Goal: Task Accomplishment & Management: Manage account settings

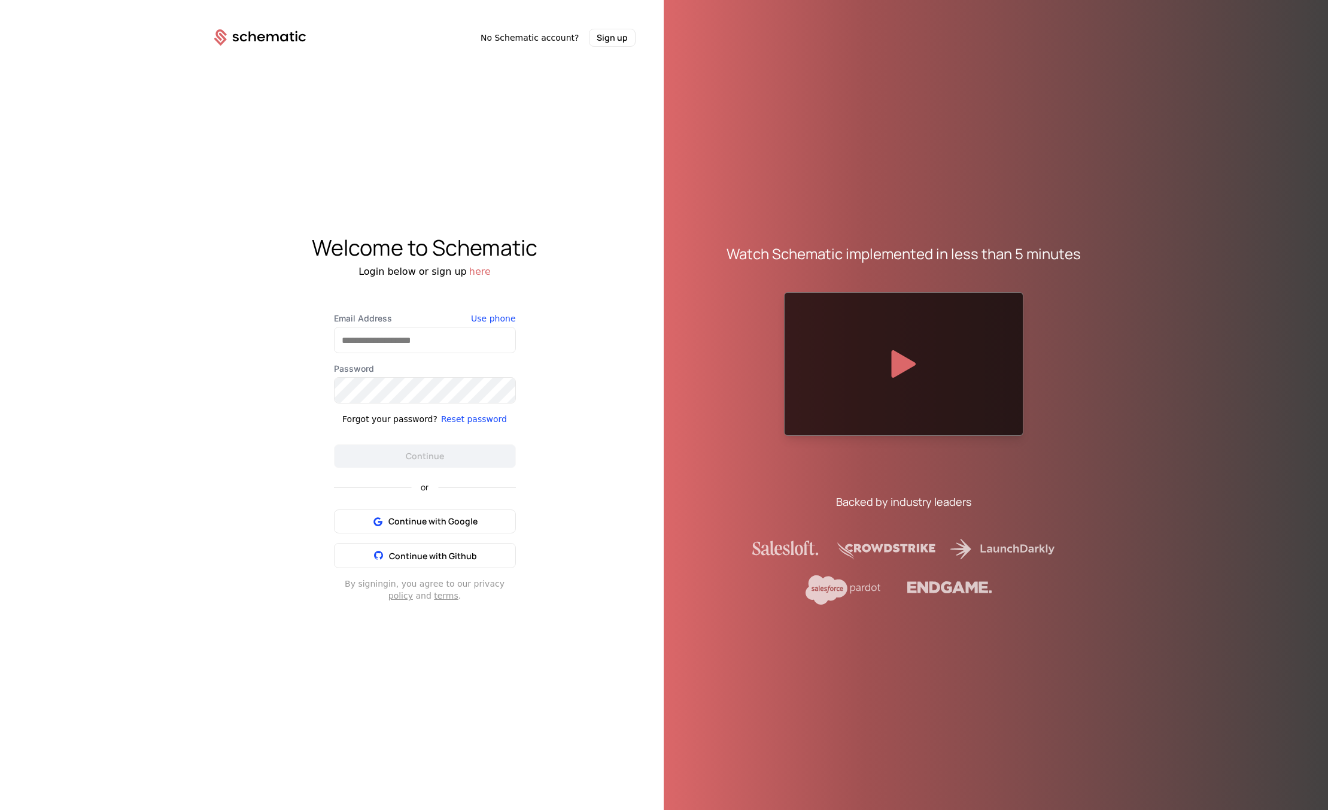
click at [268, 36] on icon at bounding box center [272, 37] width 12 height 7
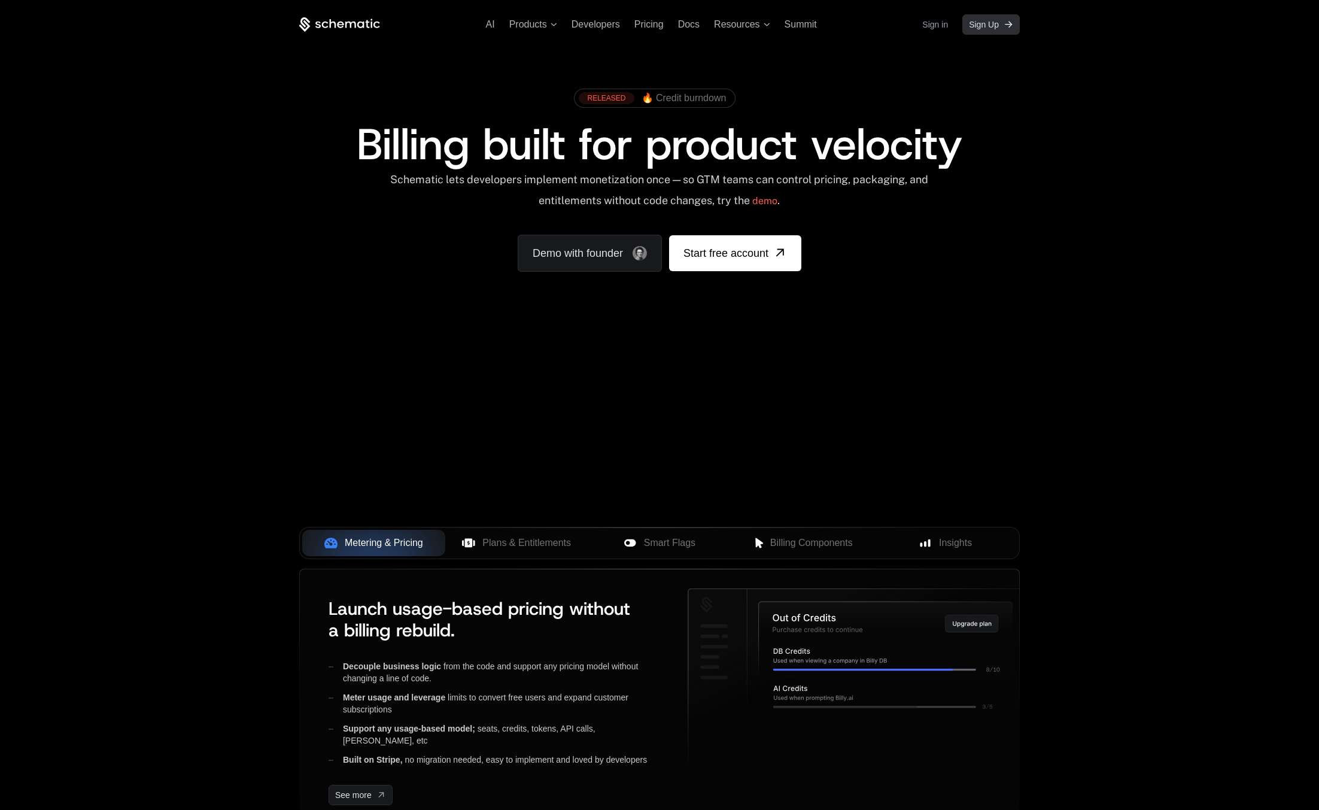
click at [986, 27] on span "Sign Up" at bounding box center [984, 25] width 30 height 12
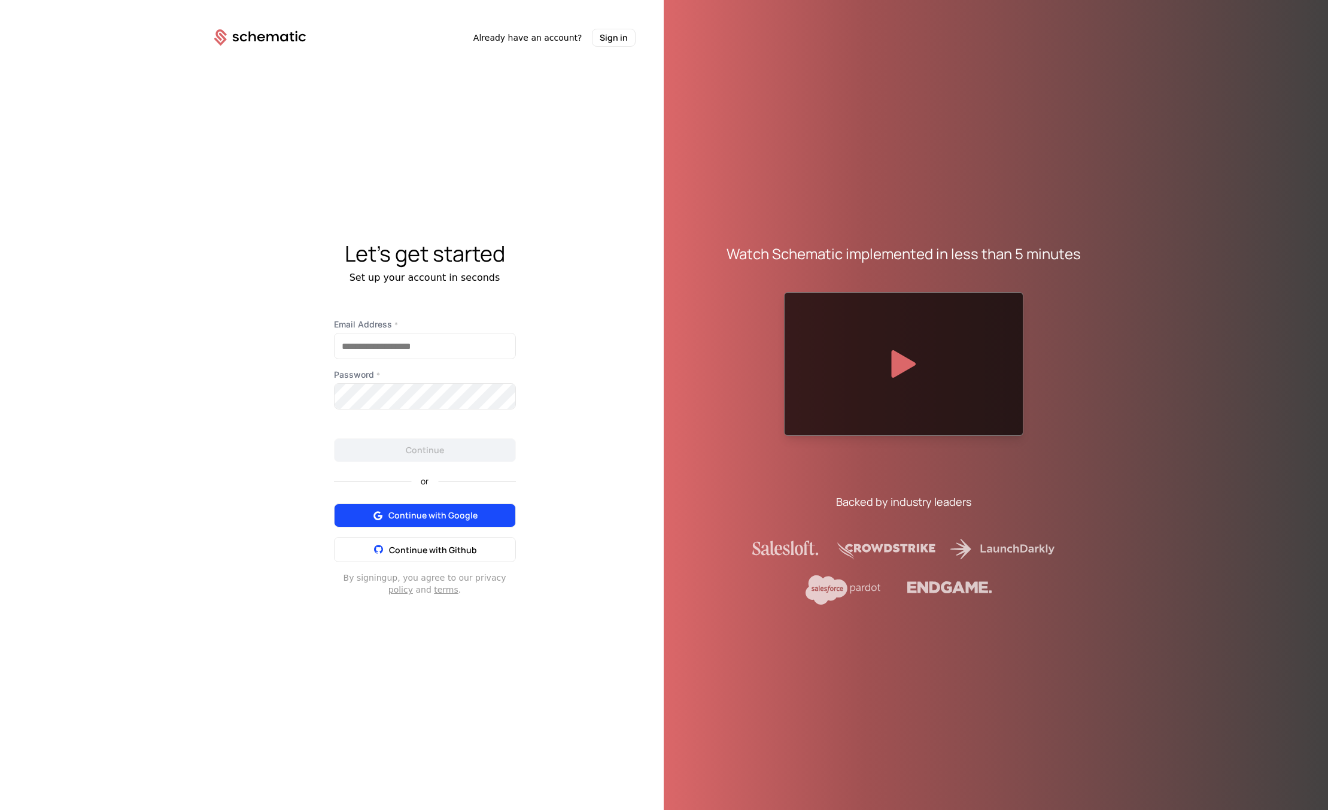
click at [462, 506] on button "Continue with Google" at bounding box center [425, 515] width 182 height 24
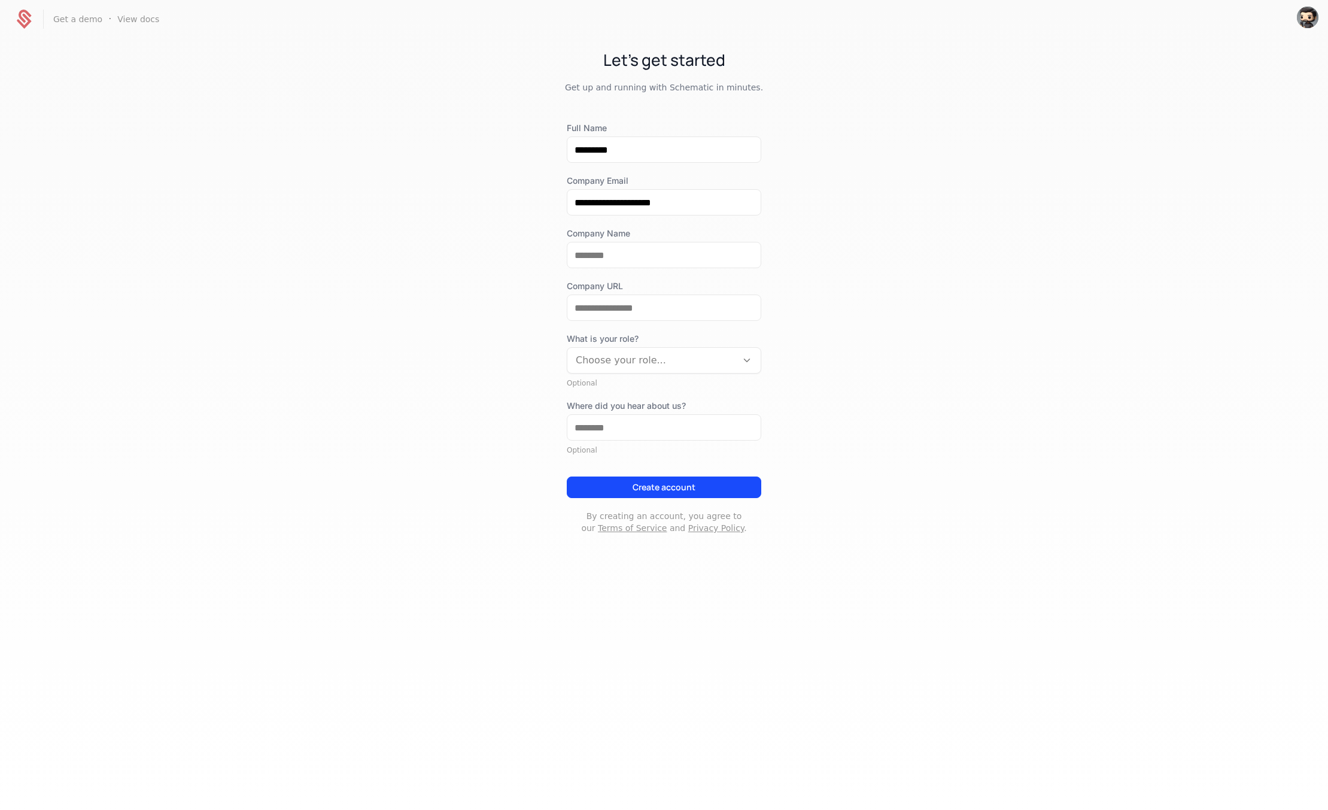
click at [673, 369] on div "Choose your role..." at bounding box center [651, 361] width 169 height 22
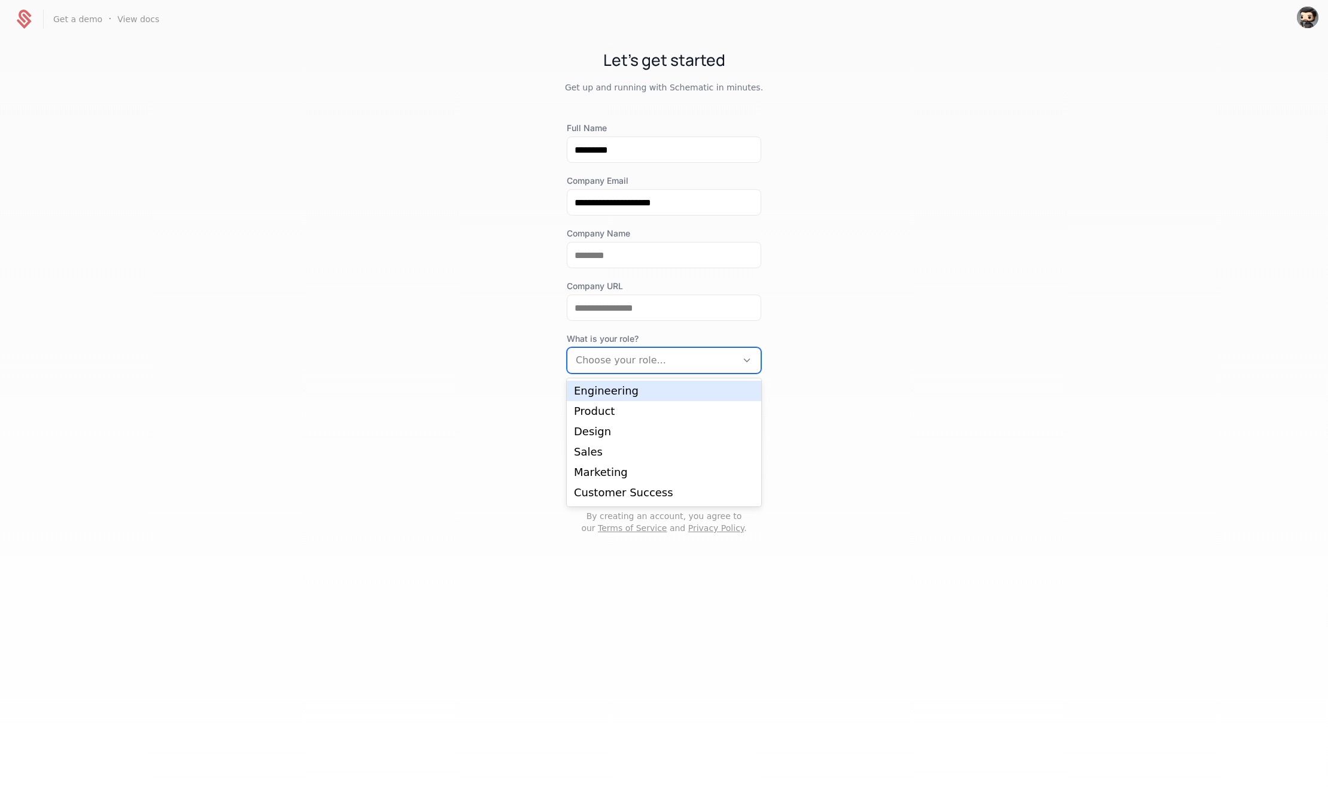
click at [670, 364] on div at bounding box center [652, 360] width 153 height 17
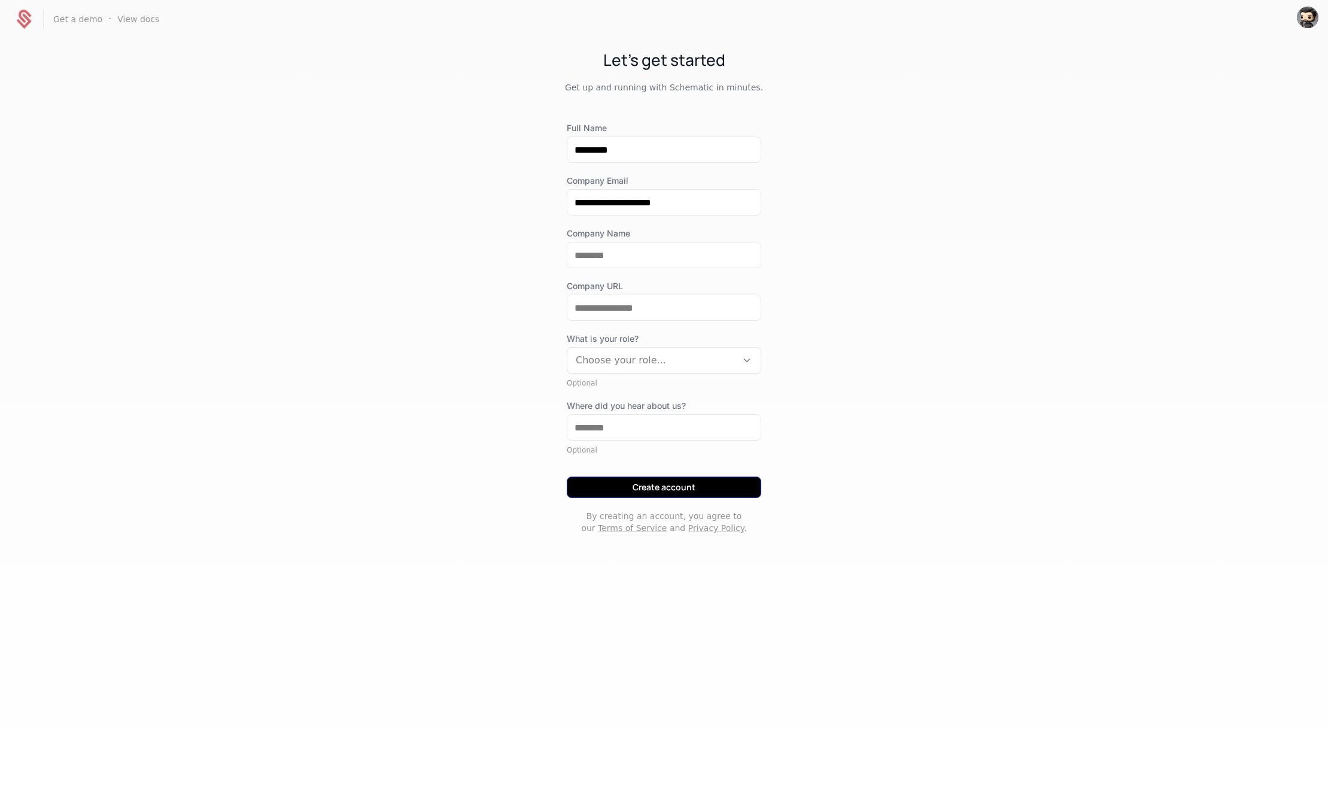
click at [667, 481] on button "Create account" at bounding box center [664, 487] width 195 height 22
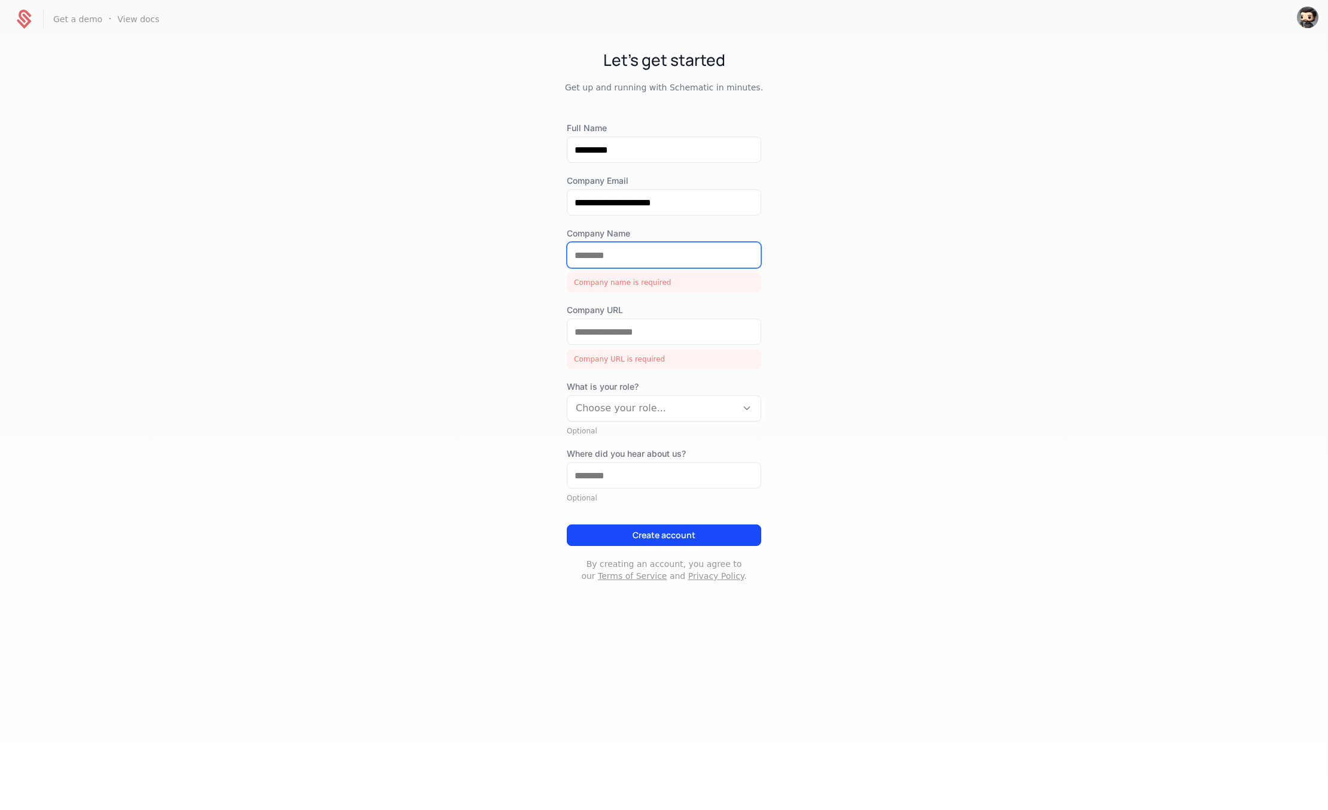
click at [661, 257] on input "Company Name" at bounding box center [663, 254] width 193 height 25
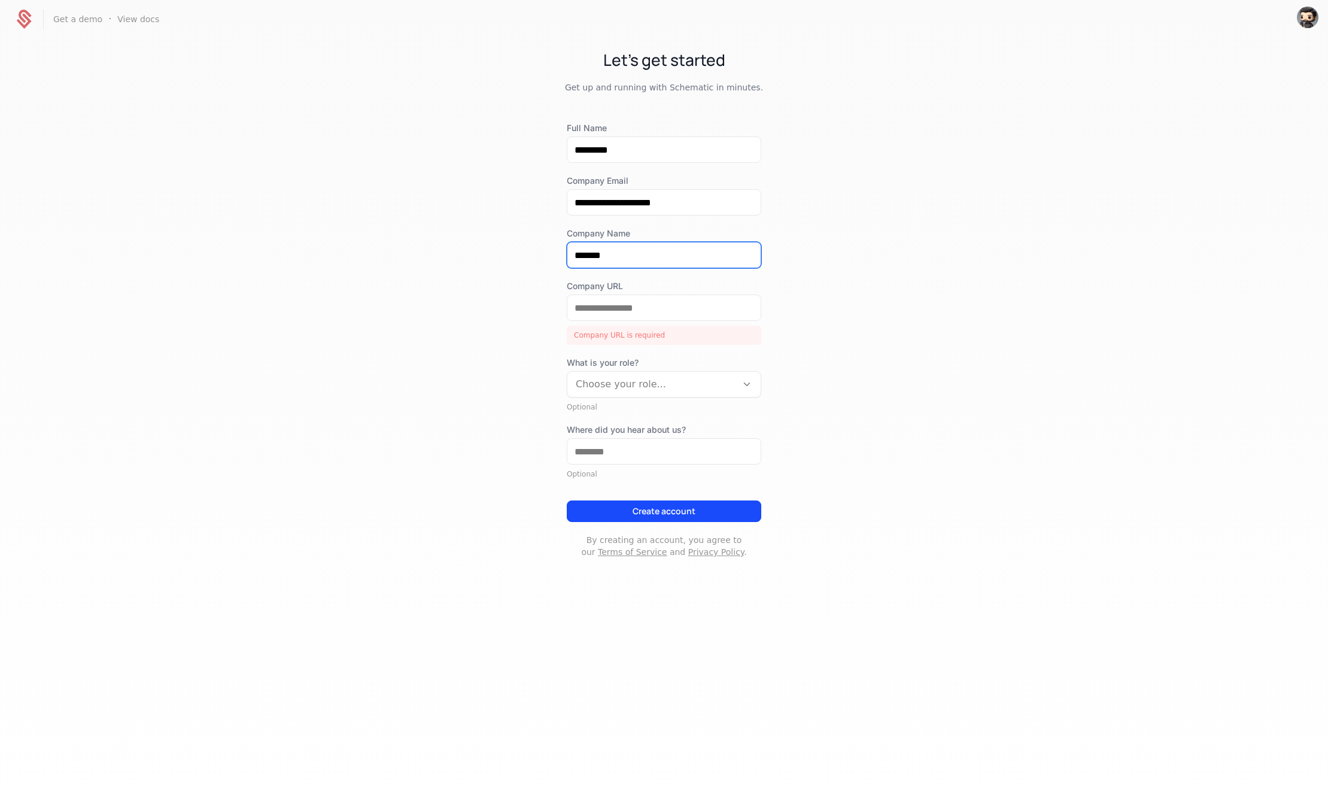
type input "*******"
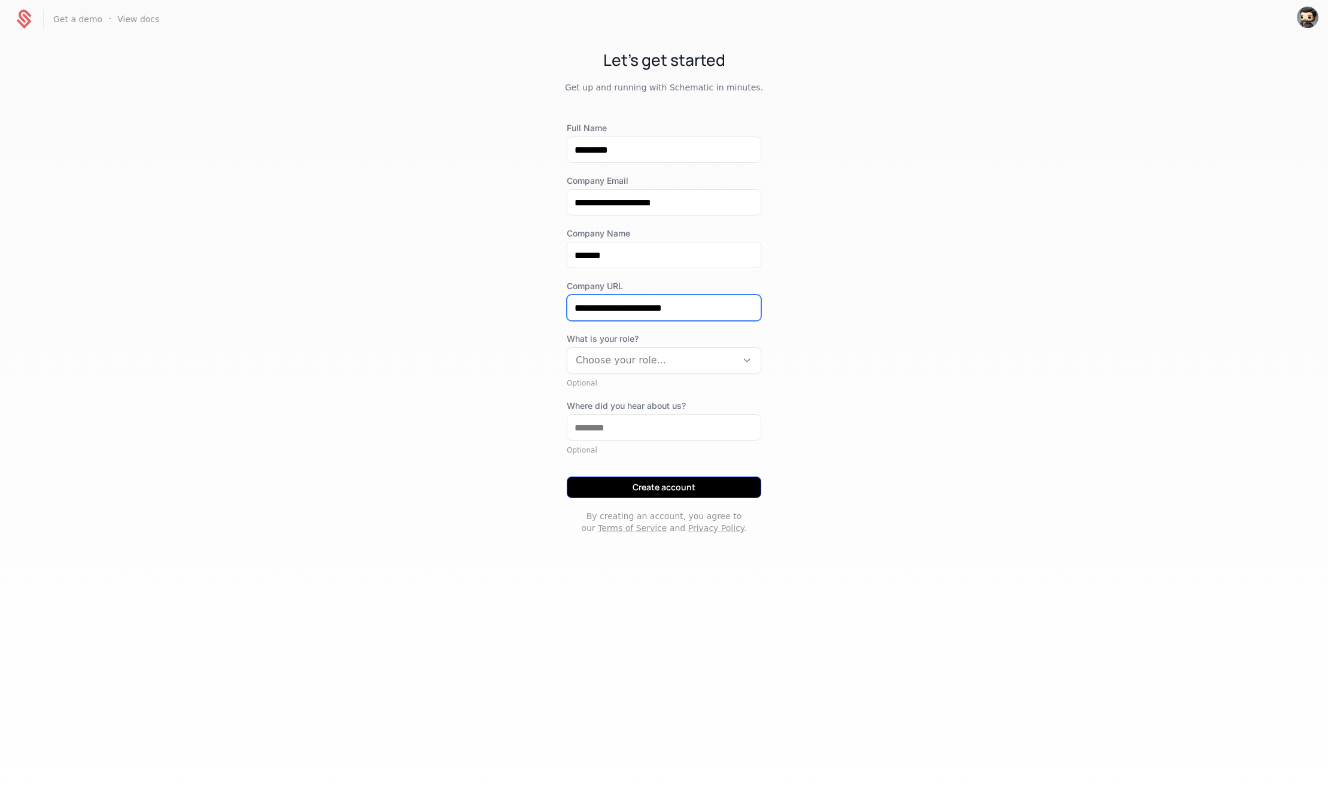
type input "**********"
click at [706, 487] on button "Create account" at bounding box center [664, 487] width 195 height 22
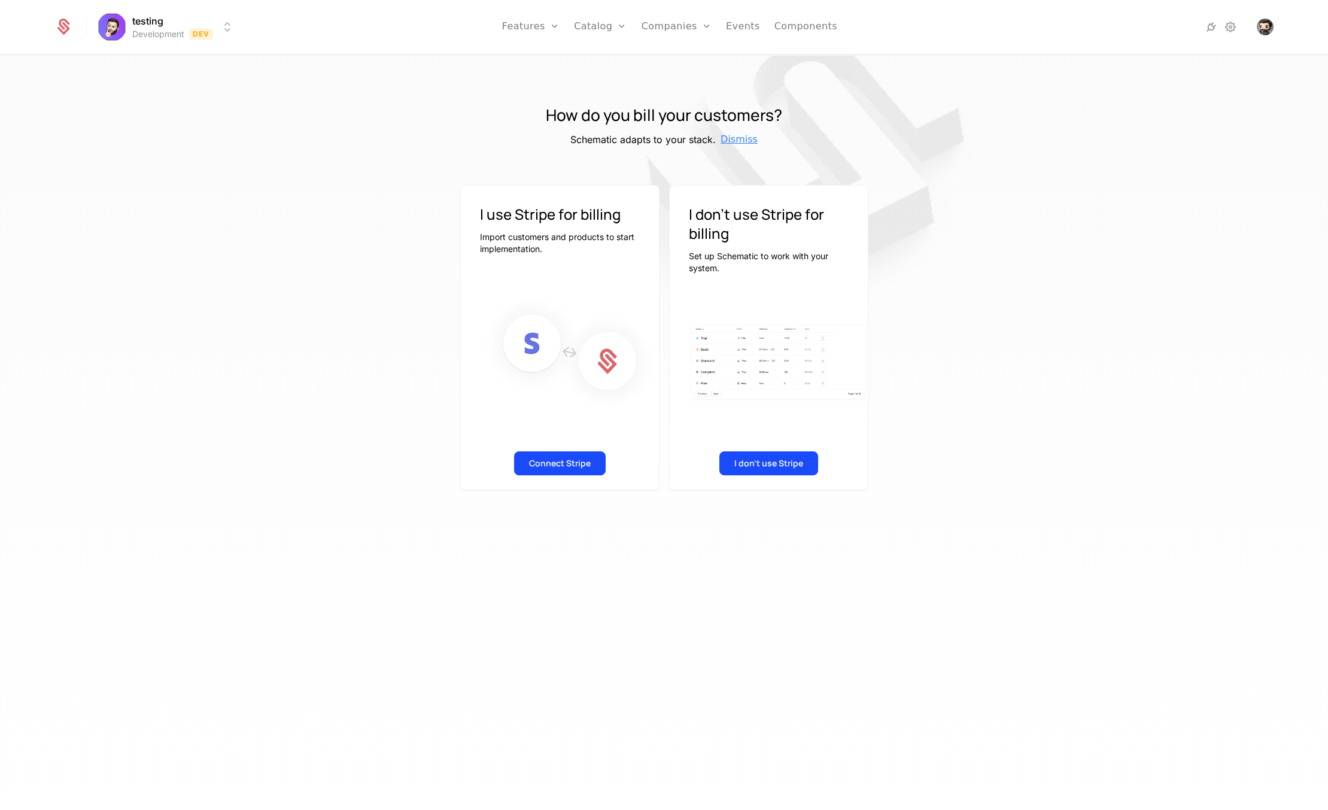
click at [740, 140] on span "Dismiss" at bounding box center [739, 139] width 37 height 14
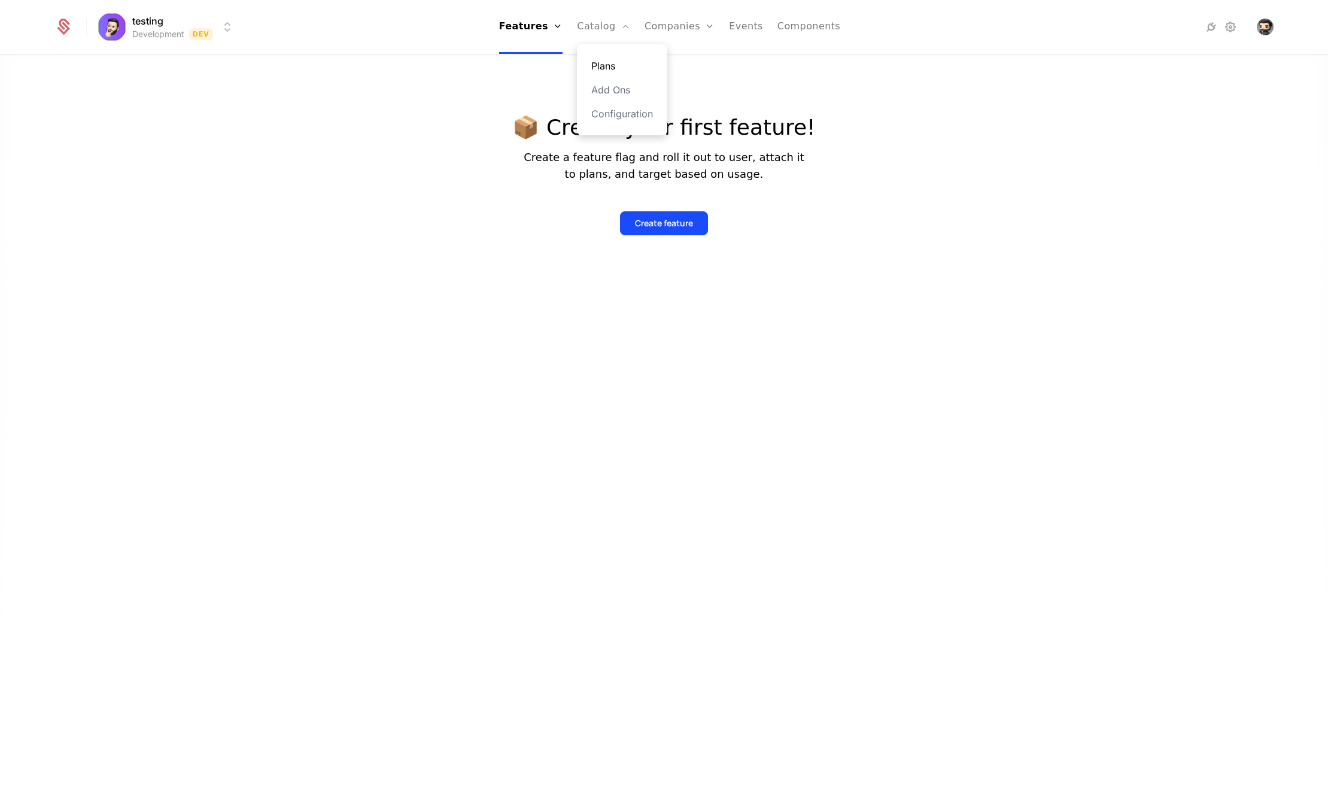
click at [617, 62] on link "Plans" at bounding box center [622, 66] width 62 height 14
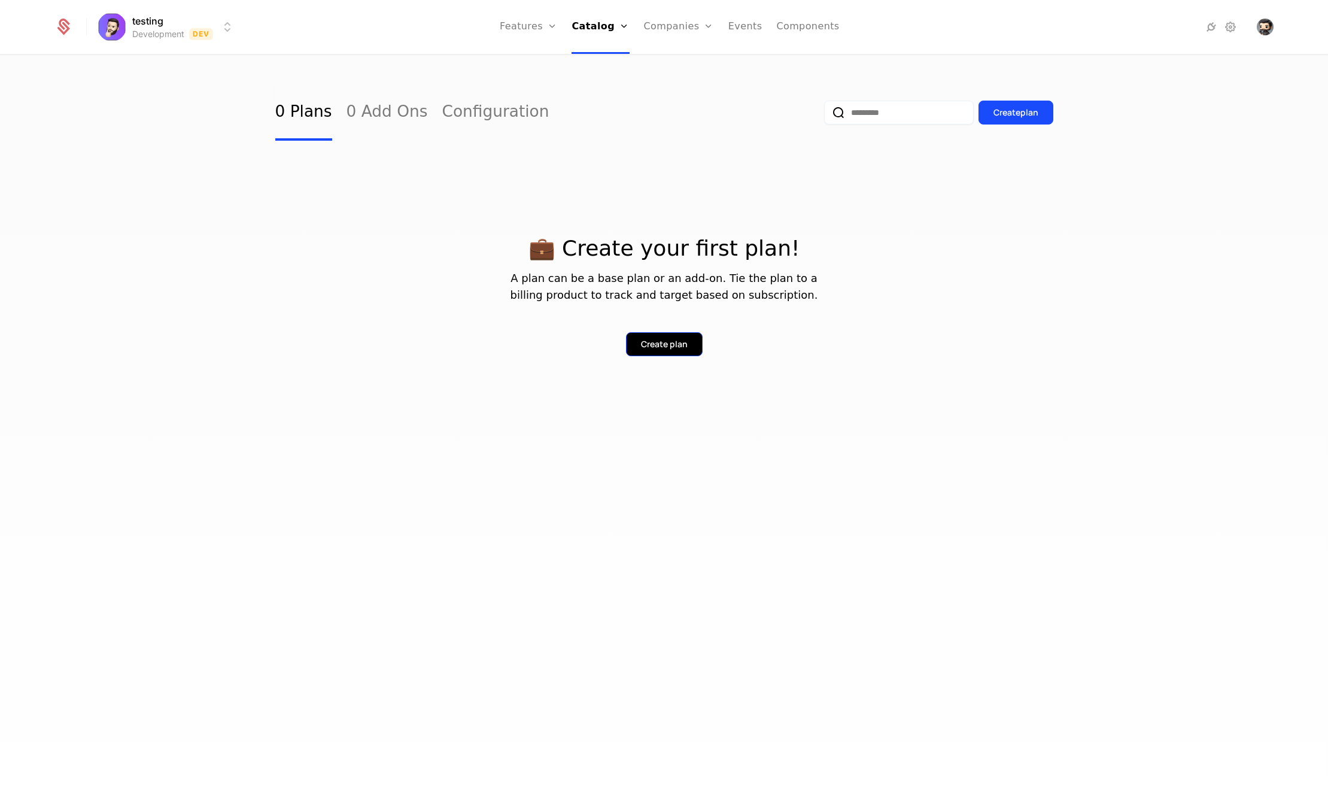
click at [654, 339] on div "Create plan" at bounding box center [664, 344] width 47 height 12
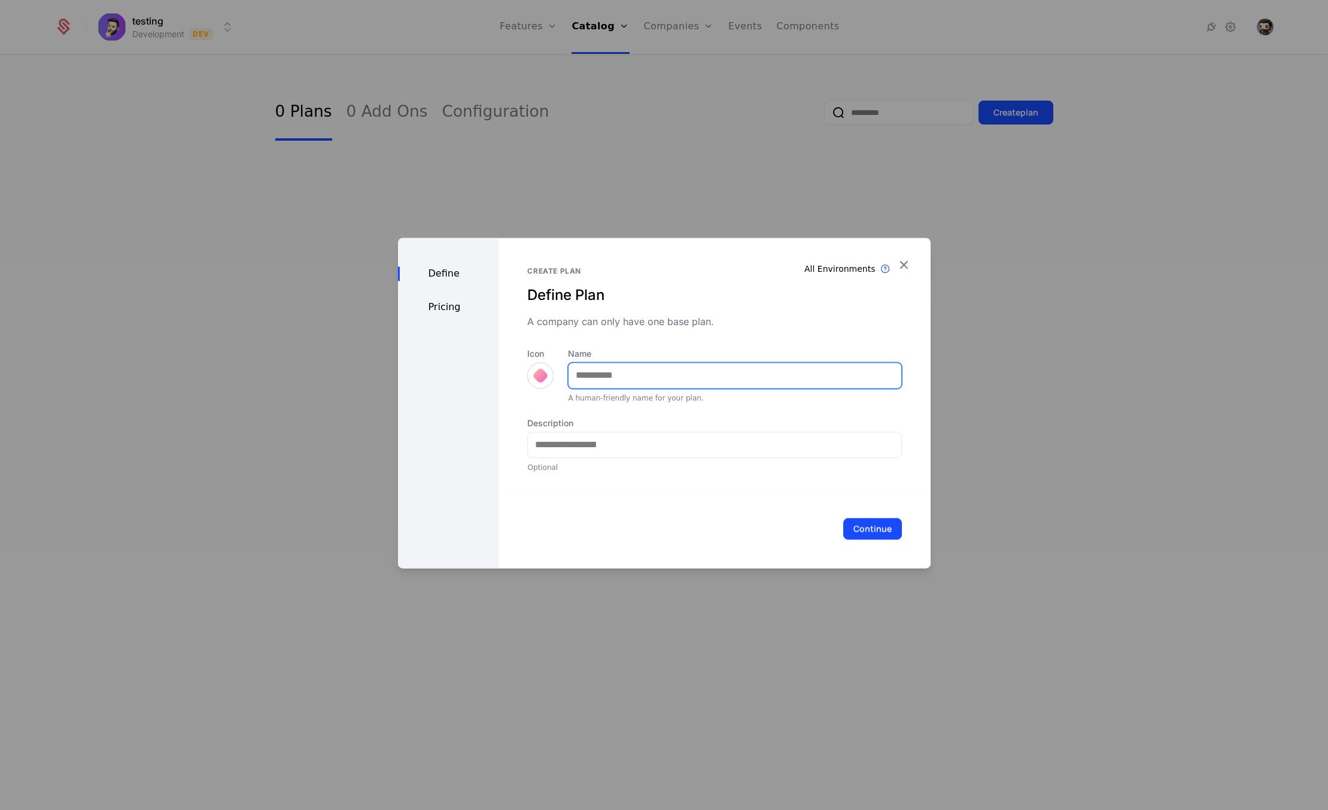
click at [637, 372] on input "Name" at bounding box center [735, 375] width 332 height 25
type input "*******"
click at [871, 527] on button "Continue" at bounding box center [872, 529] width 59 height 22
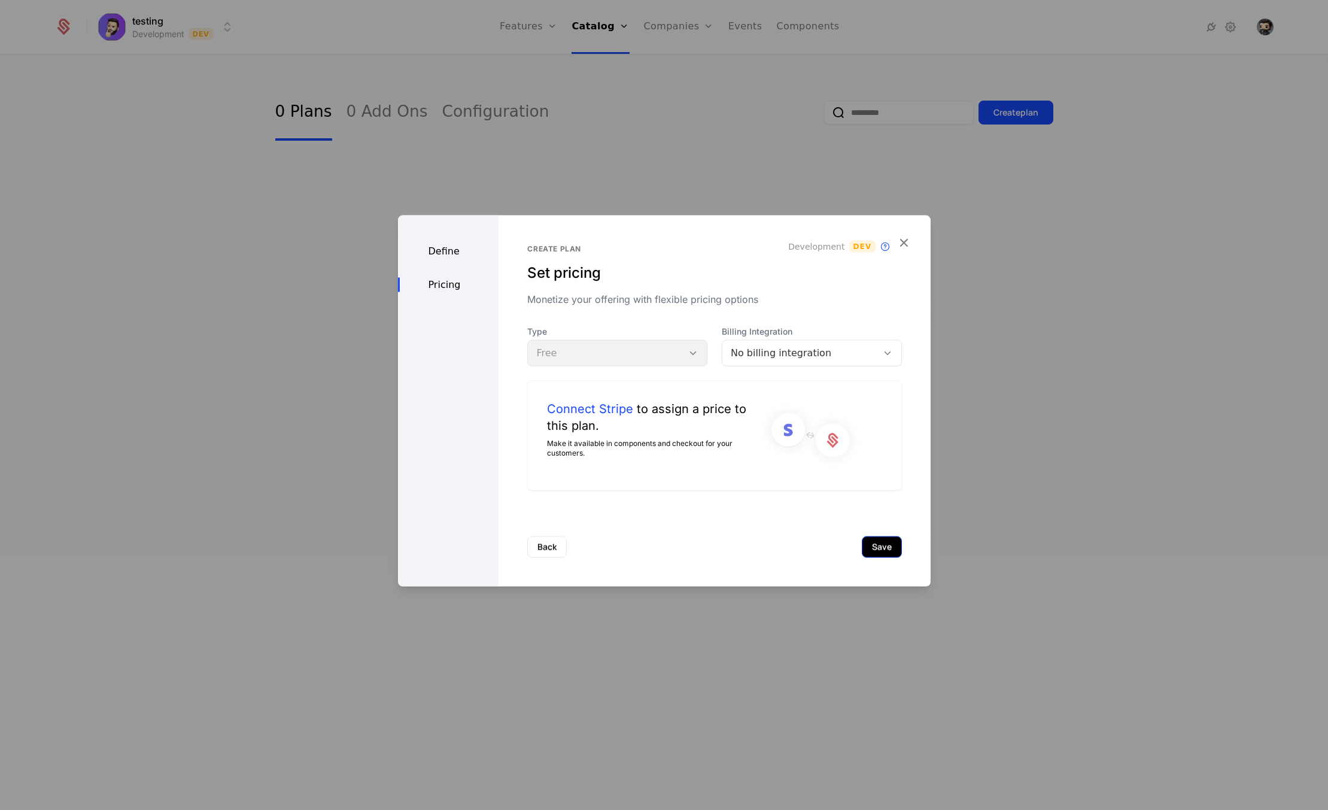
click at [879, 544] on button "Save" at bounding box center [882, 547] width 40 height 22
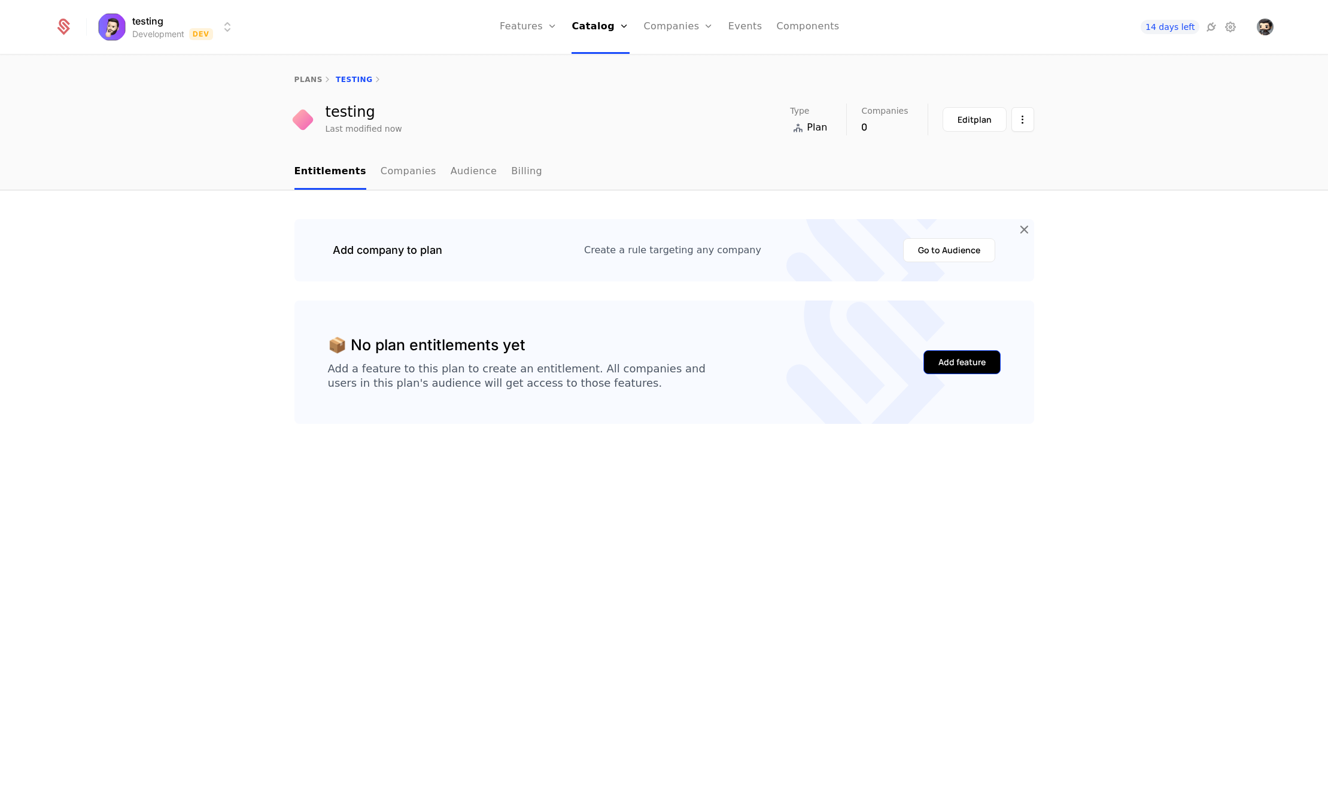
click at [979, 353] on button "Add feature" at bounding box center [961, 362] width 77 height 24
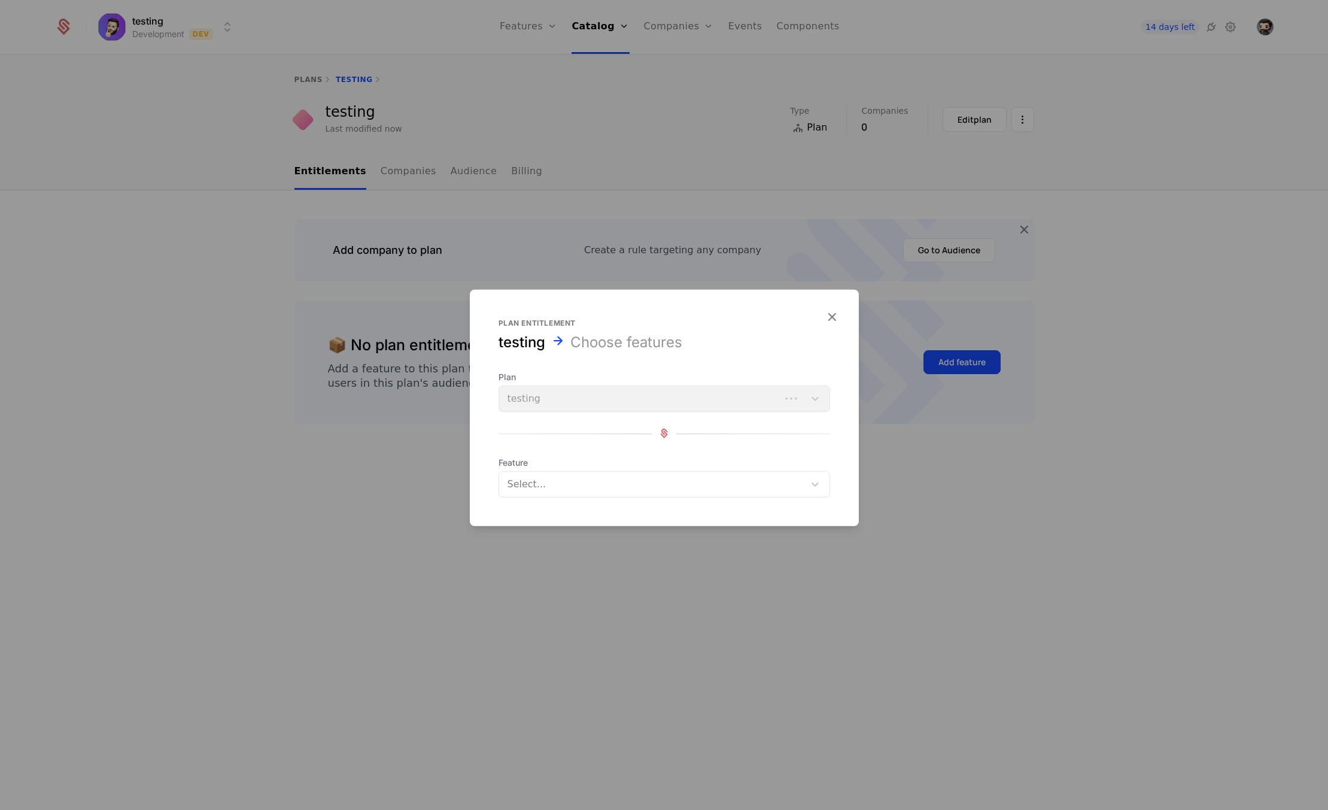
click at [595, 490] on div at bounding box center [653, 483] width 288 height 17
click at [597, 487] on div at bounding box center [653, 483] width 288 height 17
click at [576, 390] on div "Plan testing" at bounding box center [665, 390] width 332 height 41
click at [839, 312] on form "Plan entitlement testing Choose features Plan testing Feature Select..." at bounding box center [664, 407] width 389 height 236
click at [839, 323] on div "Plan entitlement testing Choose features Plan testing Feature Select..." at bounding box center [664, 407] width 389 height 236
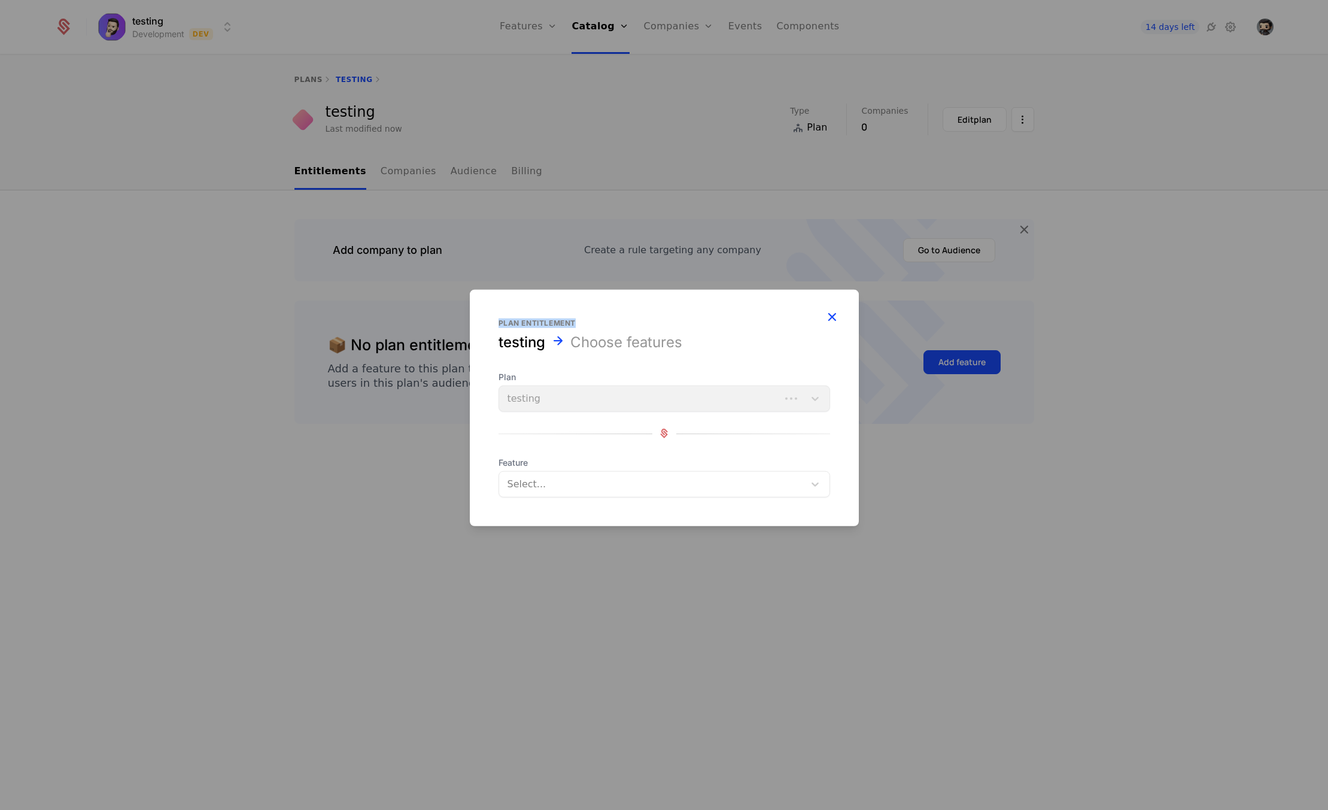
click at [832, 317] on icon "button" at bounding box center [832, 316] width 16 height 16
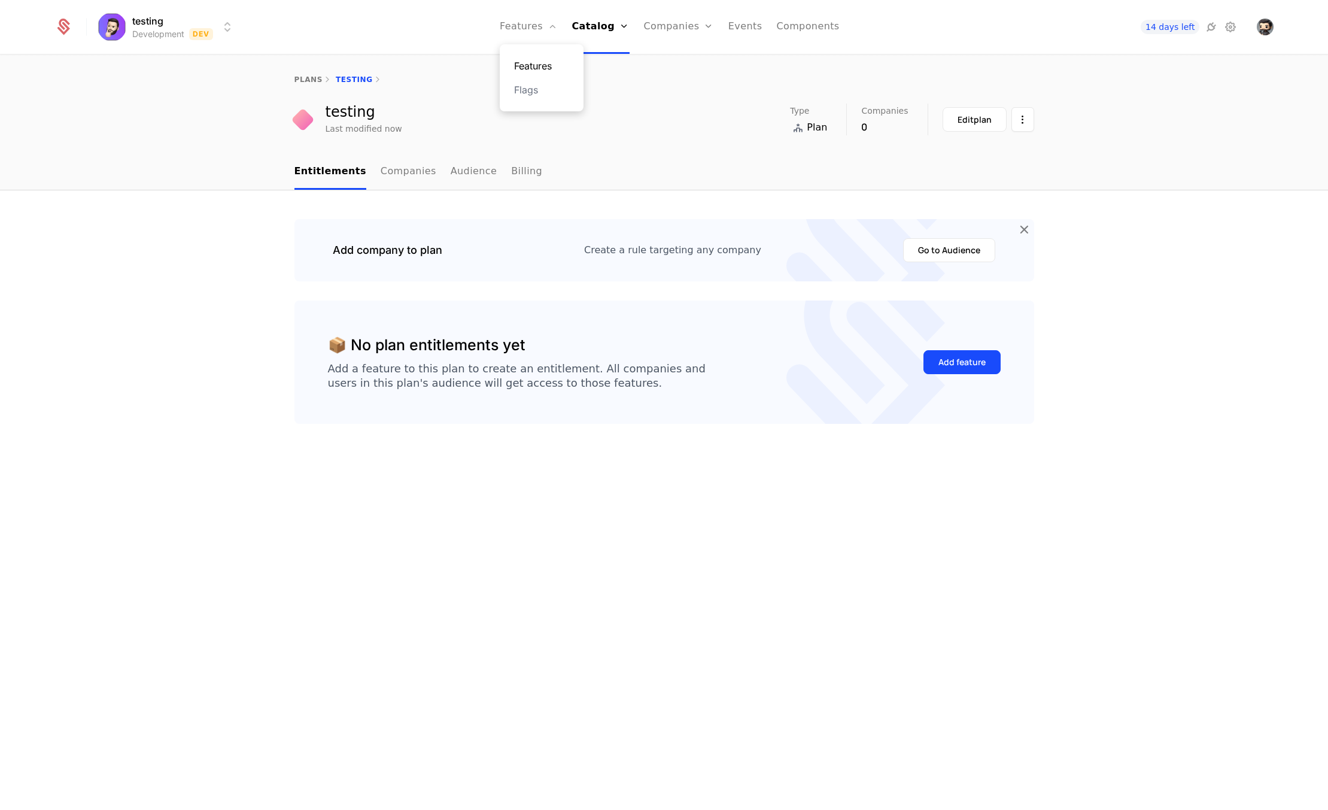
click at [538, 62] on link "Features" at bounding box center [541, 66] width 55 height 14
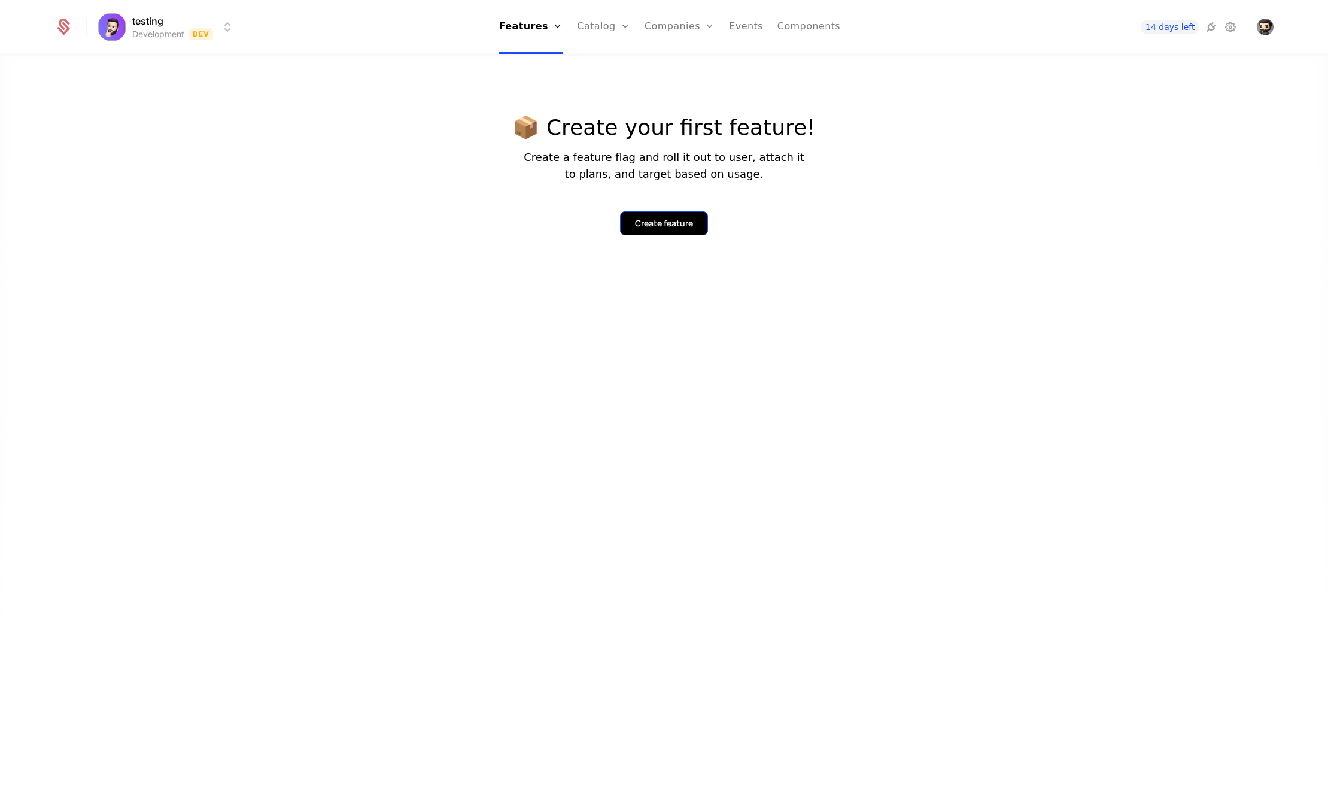
click at [682, 221] on div "Create feature" at bounding box center [664, 223] width 58 height 12
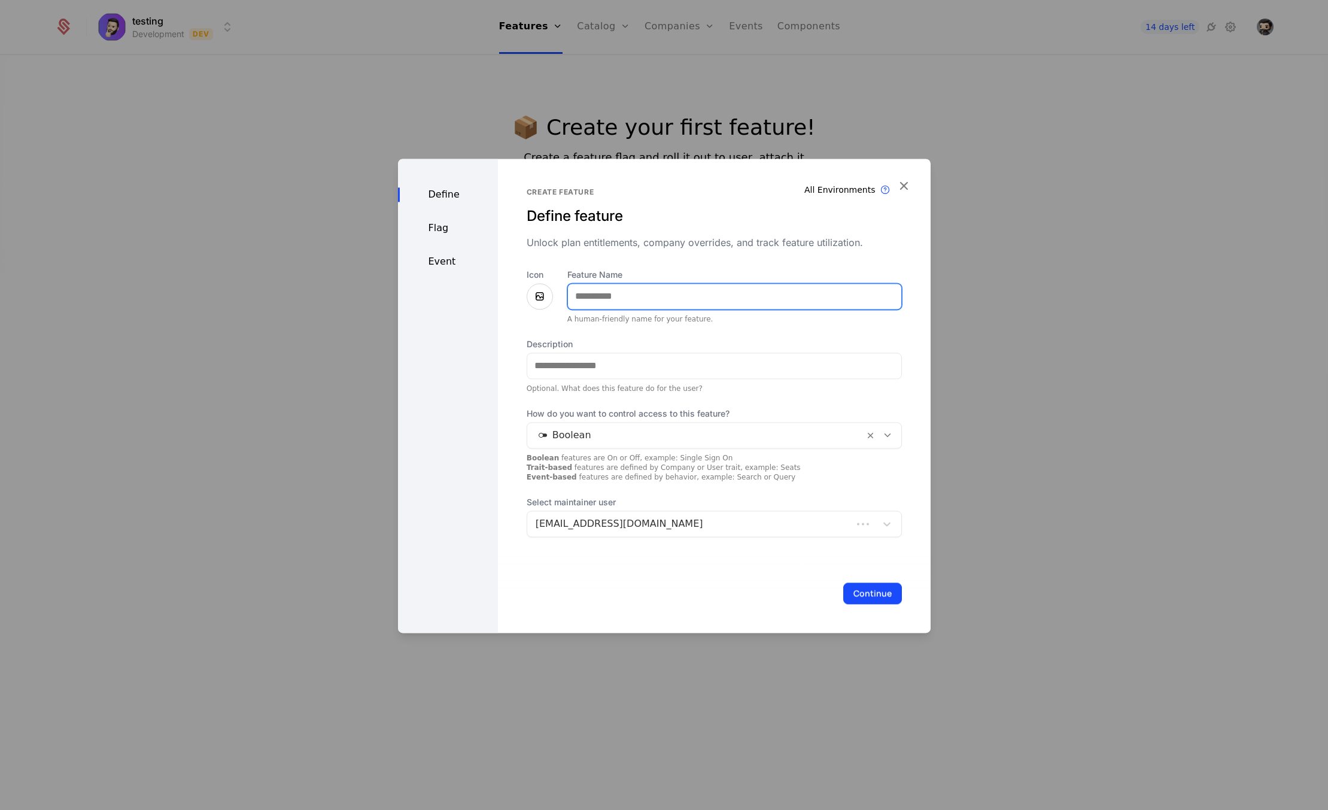
click at [649, 305] on input "Feature Name" at bounding box center [734, 296] width 333 height 25
type input "*********"
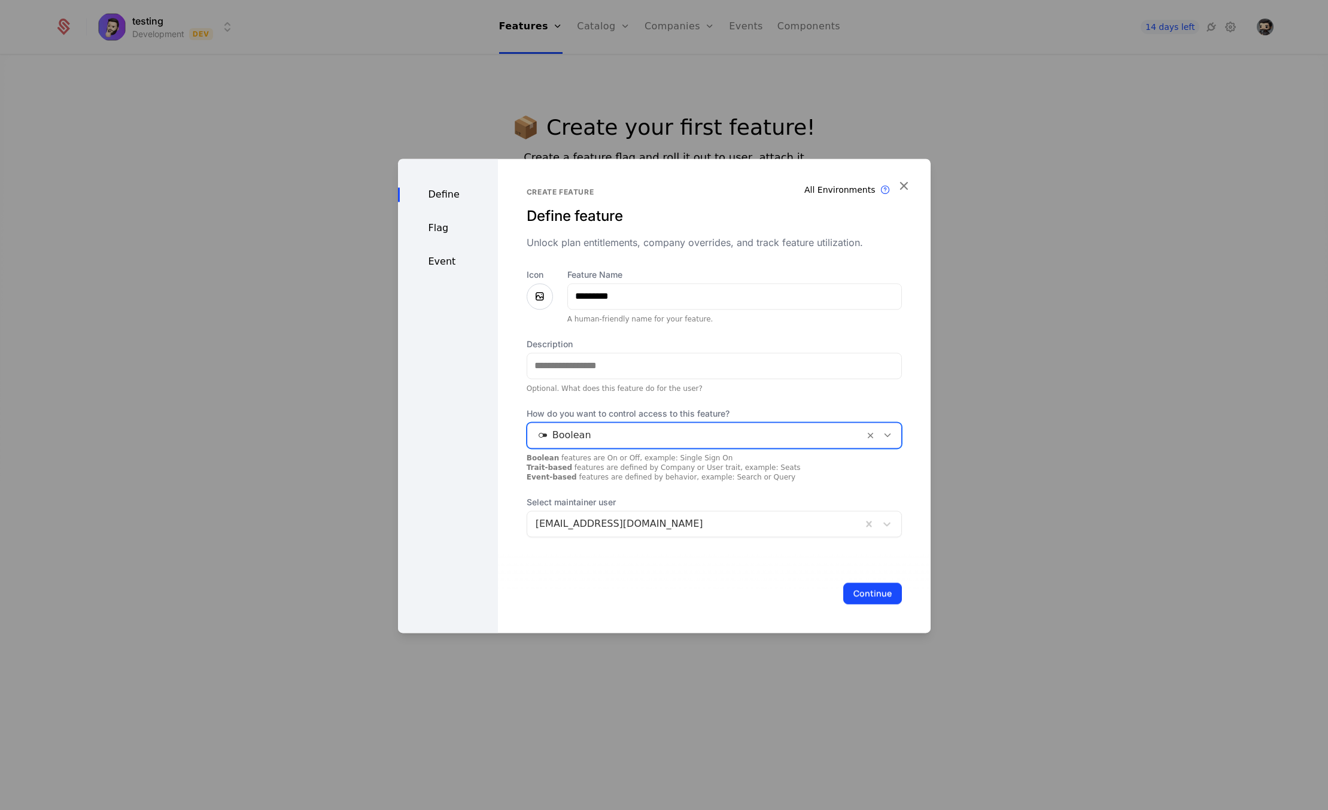
drag, startPoint x: 619, startPoint y: 426, endPoint x: 616, endPoint y: 432, distance: 6.2
click at [616, 432] on div at bounding box center [696, 435] width 320 height 17
click at [834, 523] on div at bounding box center [695, 523] width 318 height 17
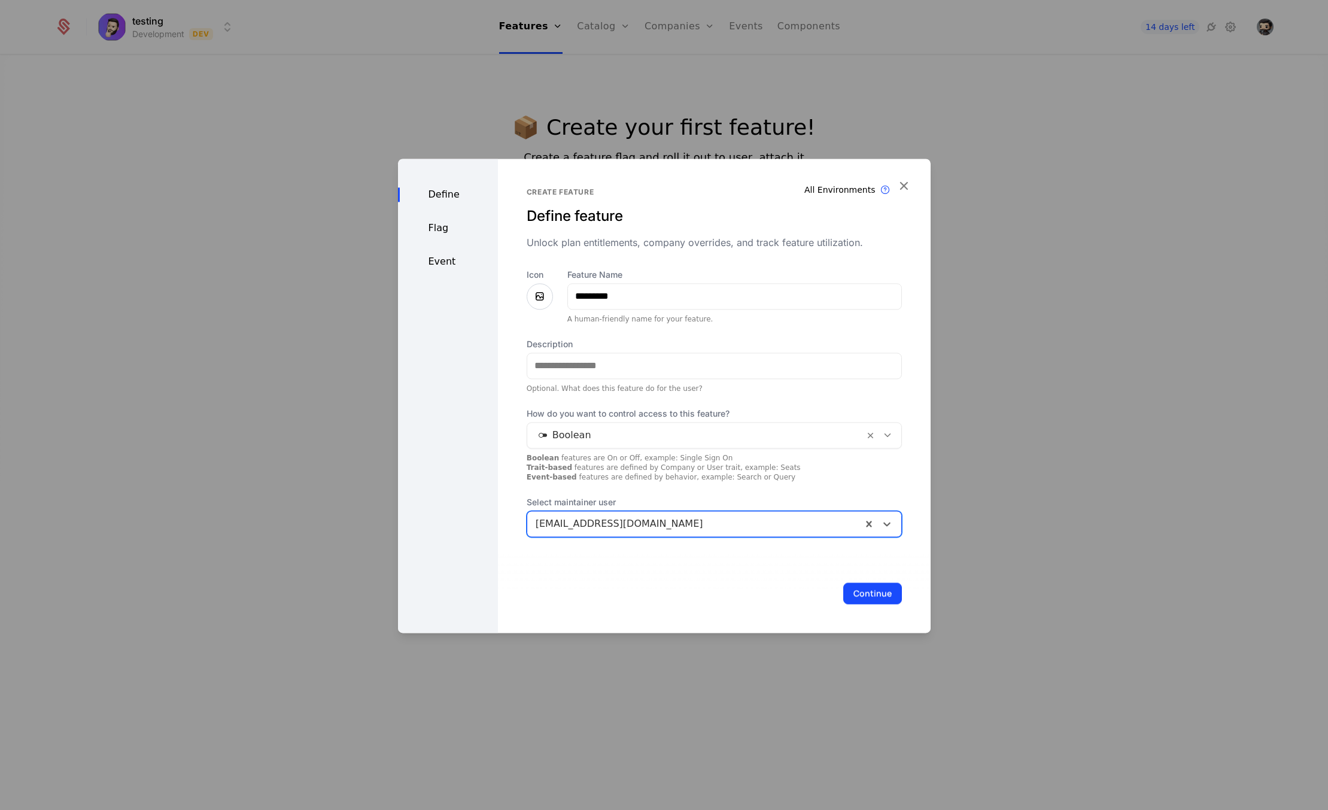
click at [831, 523] on div at bounding box center [695, 523] width 318 height 17
click at [864, 587] on button "Continue" at bounding box center [872, 593] width 59 height 22
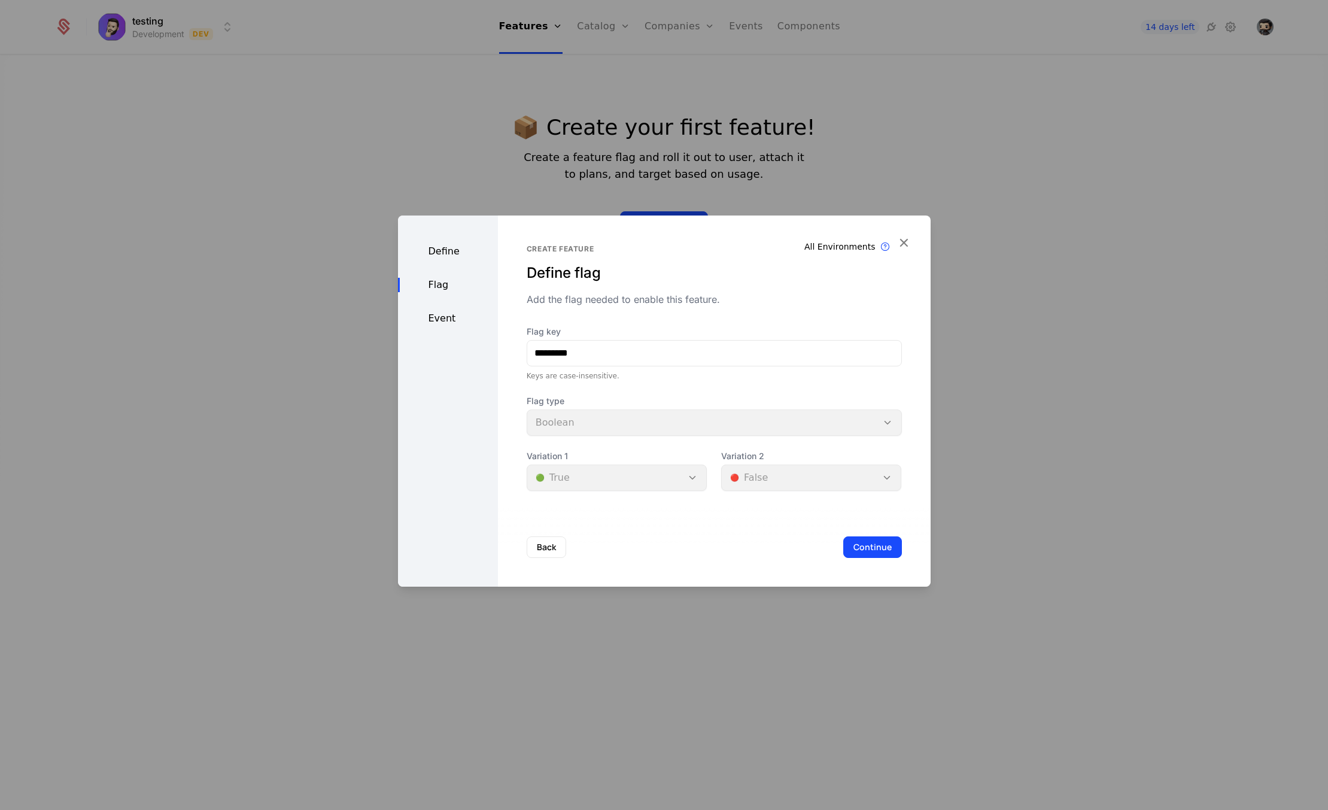
click at [679, 477] on div "Variation 1 🟢 True" at bounding box center [617, 470] width 180 height 41
click at [448, 250] on div "Define" at bounding box center [448, 251] width 100 height 14
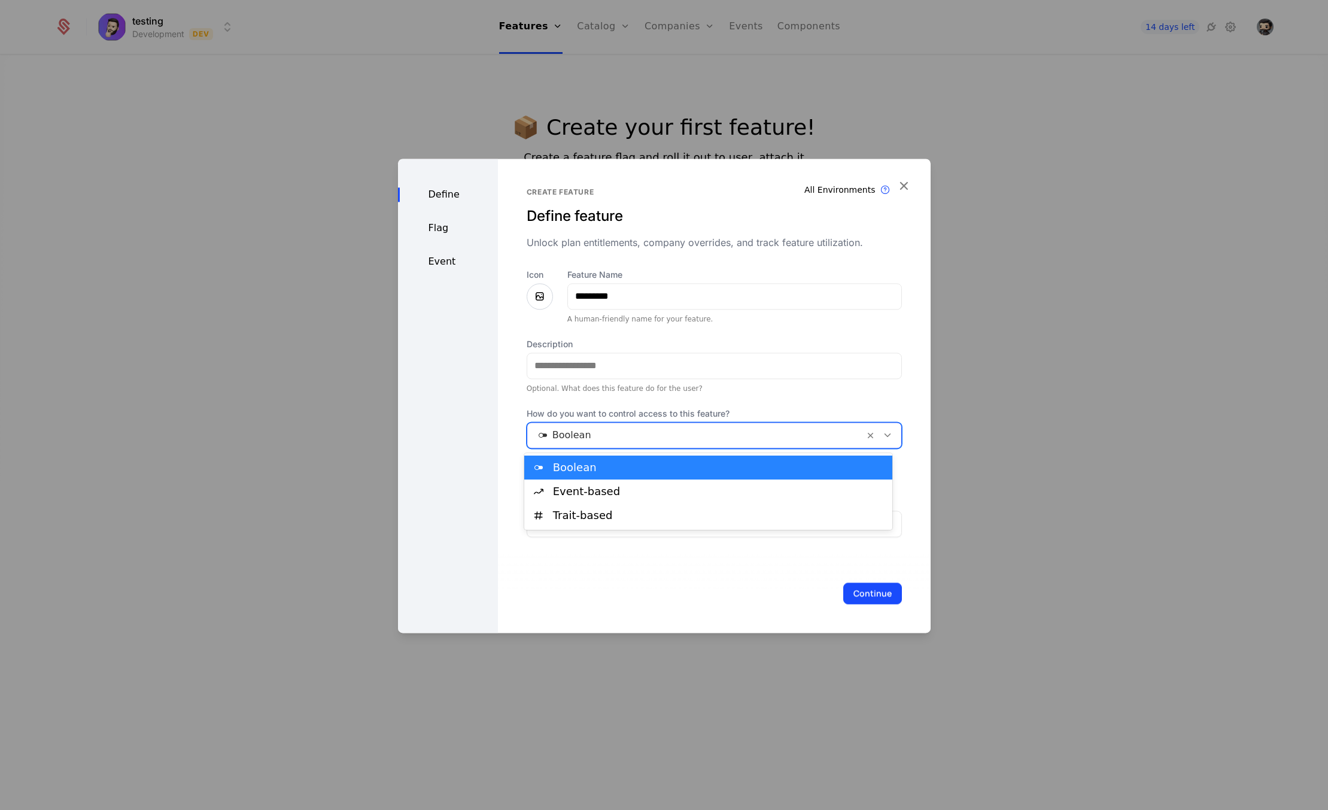
click at [651, 442] on div at bounding box center [696, 435] width 320 height 17
click at [614, 491] on div "Event-based" at bounding box center [719, 491] width 333 height 11
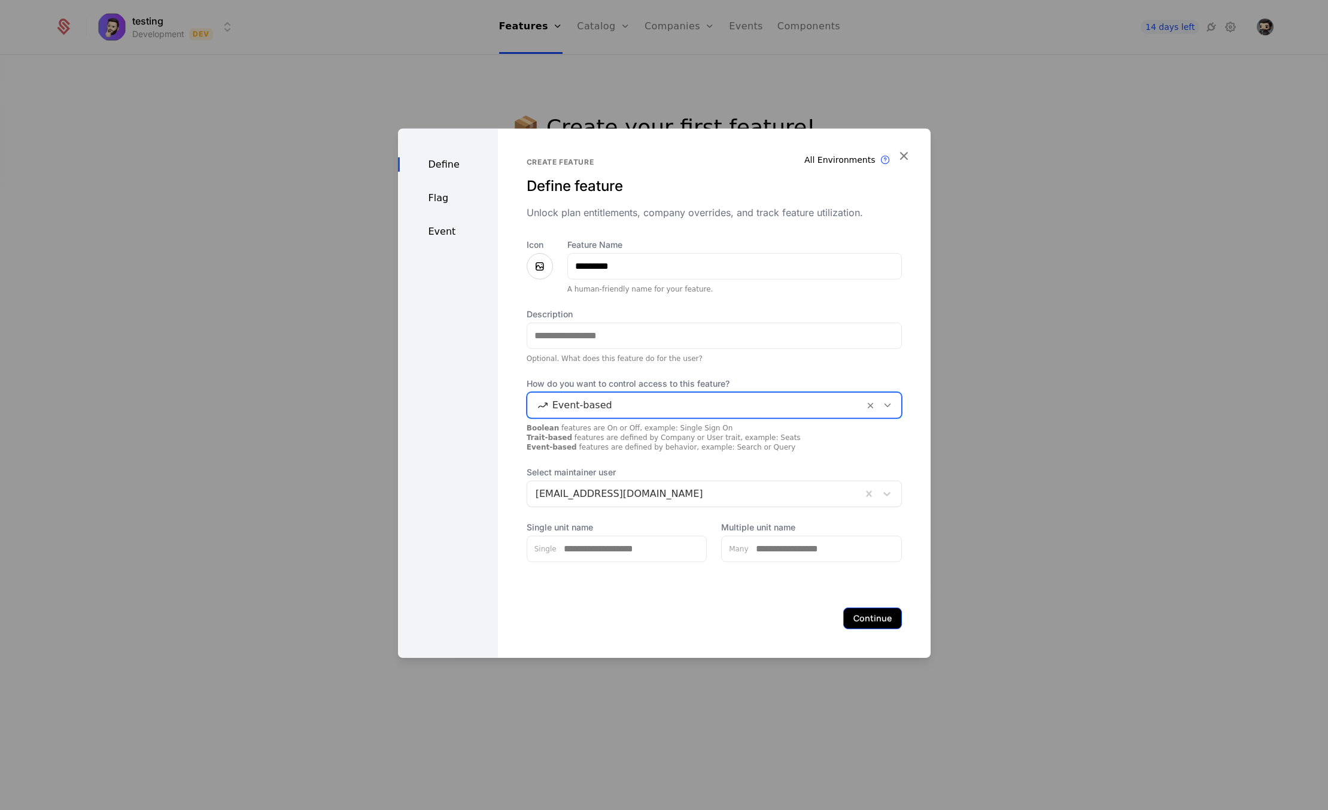
click at [871, 622] on button "Continue" at bounding box center [872, 618] width 59 height 22
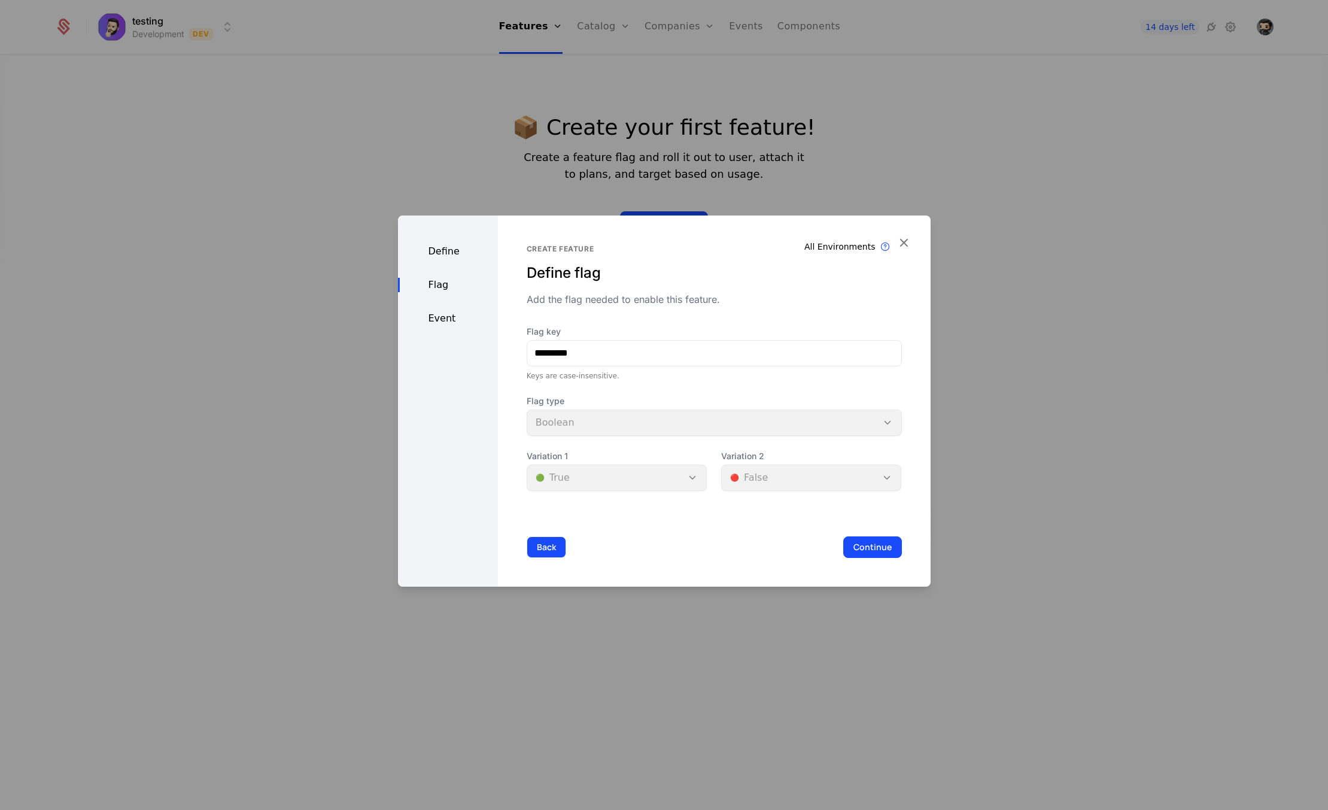
click at [558, 547] on button "Back" at bounding box center [547, 547] width 40 height 22
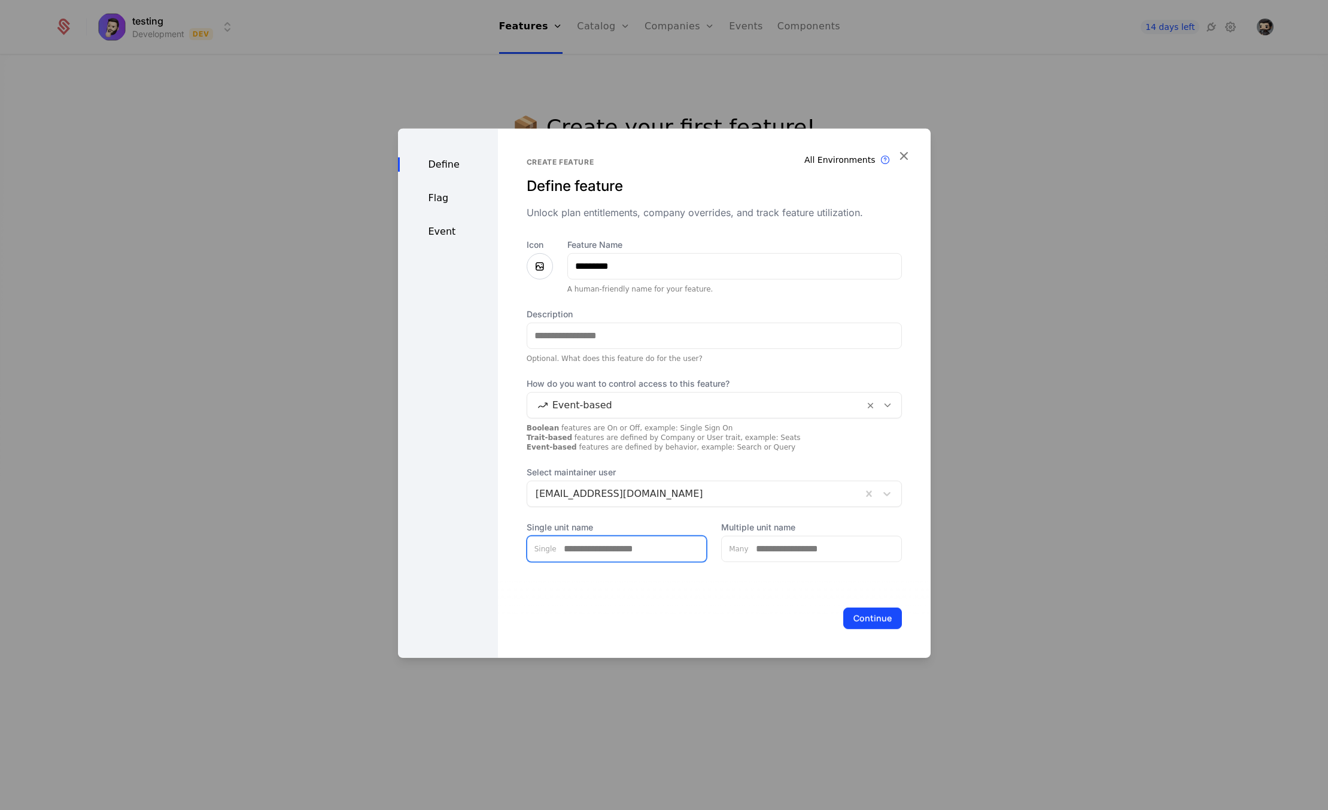
click at [612, 543] on input "Single unit name" at bounding box center [632, 548] width 150 height 25
type input "********"
type input "*"
type input "*********"
click at [464, 204] on div "Flag" at bounding box center [448, 197] width 100 height 14
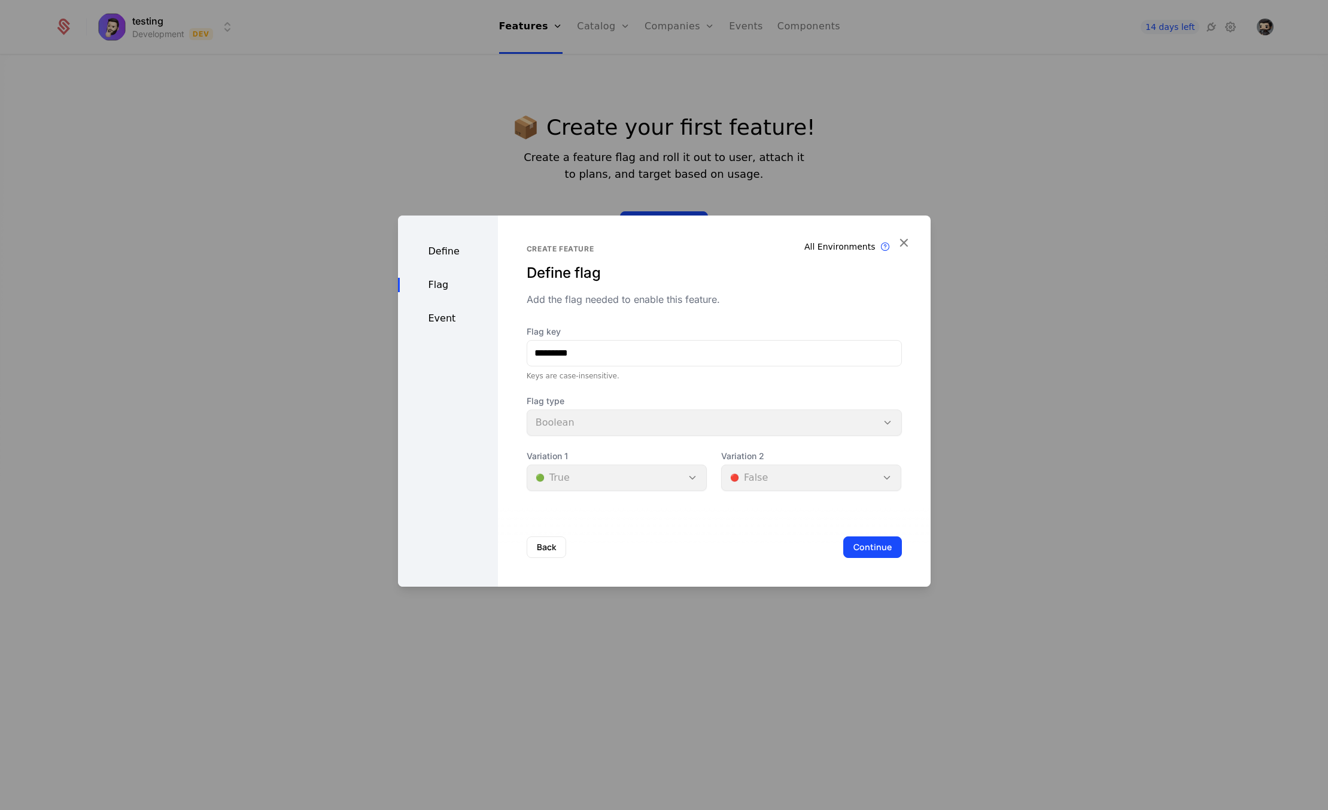
click at [449, 243] on div "Define Flag Event" at bounding box center [448, 400] width 100 height 371
click at [447, 250] on div "Define" at bounding box center [448, 251] width 100 height 14
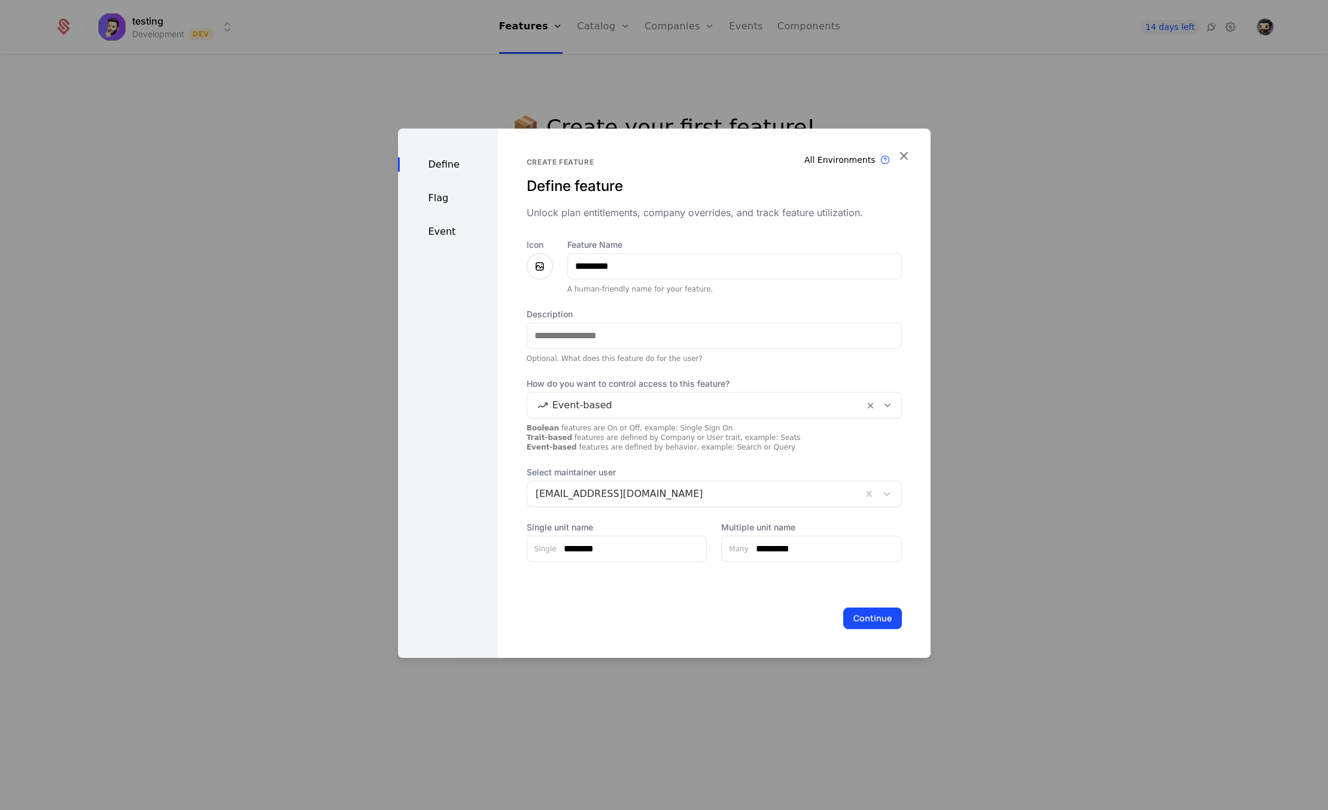
click at [640, 399] on div at bounding box center [696, 404] width 320 height 17
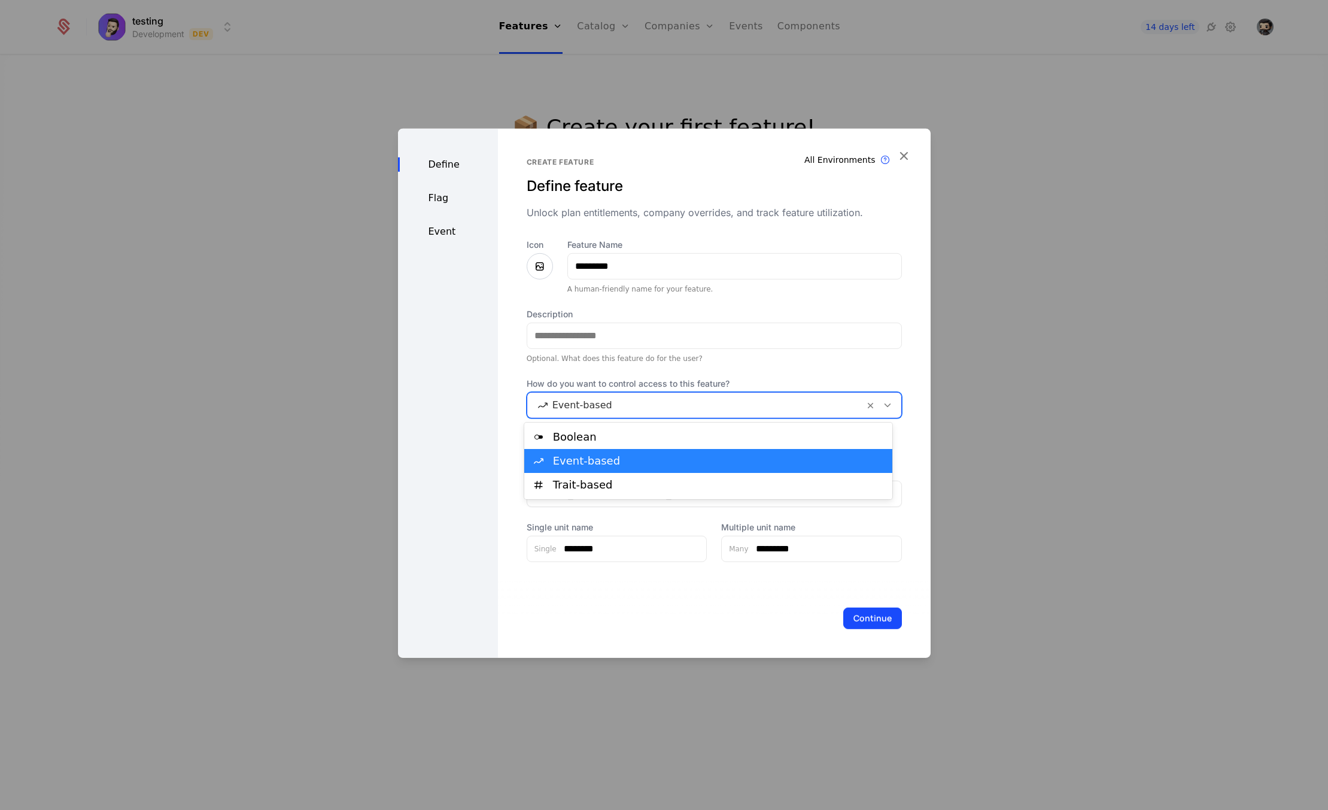
click at [639, 399] on div at bounding box center [696, 404] width 320 height 17
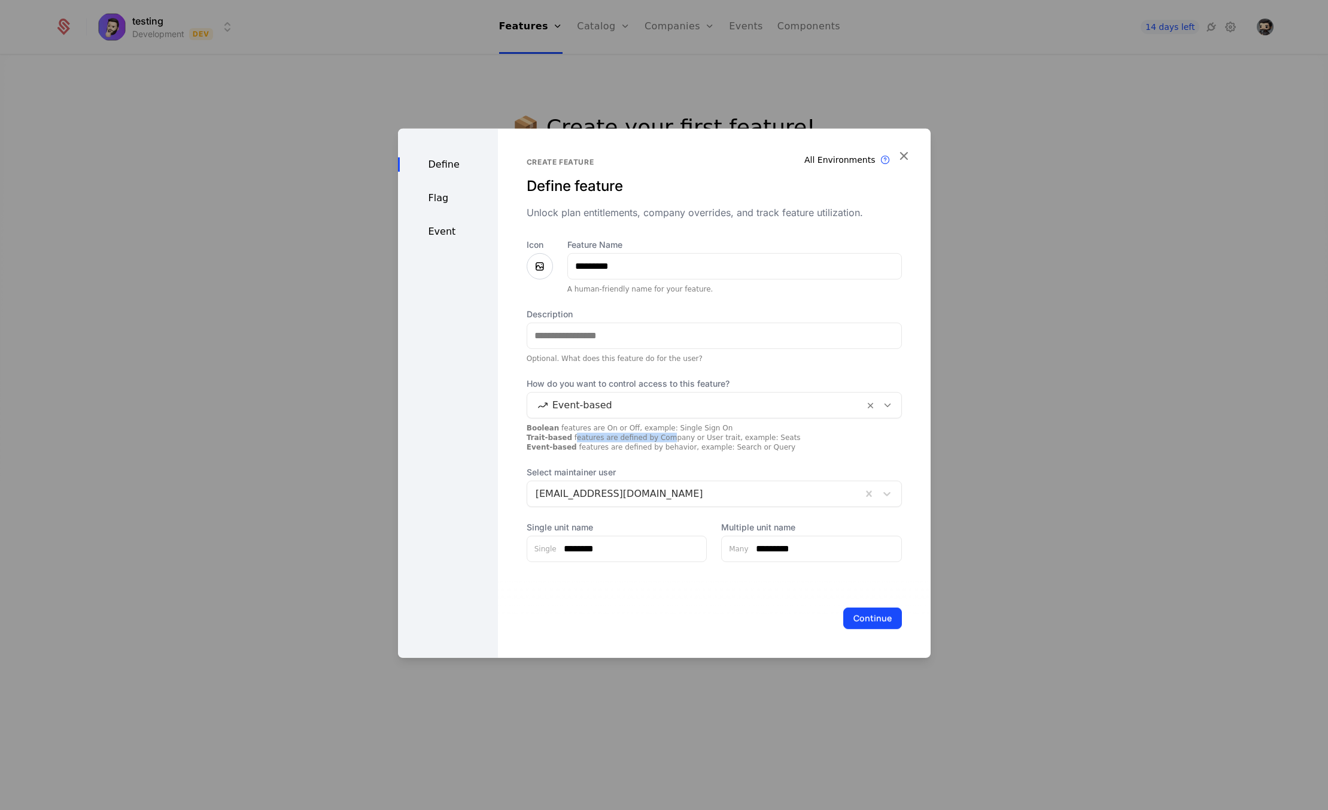
drag, startPoint x: 578, startPoint y: 435, endPoint x: 663, endPoint y: 436, distance: 85.0
click at [663, 436] on div "Boolean features are On or Off, example: Single Sign On Trait-based features ar…" at bounding box center [714, 437] width 375 height 29
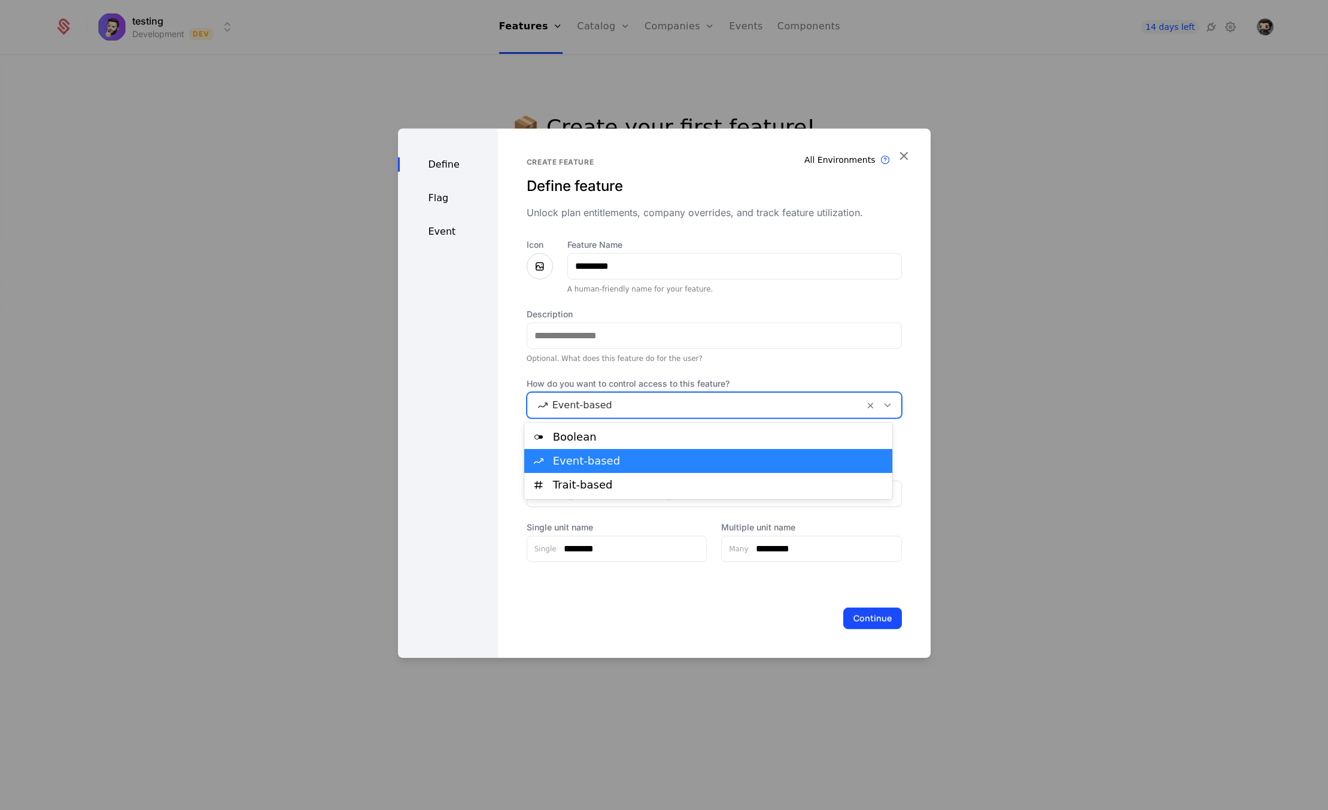
click at [624, 397] on div at bounding box center [696, 404] width 320 height 17
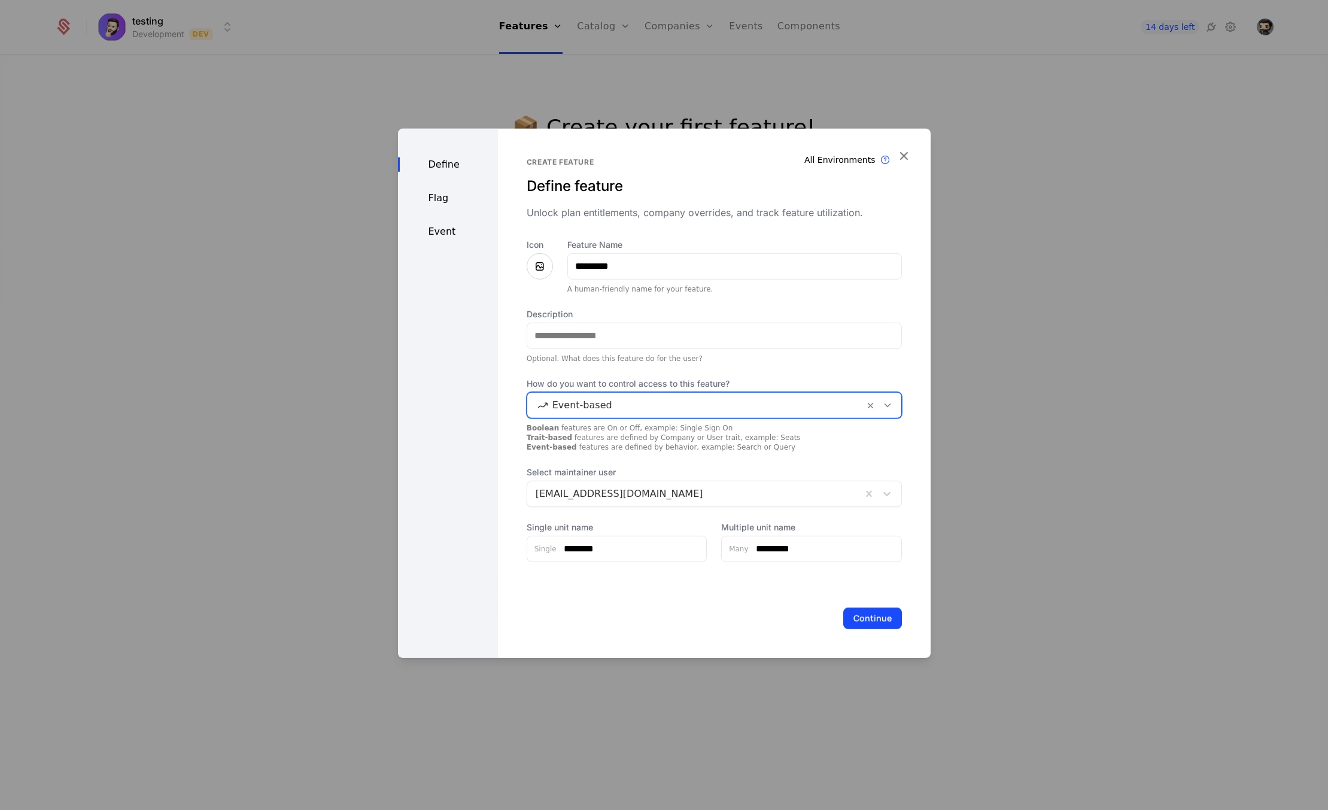
click at [624, 397] on div at bounding box center [696, 404] width 320 height 17
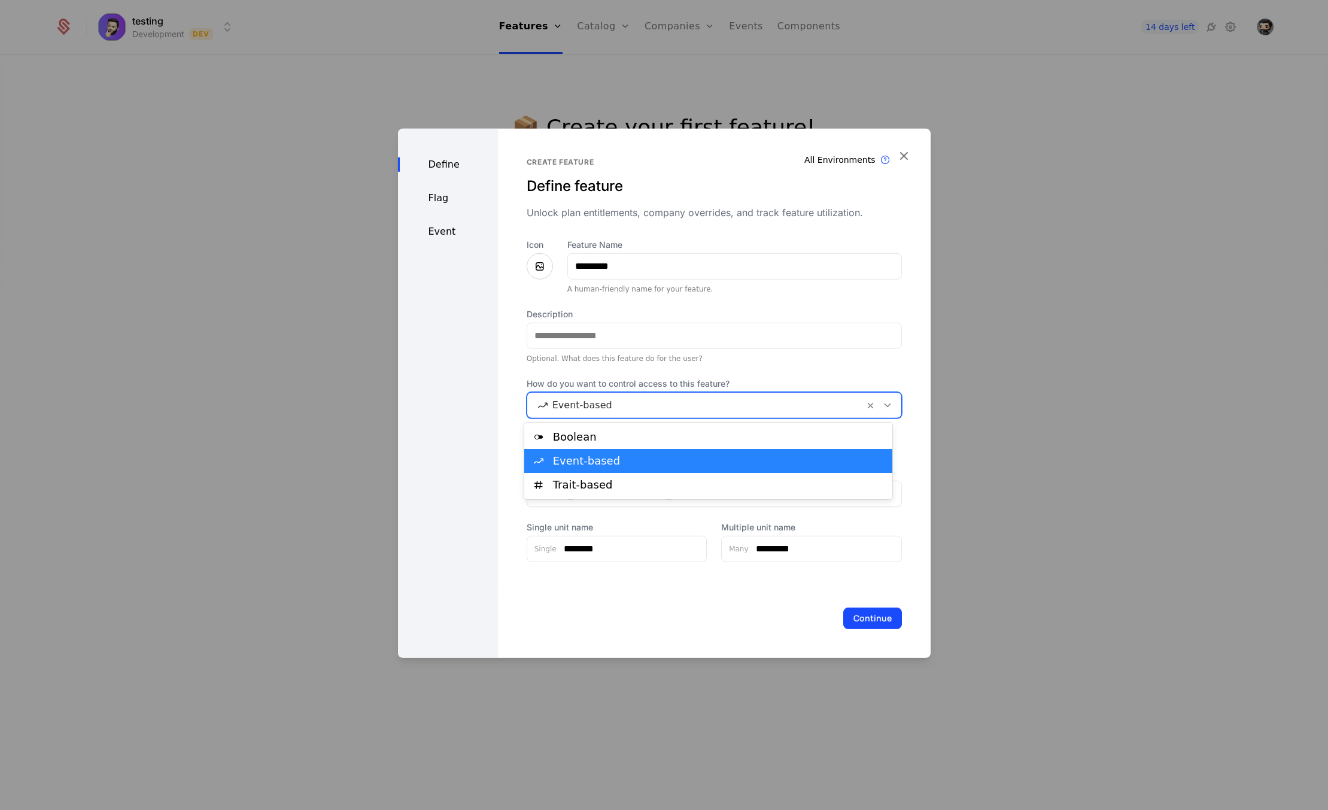
click at [638, 402] on div at bounding box center [696, 404] width 320 height 17
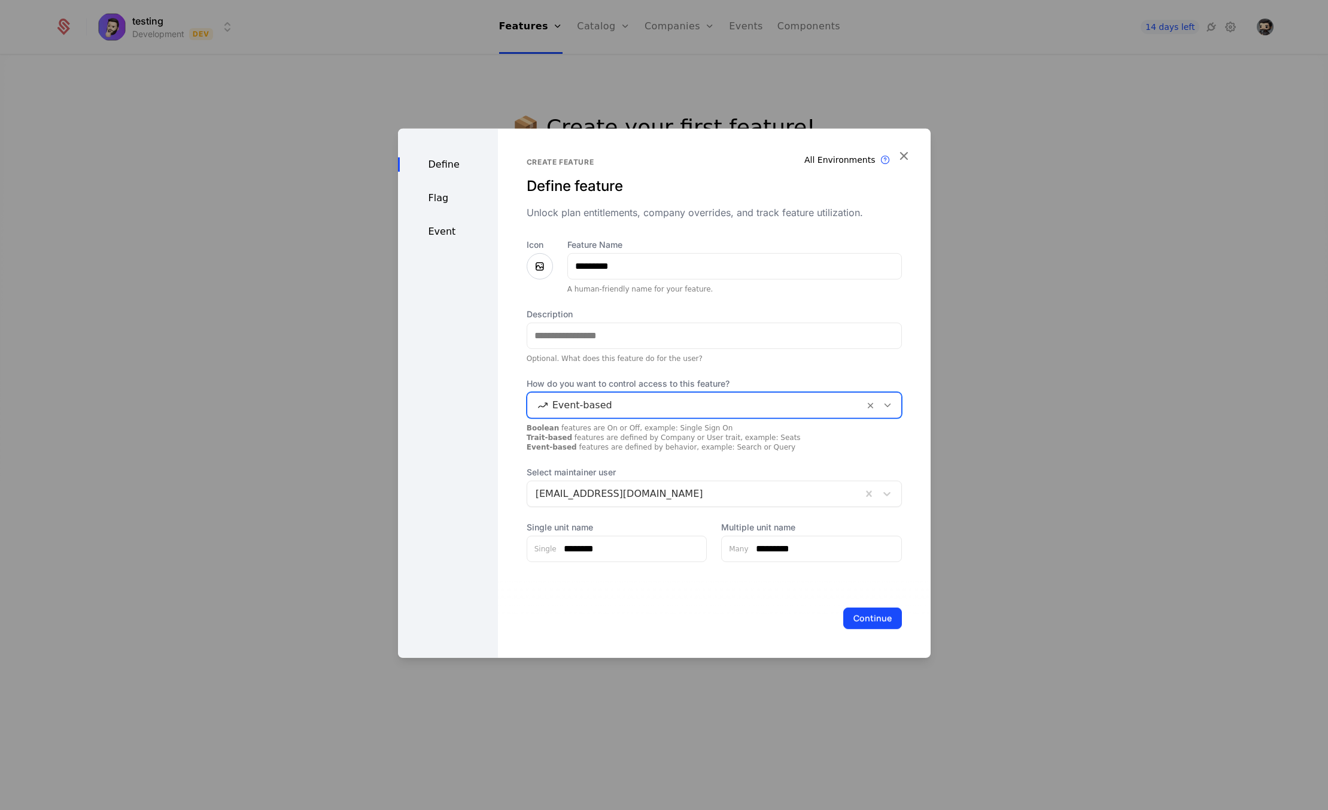
click at [638, 402] on div at bounding box center [696, 404] width 320 height 17
click at [453, 199] on div "Flag" at bounding box center [448, 197] width 100 height 14
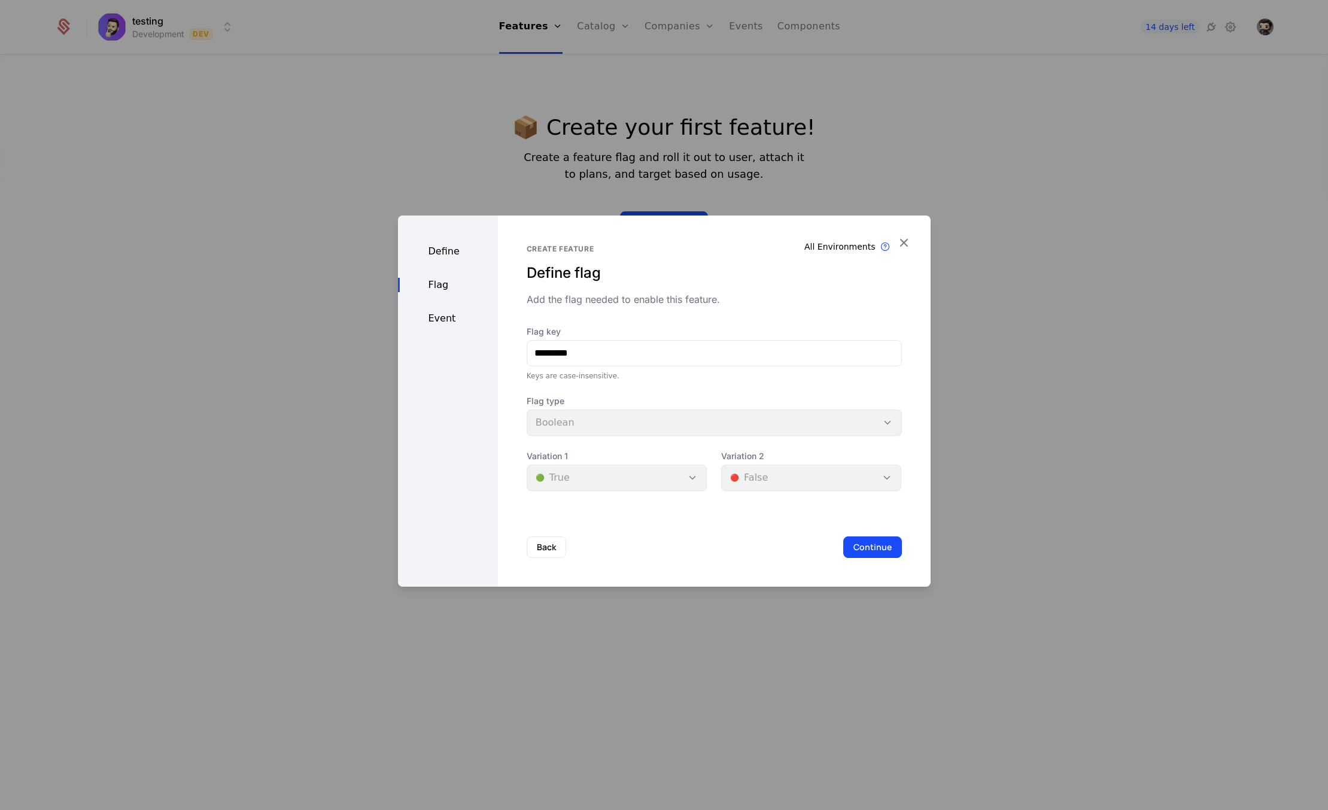
click at [446, 307] on div "Define Flag Event" at bounding box center [448, 400] width 100 height 371
click at [447, 312] on div "Event" at bounding box center [448, 318] width 100 height 14
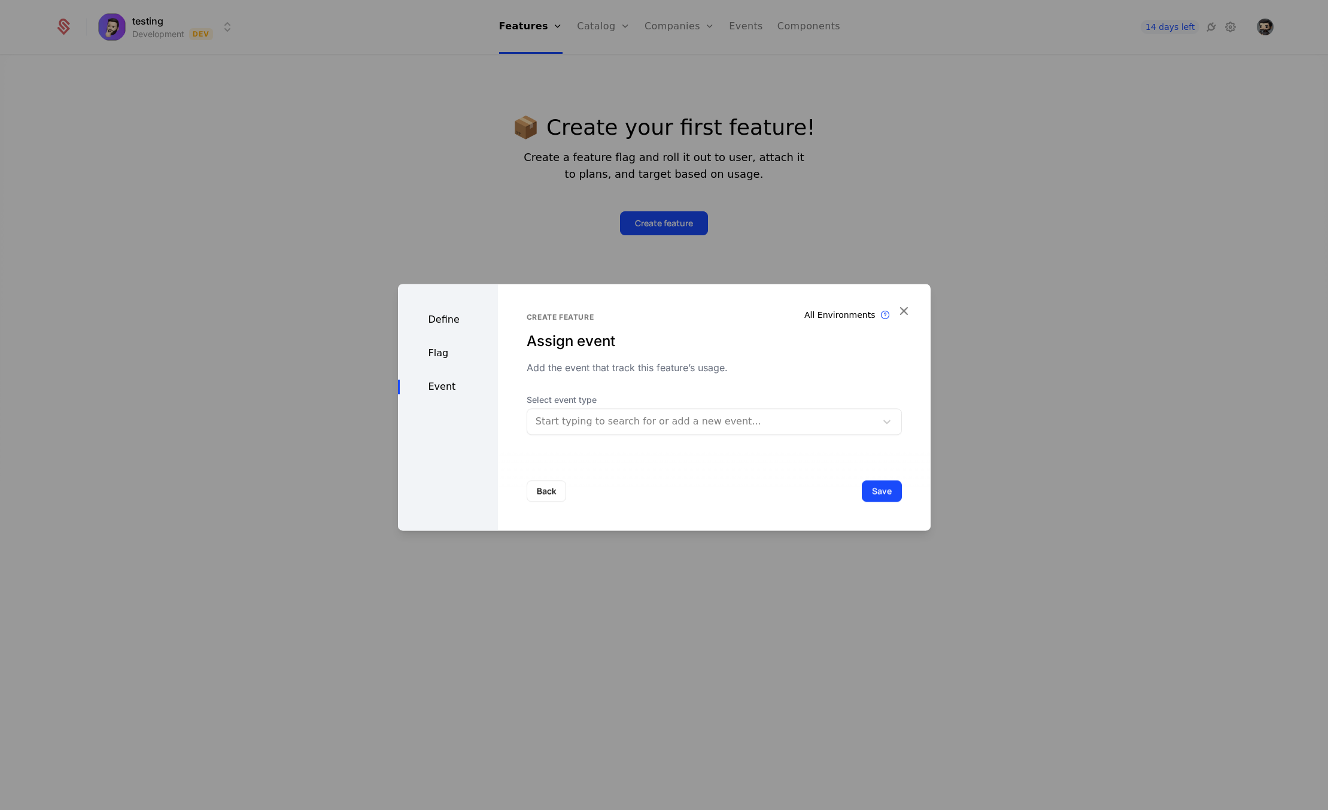
click at [660, 435] on div "Create feature Assign event Add the event that track this feature’s usage. Sele…" at bounding box center [714, 407] width 433 height 247
click at [661, 420] on div at bounding box center [702, 421] width 332 height 17
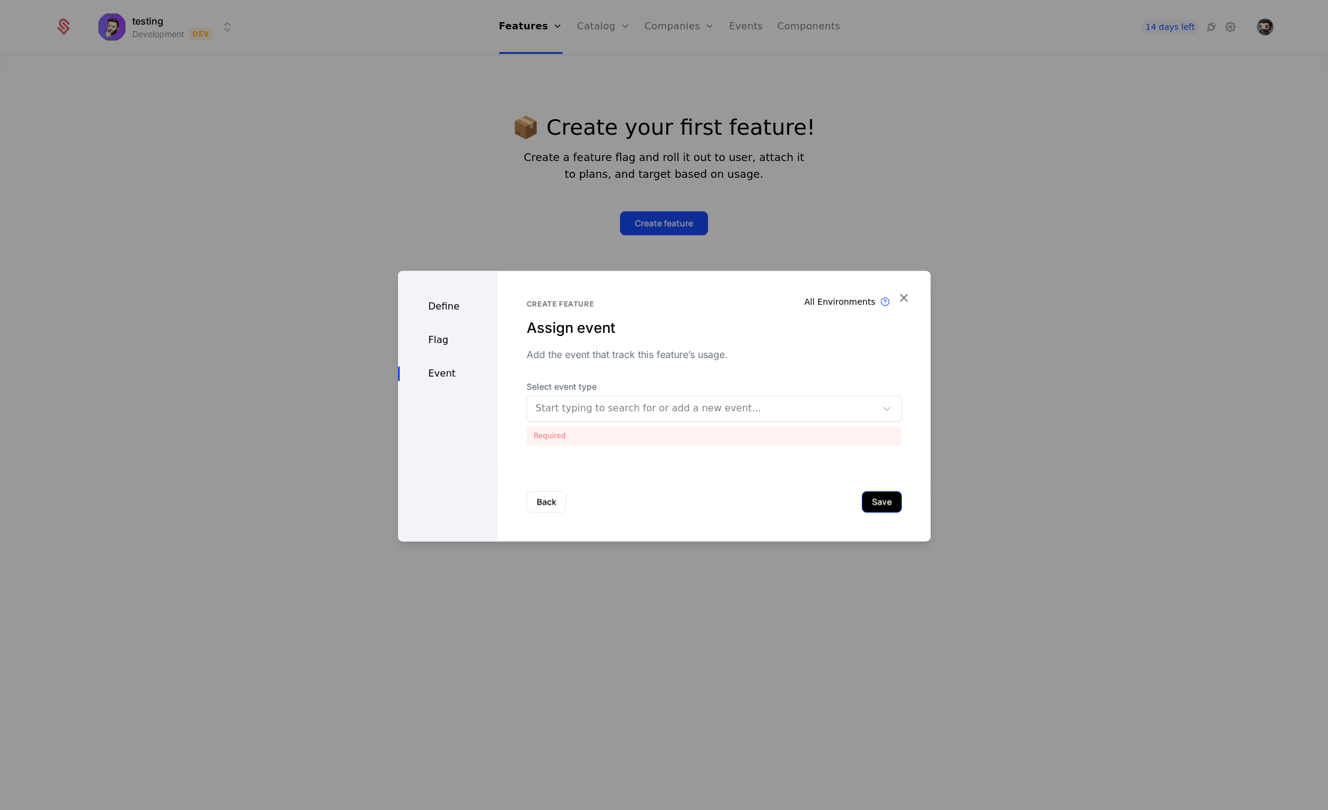
click at [874, 484] on div "Back Save" at bounding box center [714, 501] width 433 height 79
click at [876, 496] on button "Save" at bounding box center [882, 502] width 40 height 22
click at [675, 409] on div at bounding box center [702, 408] width 332 height 17
click at [722, 411] on div at bounding box center [702, 408] width 332 height 17
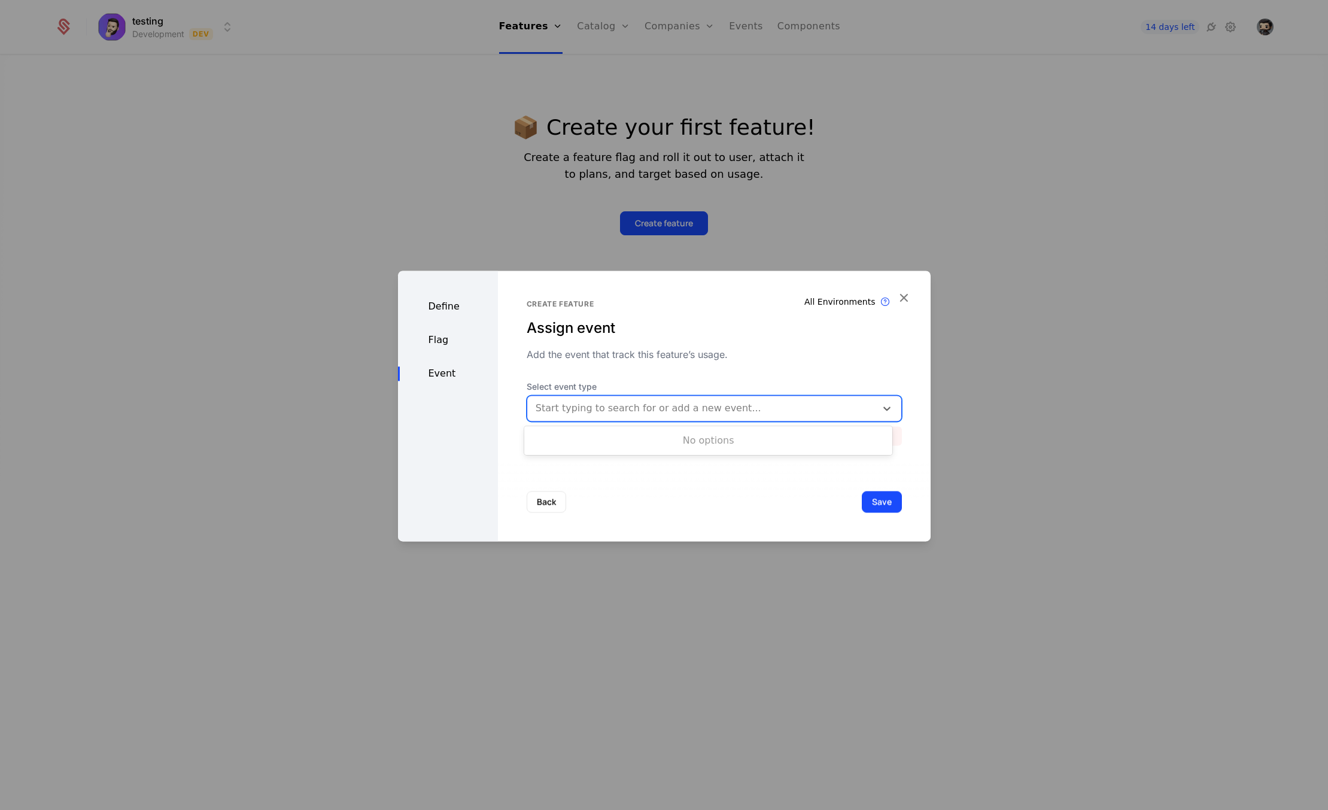
click at [722, 411] on div at bounding box center [702, 408] width 332 height 17
click at [641, 411] on div at bounding box center [702, 408] width 332 height 17
type input "**"
type input "********"
click at [655, 445] on div "Create Event : API Call Placeholder Event will be created" at bounding box center [708, 441] width 354 height 17
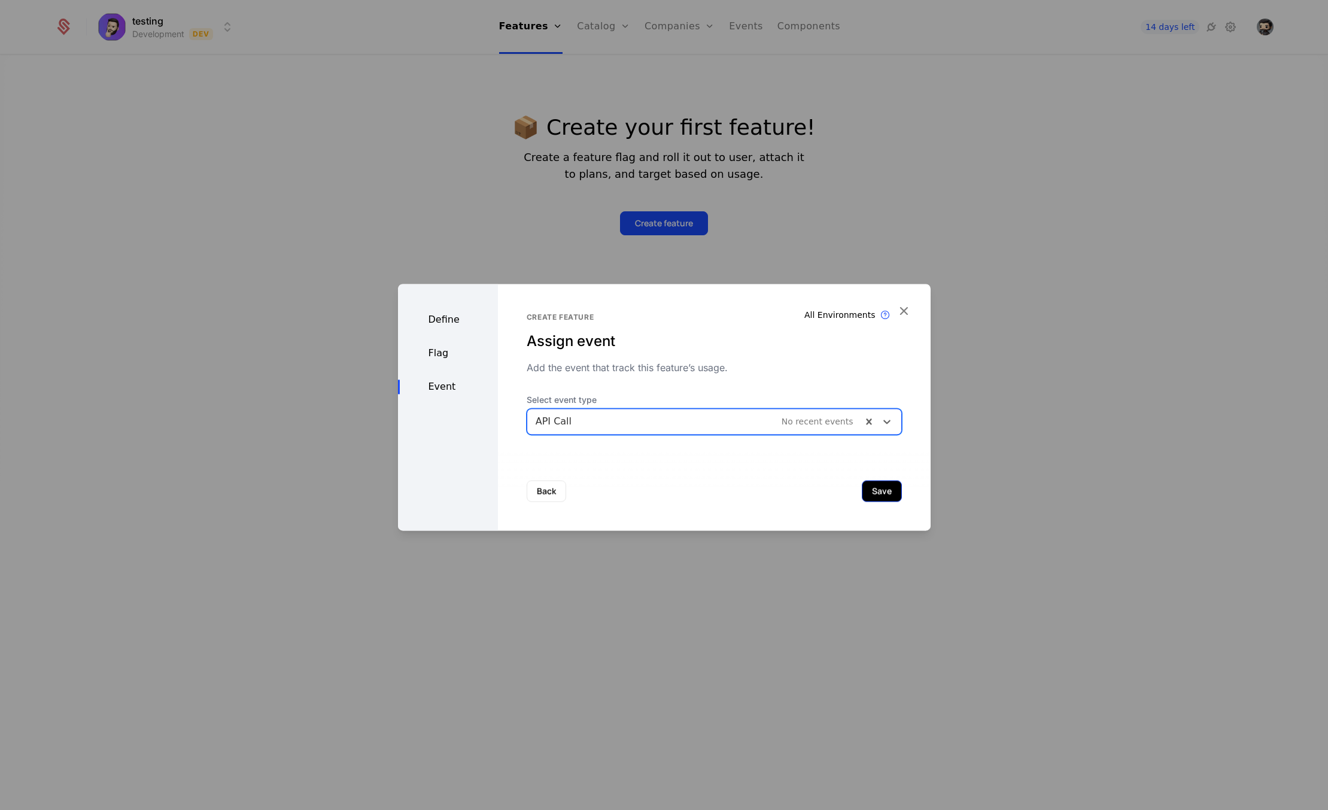
click at [863, 488] on button "Save" at bounding box center [882, 491] width 40 height 22
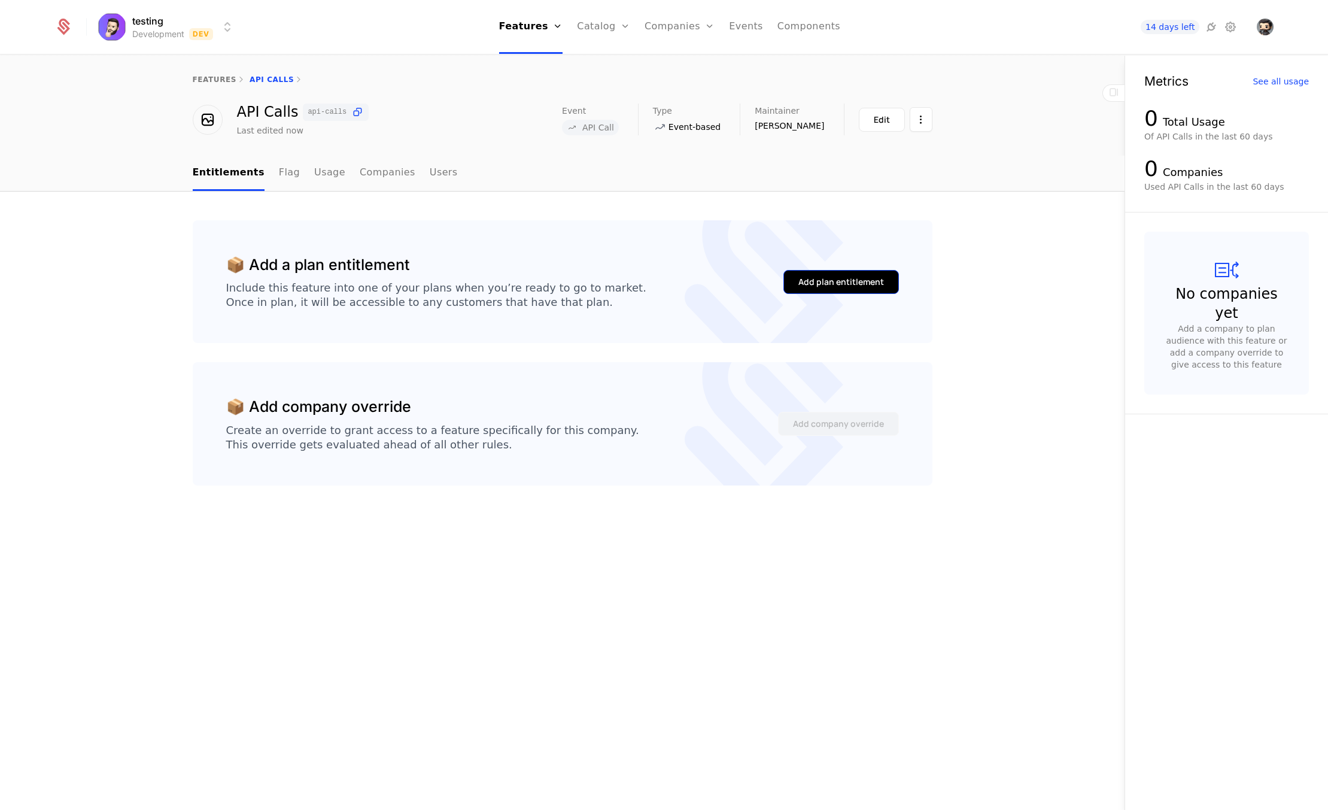
click at [848, 287] on div "Add plan entitlement" at bounding box center [841, 282] width 86 height 12
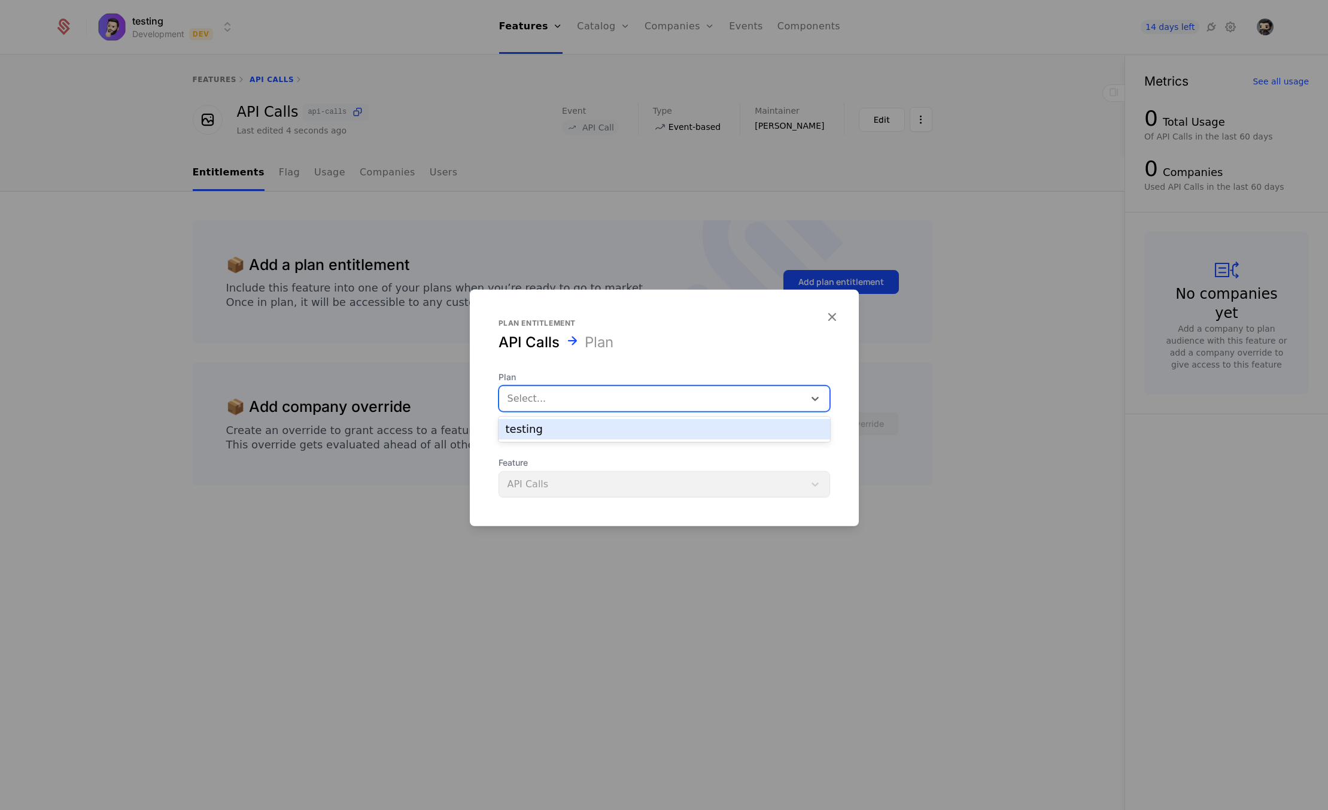
click at [625, 403] on div at bounding box center [652, 398] width 288 height 17
click at [614, 426] on div "testing" at bounding box center [664, 429] width 317 height 11
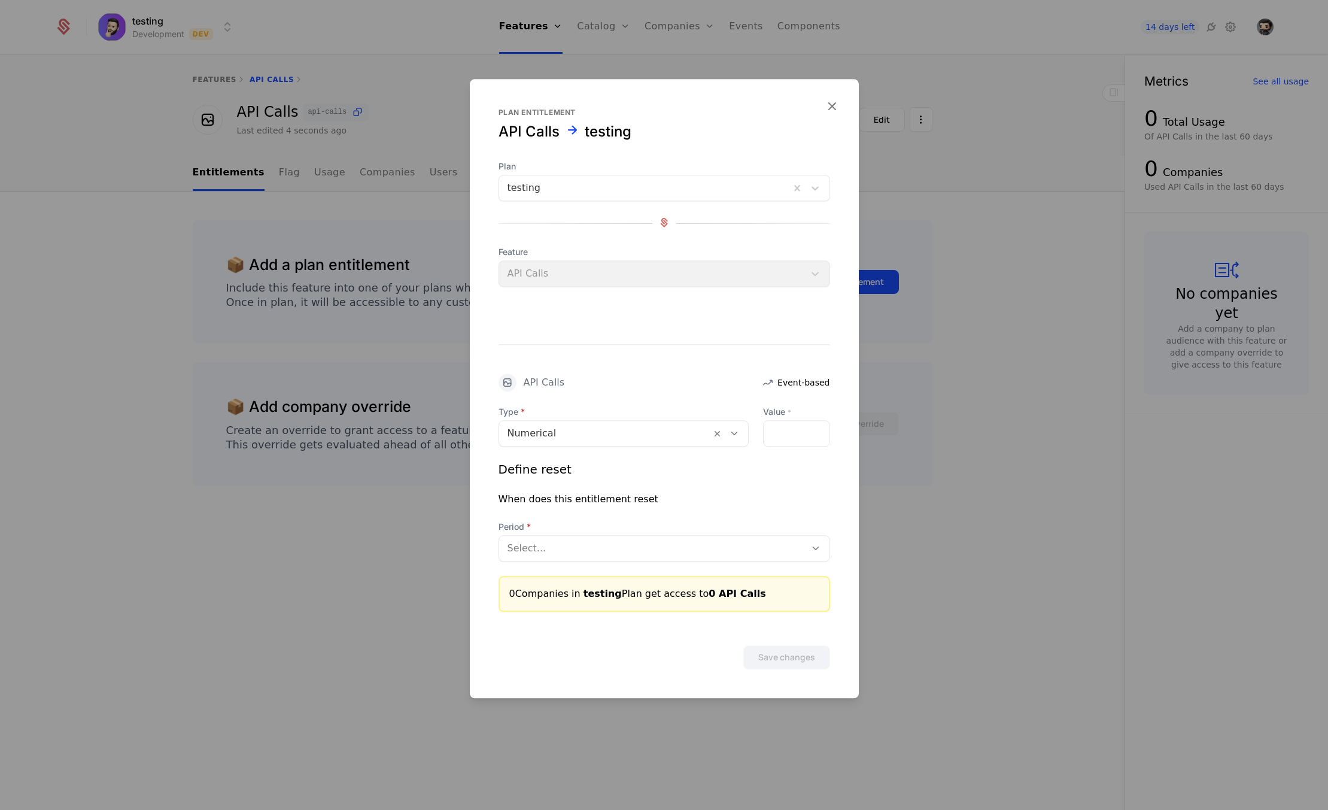
click at [546, 270] on div "Feature API Calls" at bounding box center [665, 266] width 332 height 41
click at [672, 439] on div at bounding box center [605, 433] width 195 height 17
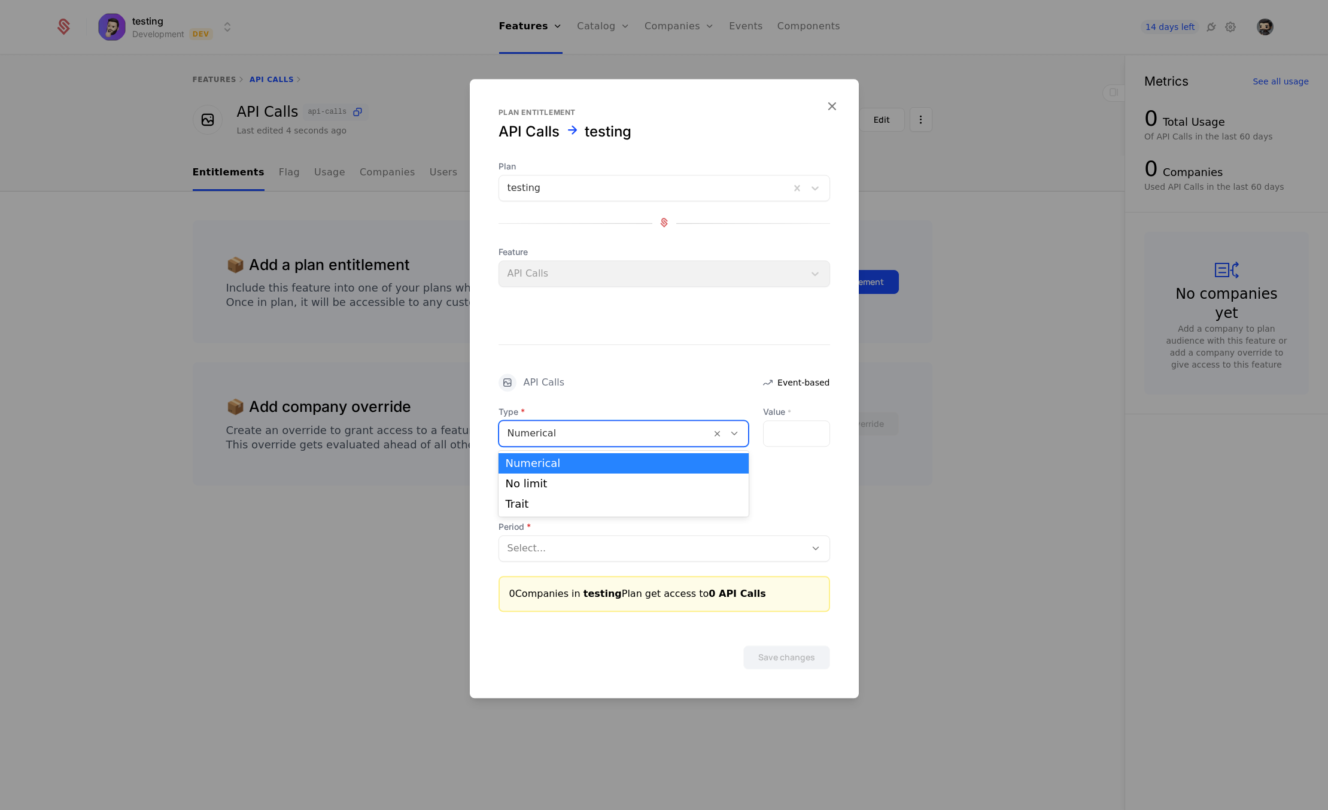
click at [672, 438] on div at bounding box center [605, 433] width 195 height 17
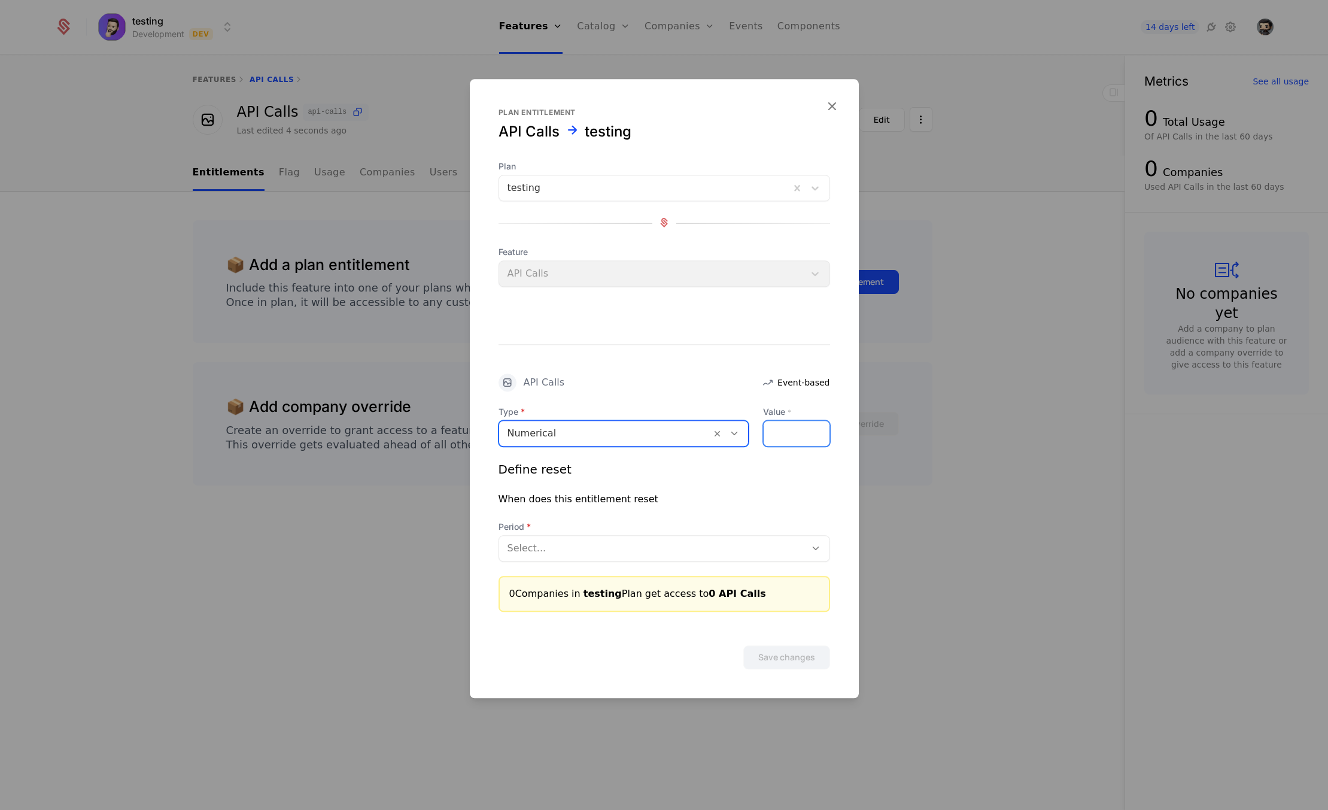
click at [798, 433] on input "Value *" at bounding box center [797, 433] width 66 height 25
type input "***"
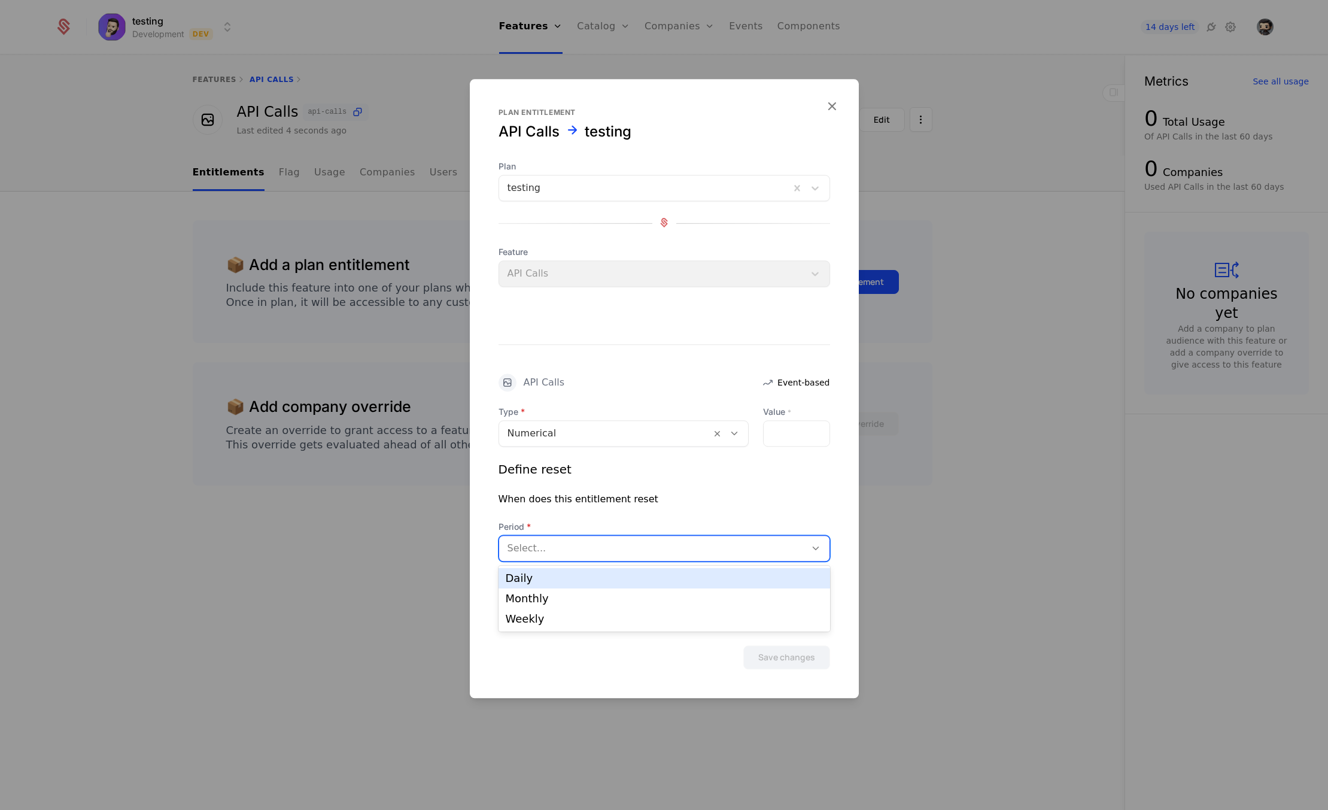
click at [646, 543] on div at bounding box center [653, 548] width 290 height 17
click at [619, 574] on div "Daily" at bounding box center [664, 578] width 317 height 11
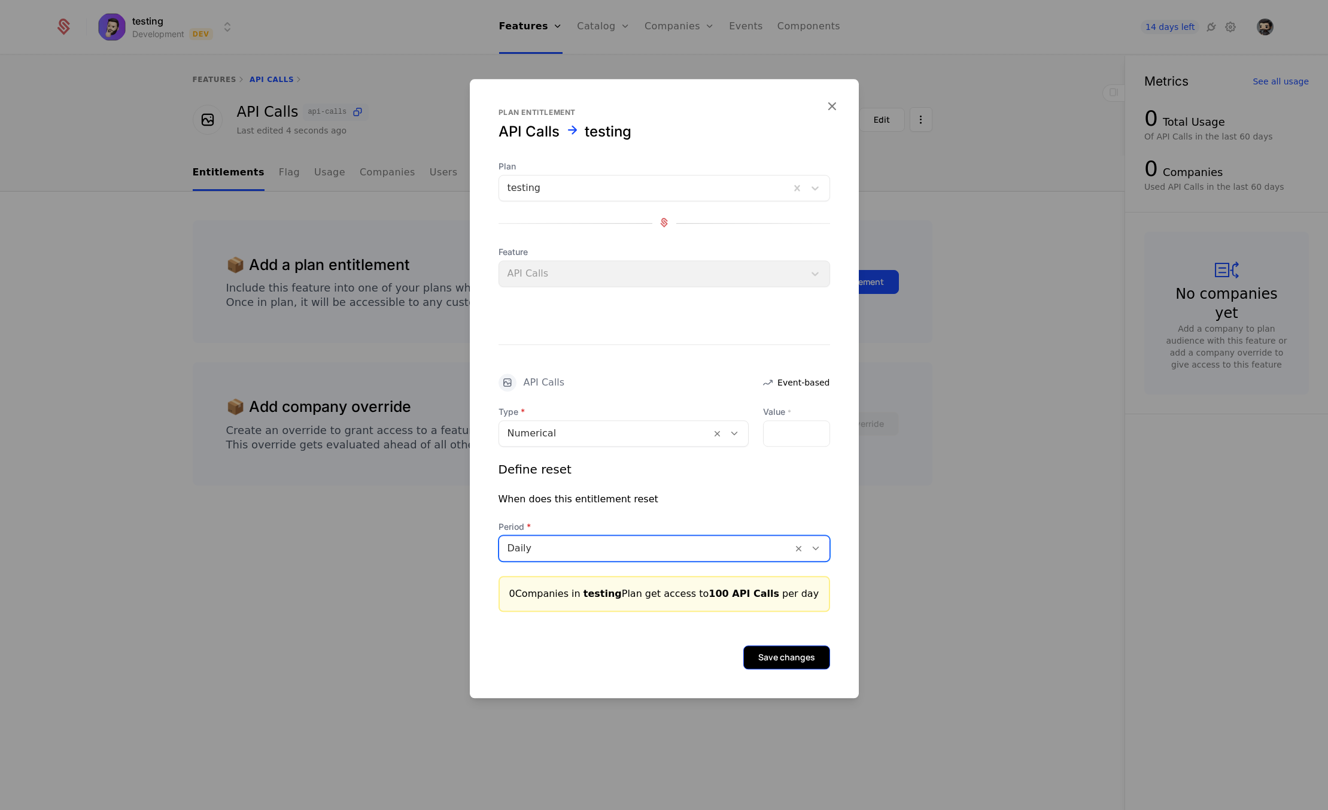
click at [805, 653] on button "Save changes" at bounding box center [786, 657] width 87 height 24
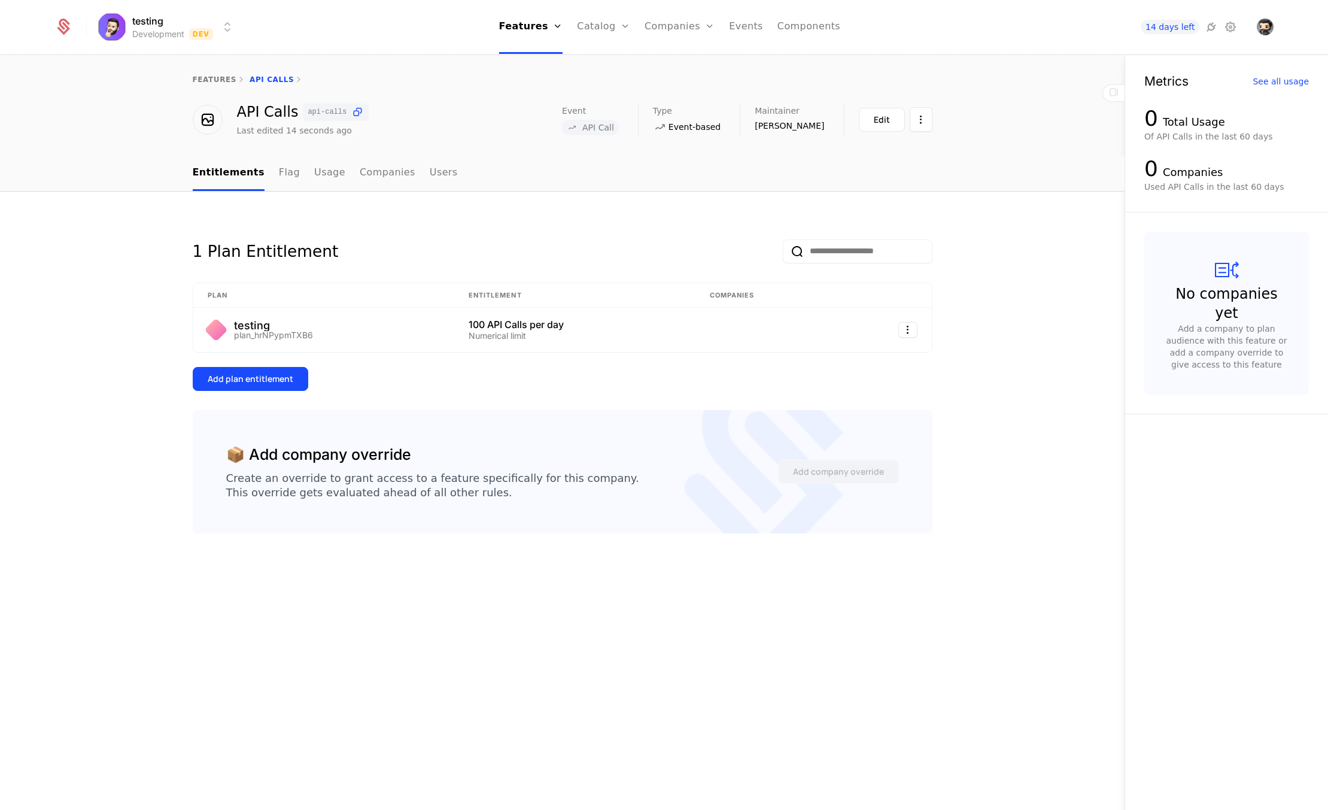
click at [1117, 96] on icon at bounding box center [1114, 92] width 14 height 14
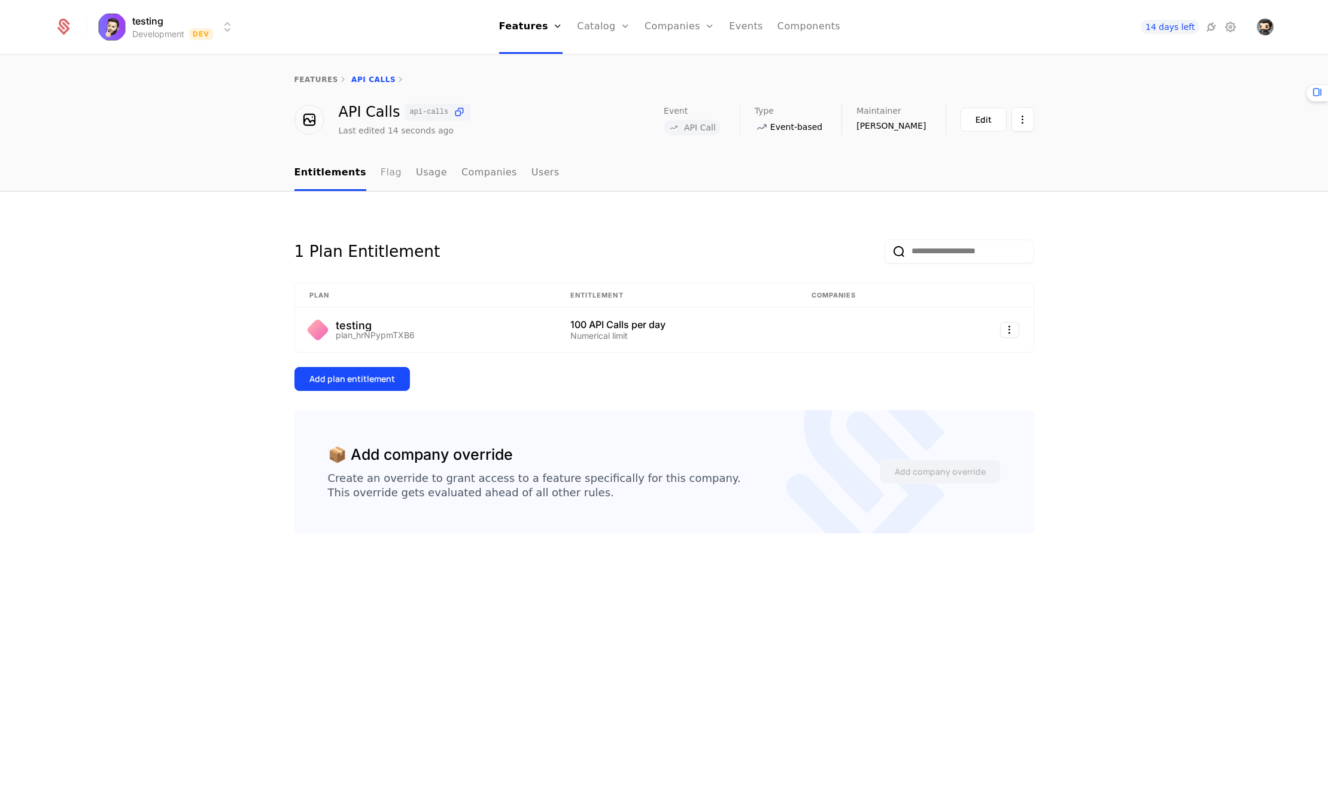
click at [386, 174] on link "Flag" at bounding box center [391, 173] width 21 height 35
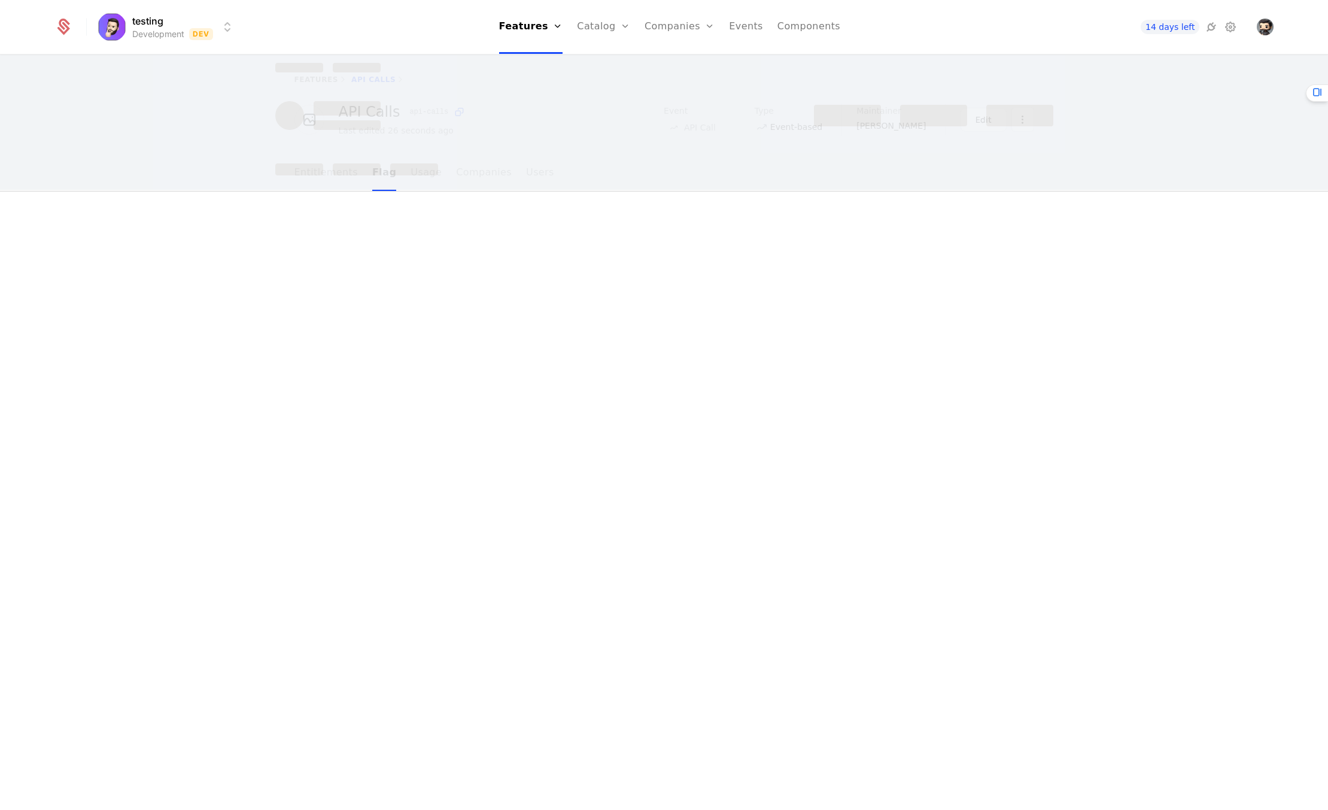
click at [344, 179] on div at bounding box center [664, 118] width 778 height 141
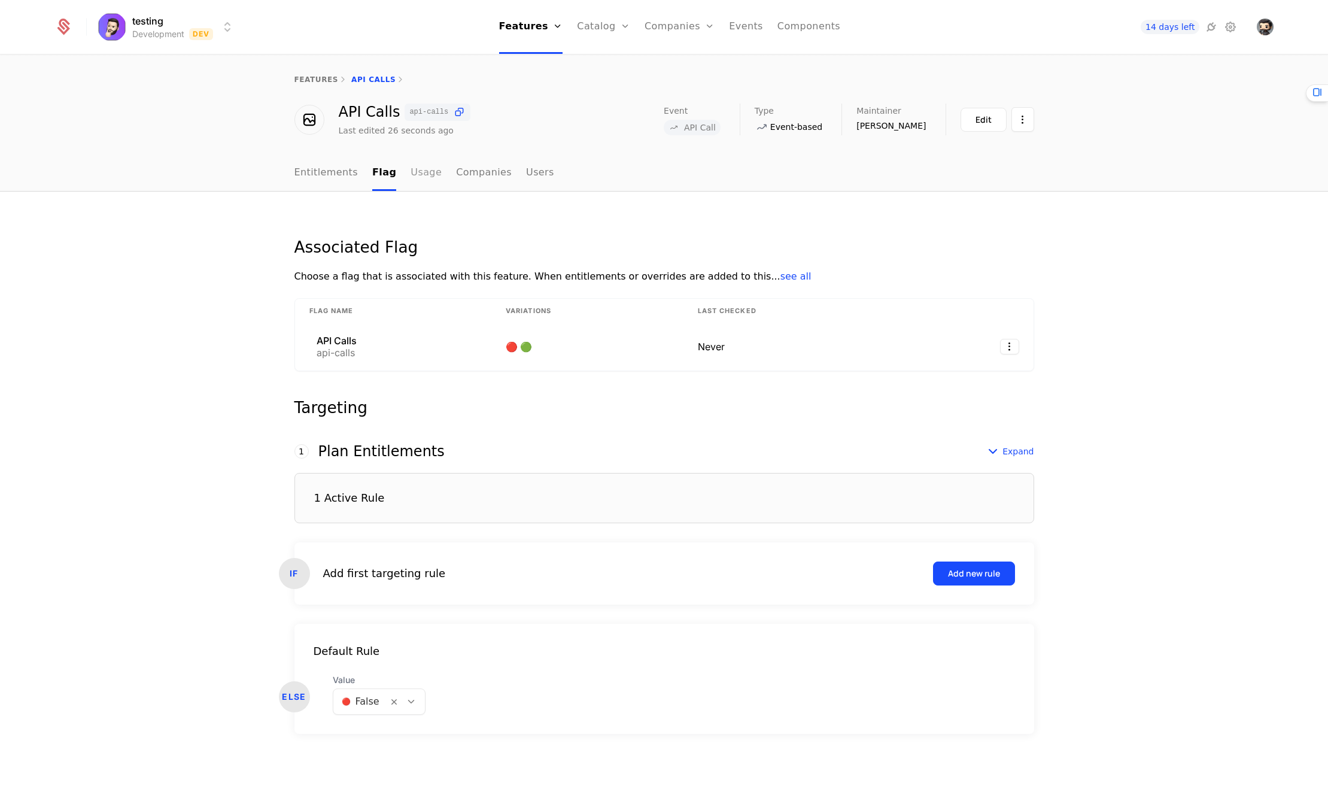
click at [422, 168] on link "Usage" at bounding box center [426, 173] width 31 height 35
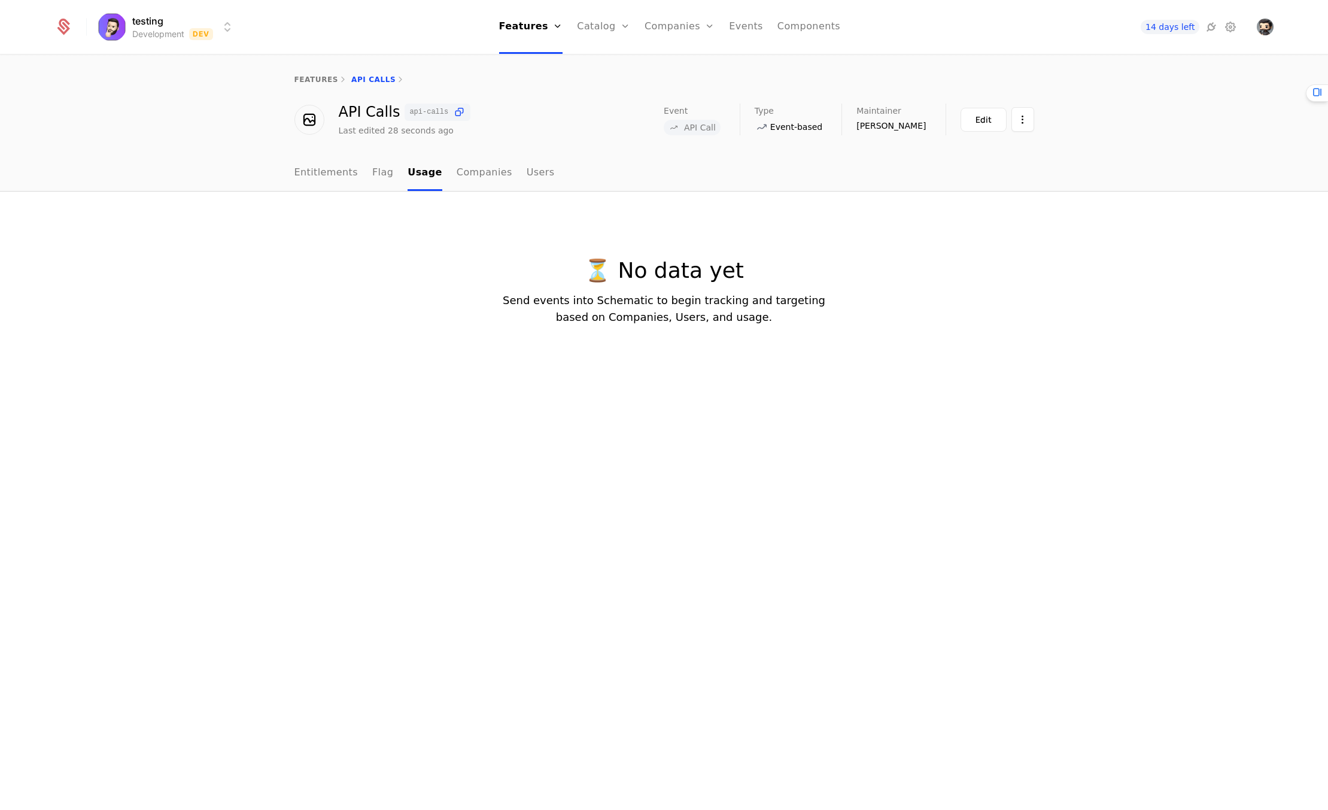
click at [354, 175] on ul "Entitlements Flag Usage Companies Users" at bounding box center [424, 173] width 260 height 35
click at [351, 175] on link "Entitlements" at bounding box center [326, 173] width 64 height 35
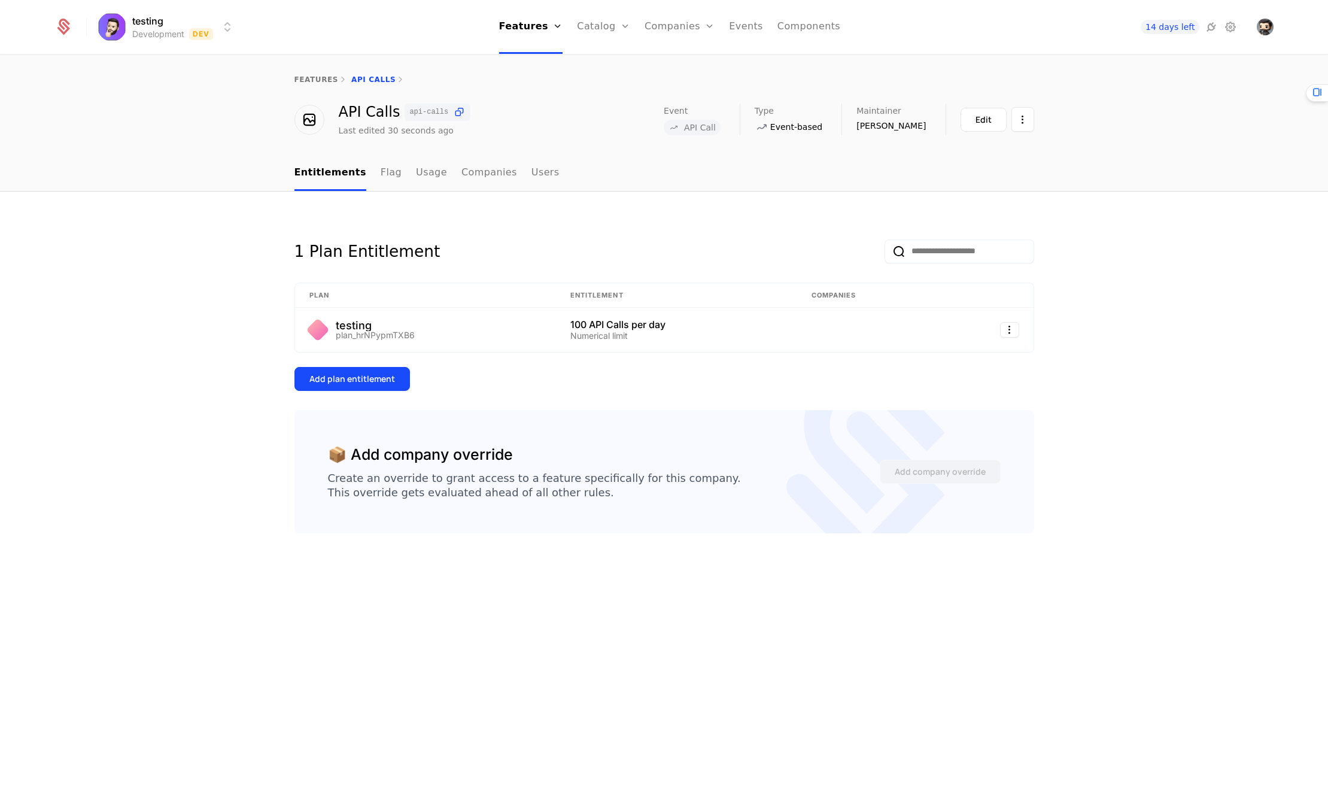
click at [368, 177] on ul "Entitlements Flag Usage Companies Users" at bounding box center [426, 173] width 265 height 35
click at [381, 175] on link "Flag" at bounding box center [391, 173] width 21 height 35
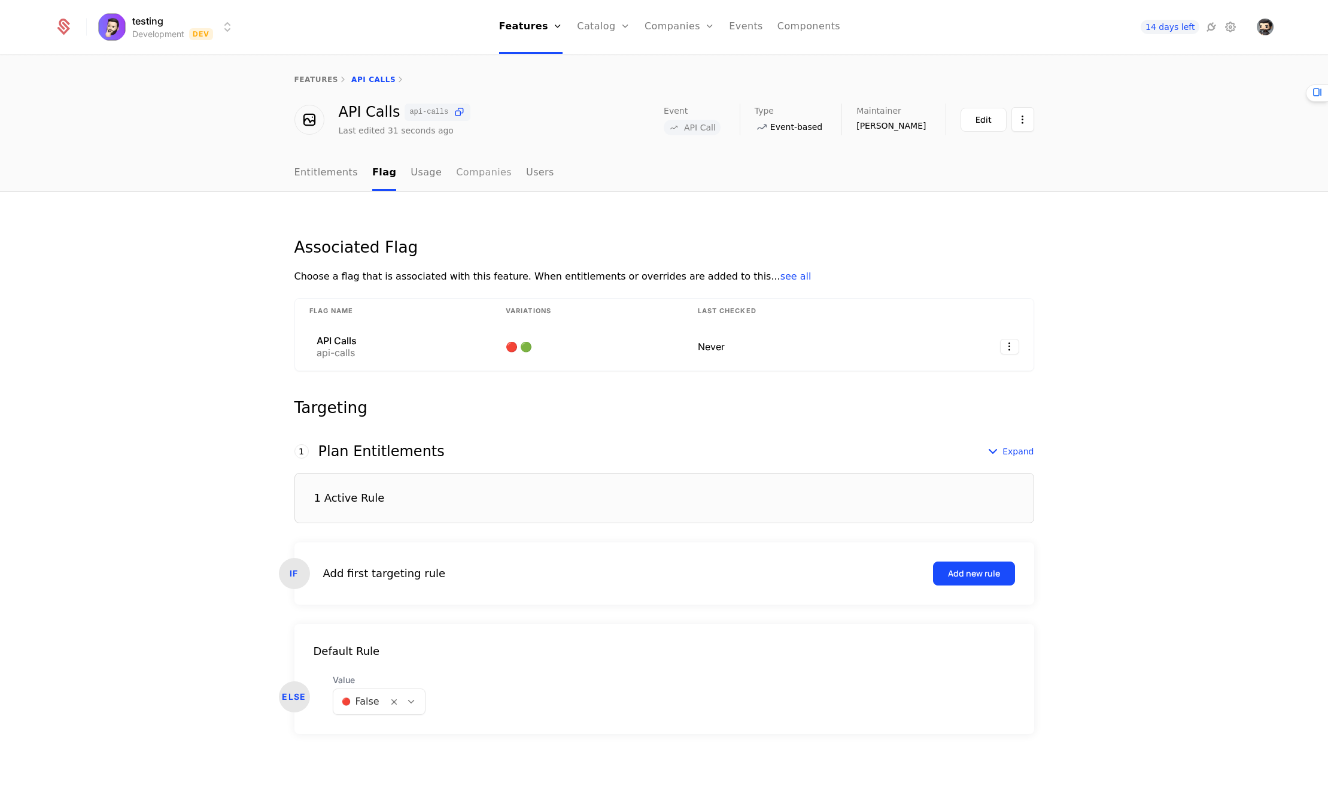
click at [456, 177] on link "Companies" at bounding box center [484, 173] width 56 height 35
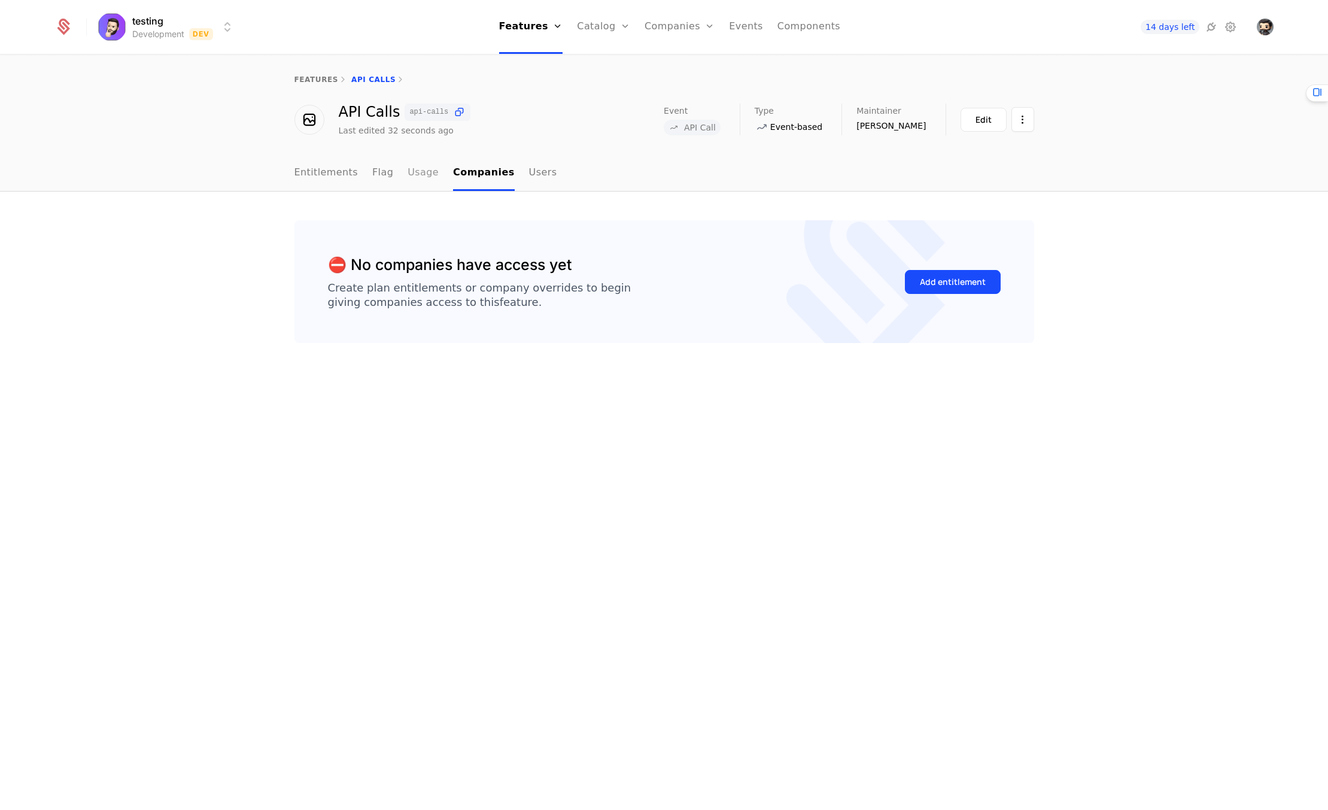
click at [424, 177] on link "Usage" at bounding box center [423, 173] width 31 height 35
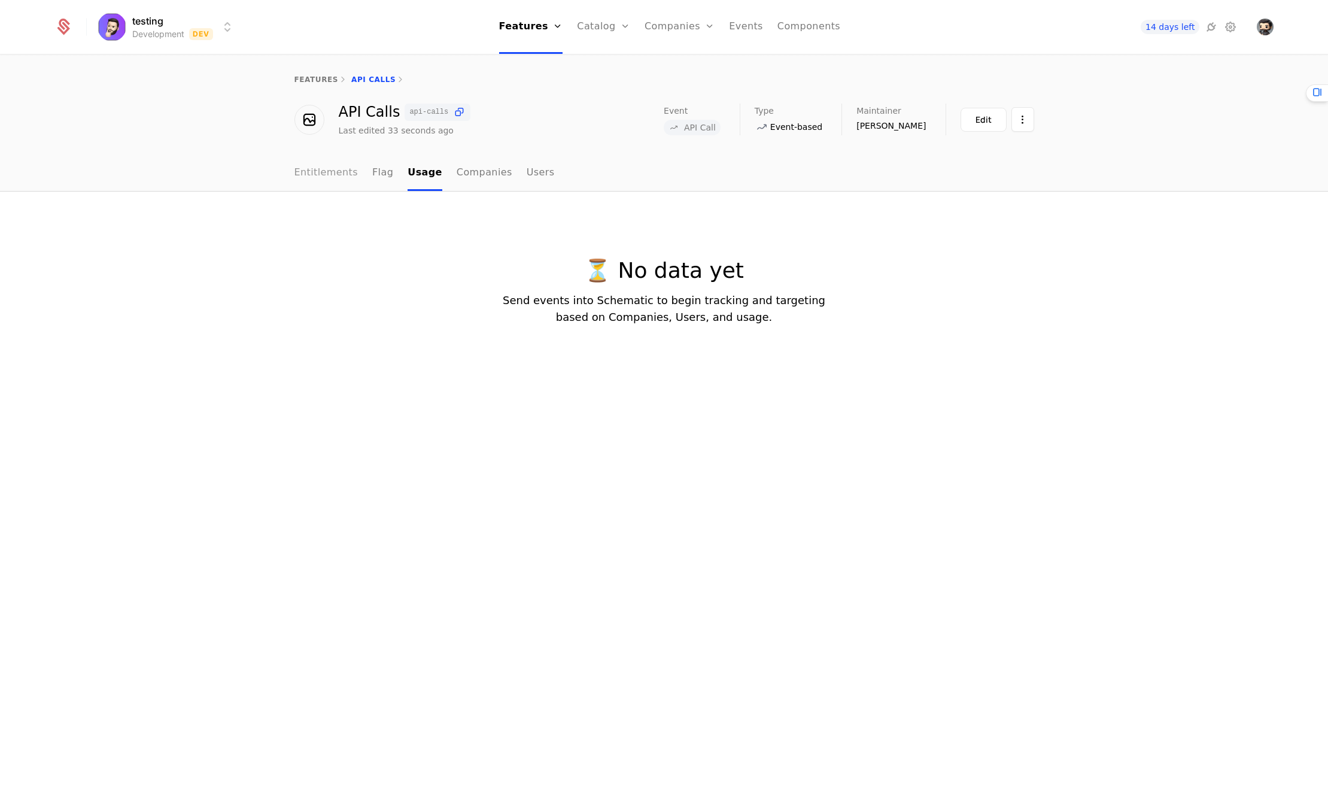
click at [351, 180] on link "Entitlements" at bounding box center [326, 173] width 64 height 35
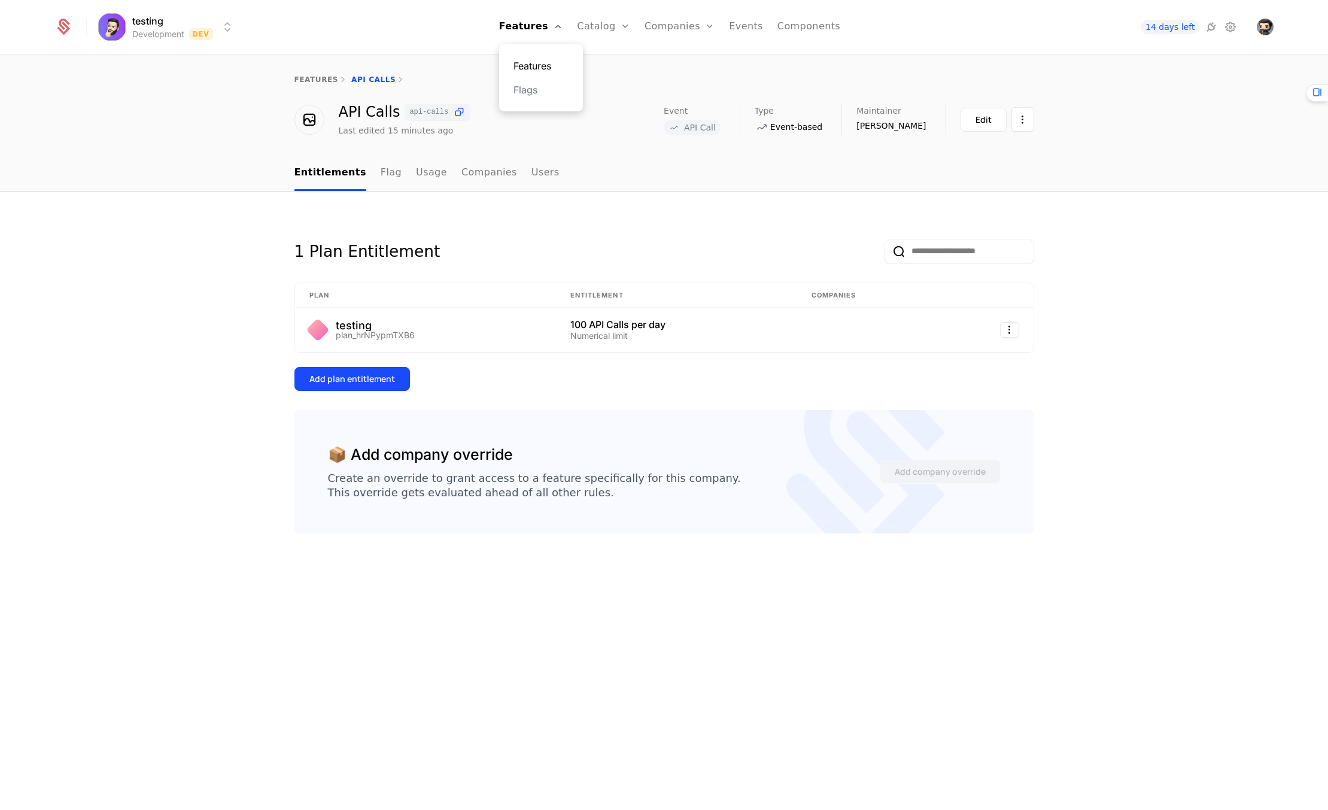
click at [531, 60] on link "Features" at bounding box center [541, 66] width 55 height 14
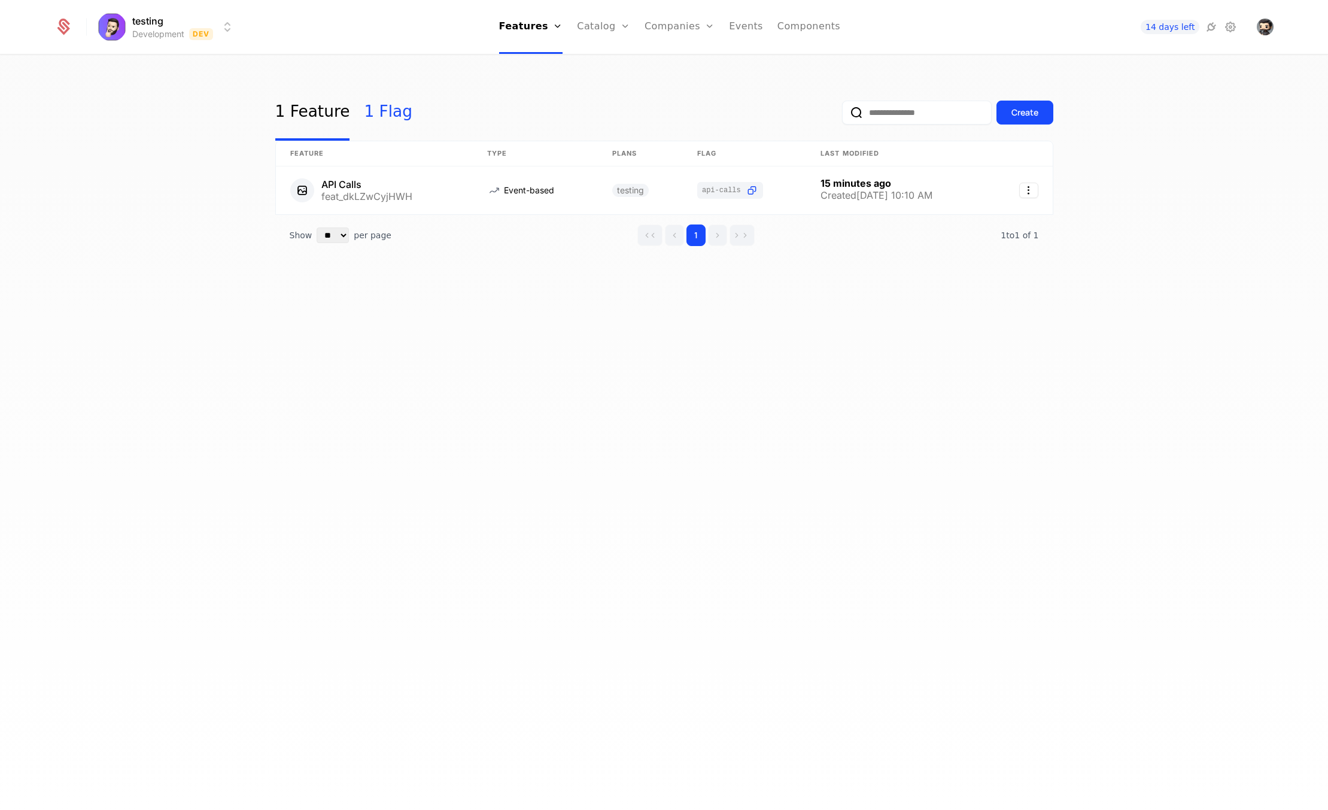
click at [388, 121] on link "1 Flag" at bounding box center [388, 112] width 48 height 56
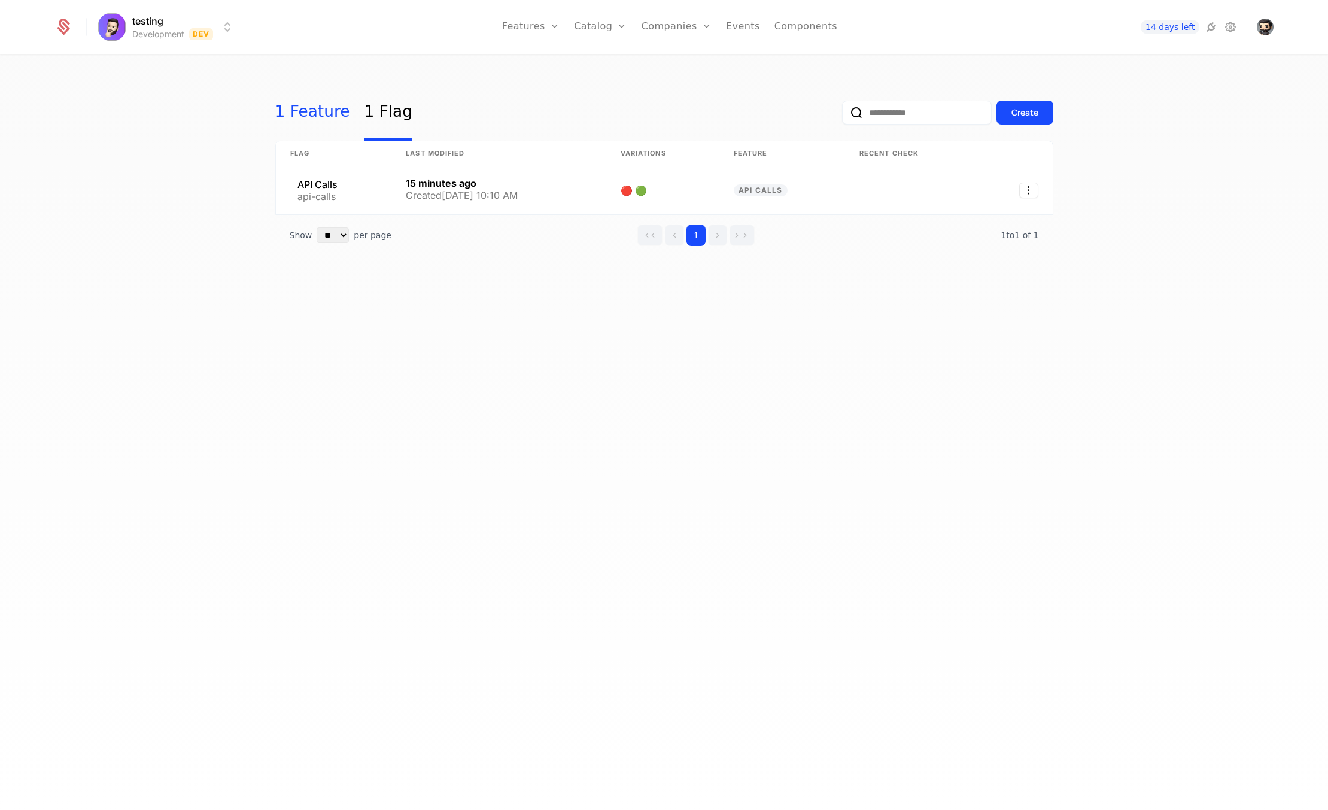
click at [311, 120] on link "1 Feature" at bounding box center [312, 112] width 75 height 56
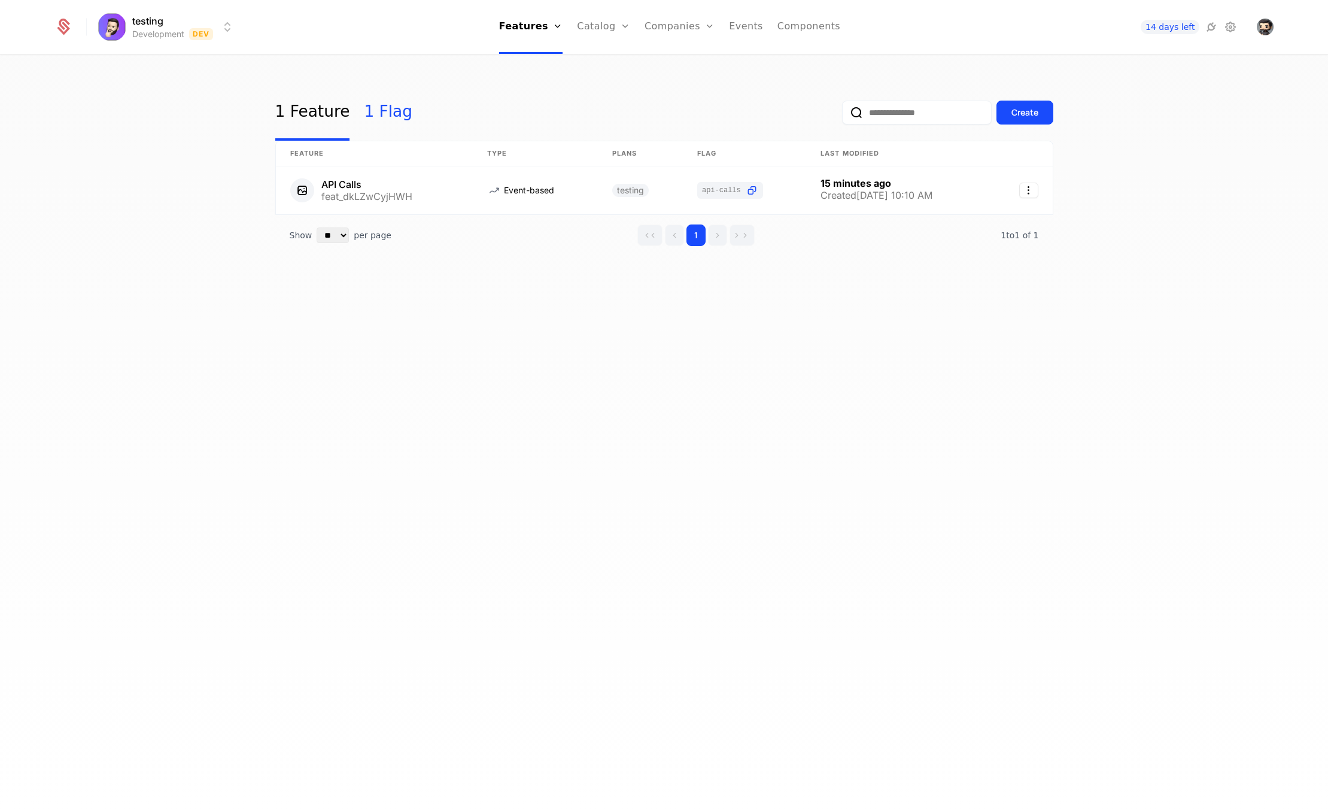
click at [387, 113] on link "1 Flag" at bounding box center [388, 112] width 48 height 56
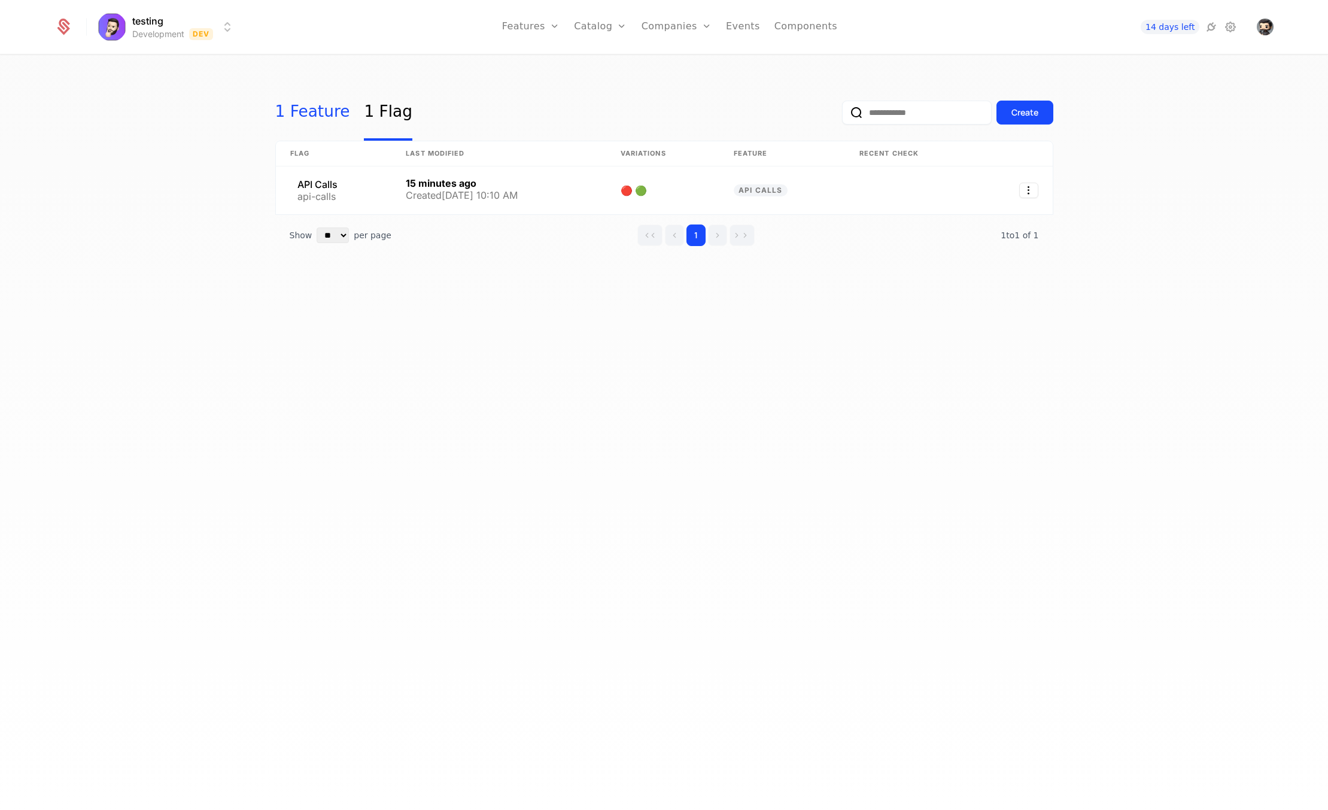
click at [297, 117] on link "1 Feature" at bounding box center [312, 112] width 75 height 56
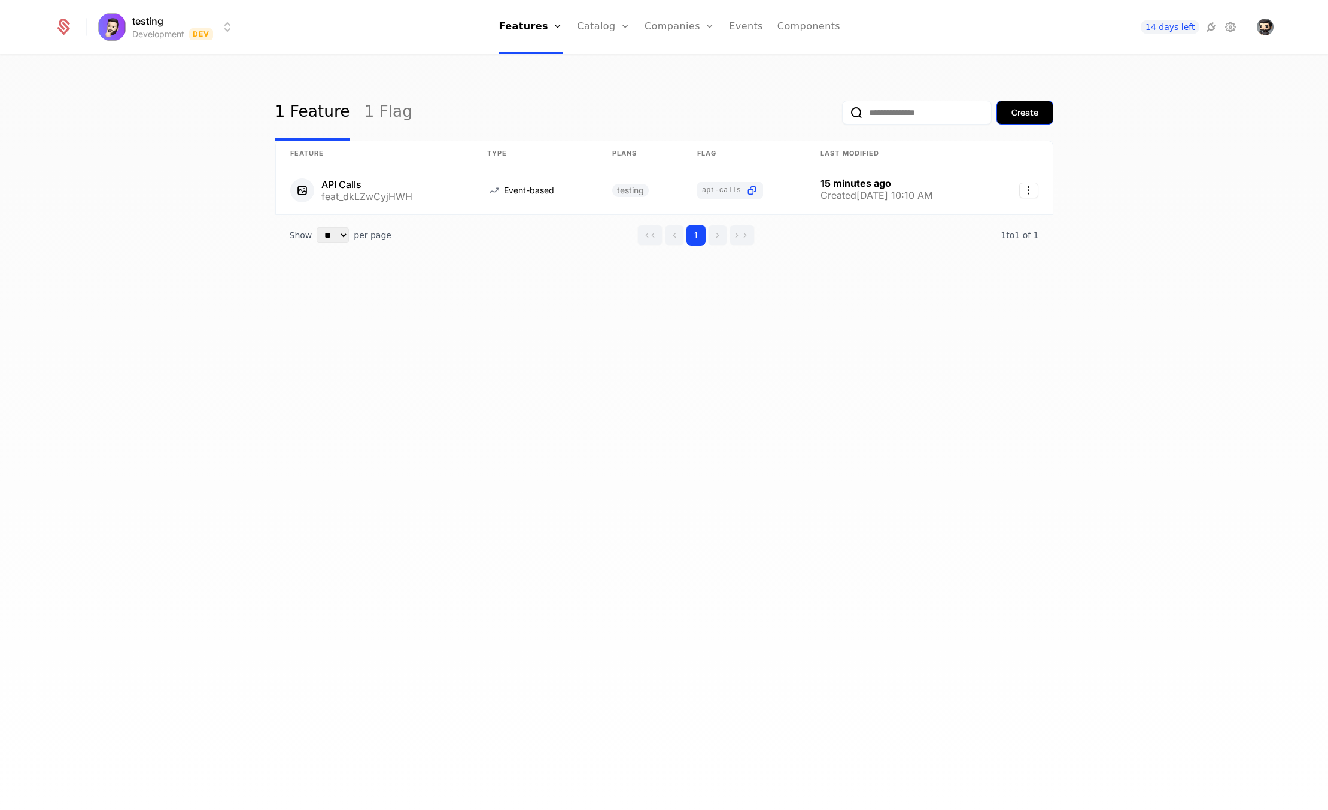
click at [1034, 110] on div "Create" at bounding box center [1024, 113] width 27 height 12
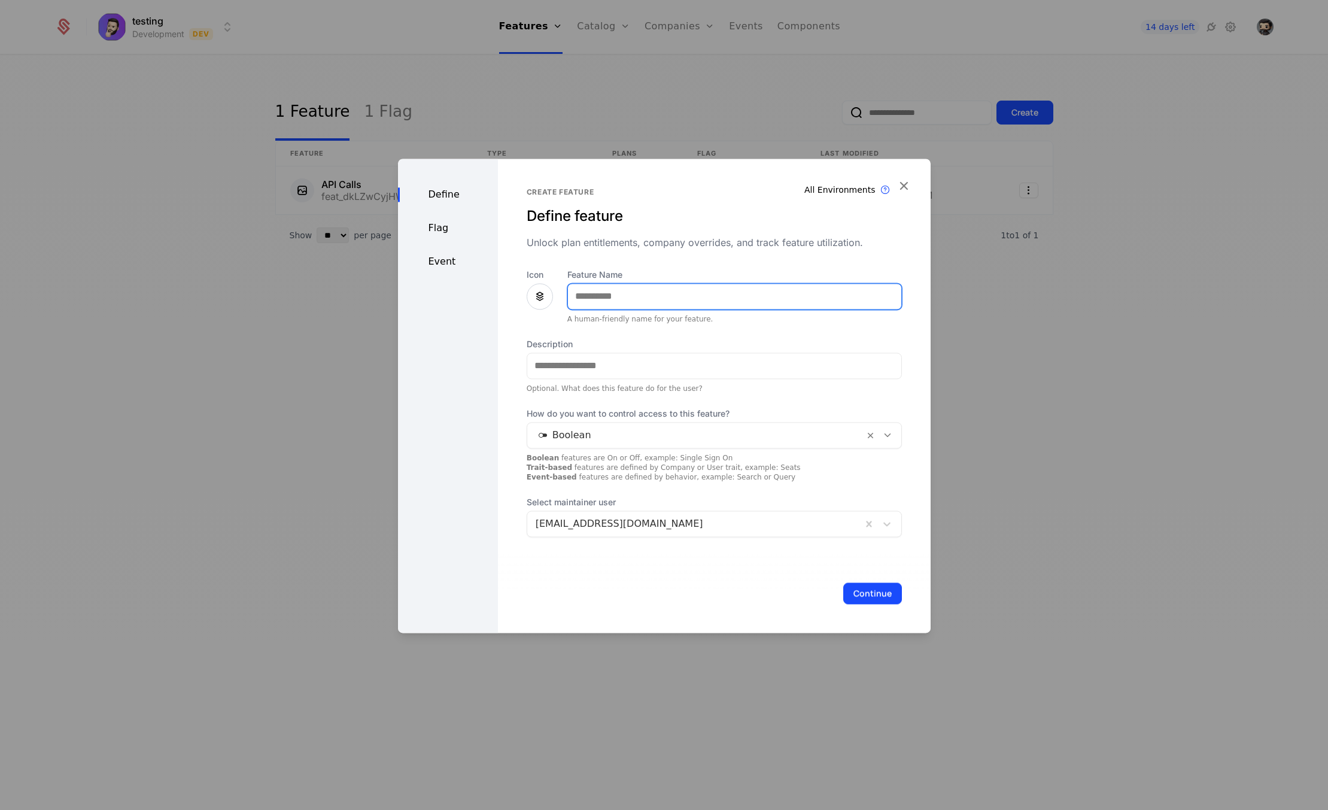
click at [628, 286] on input "Feature Name" at bounding box center [734, 296] width 333 height 25
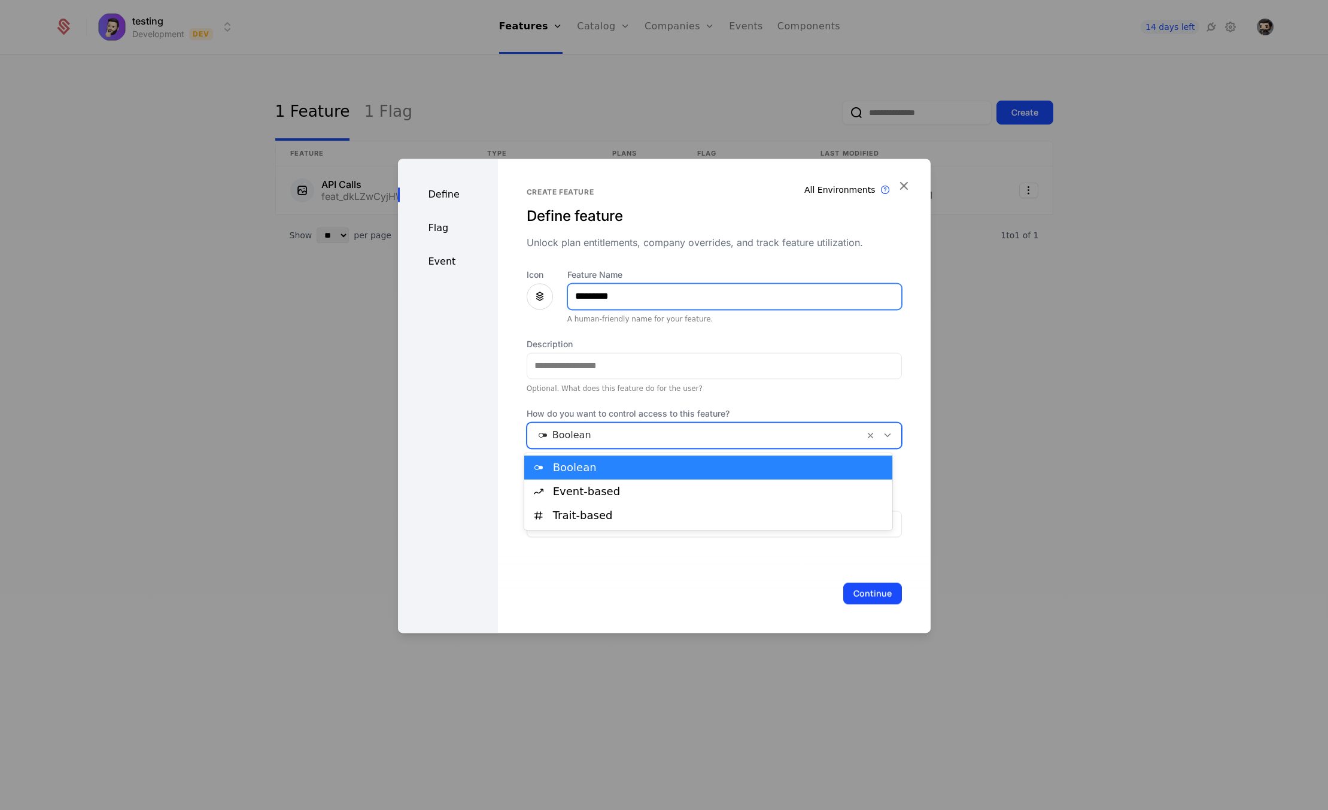
click at [628, 302] on input "*********" at bounding box center [734, 296] width 333 height 25
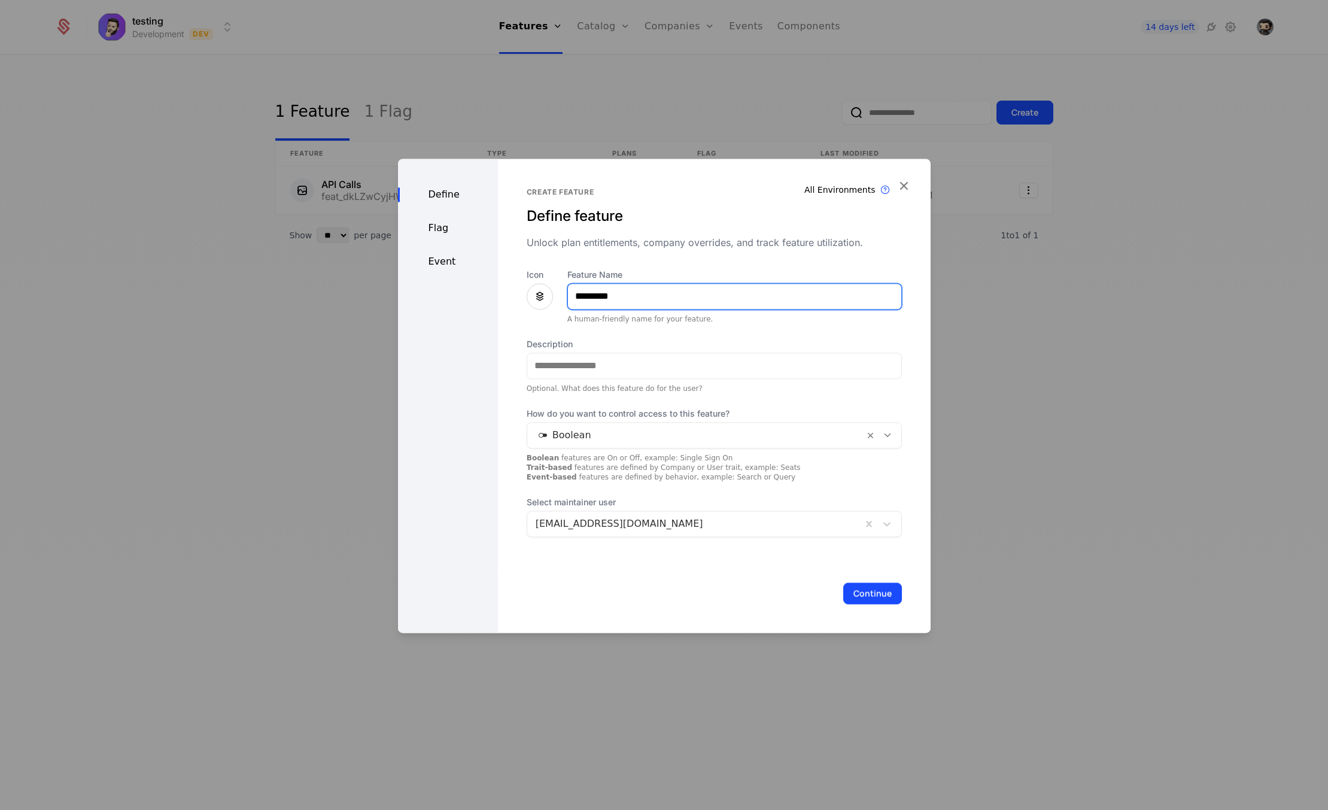
click at [630, 300] on input "*********" at bounding box center [734, 296] width 333 height 25
type input "***"
click at [885, 594] on button "Continue" at bounding box center [872, 593] width 59 height 22
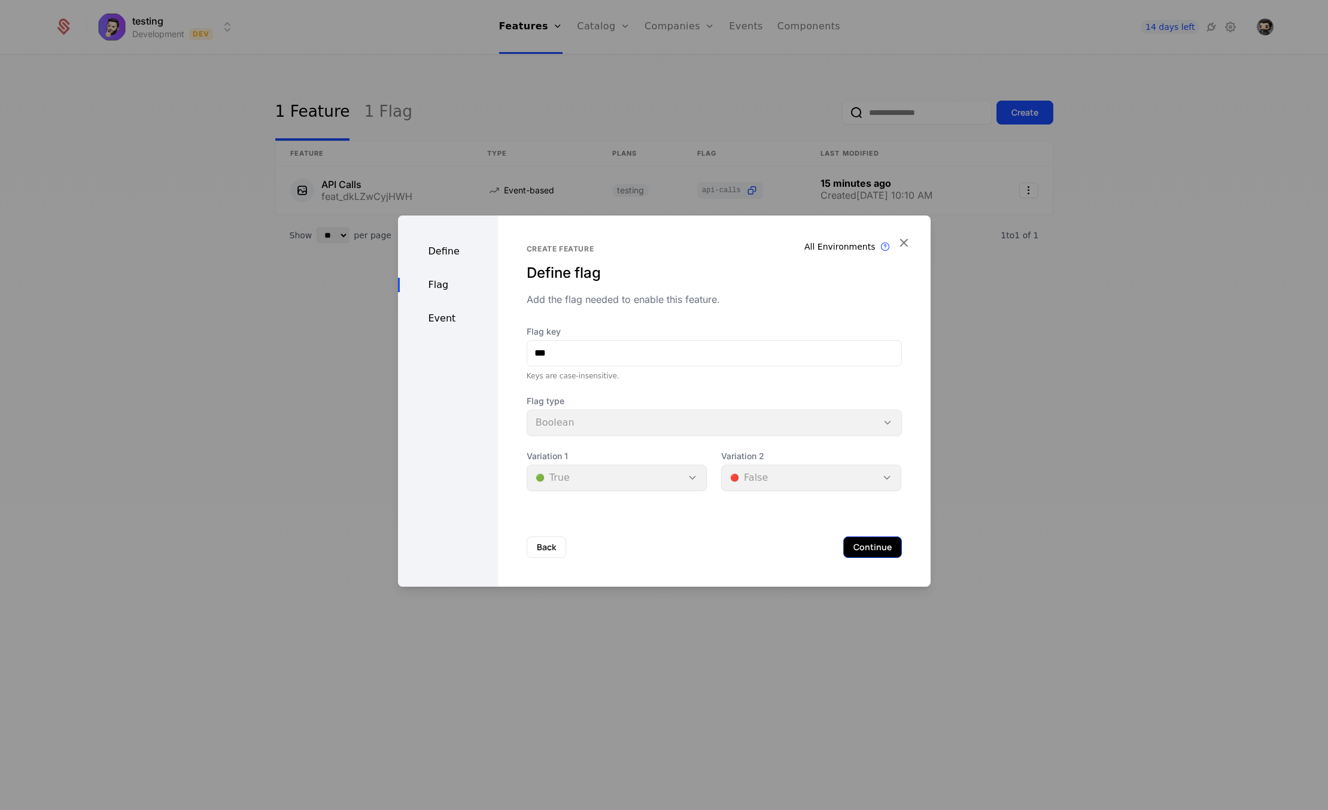
click at [859, 546] on button "Continue" at bounding box center [872, 547] width 59 height 22
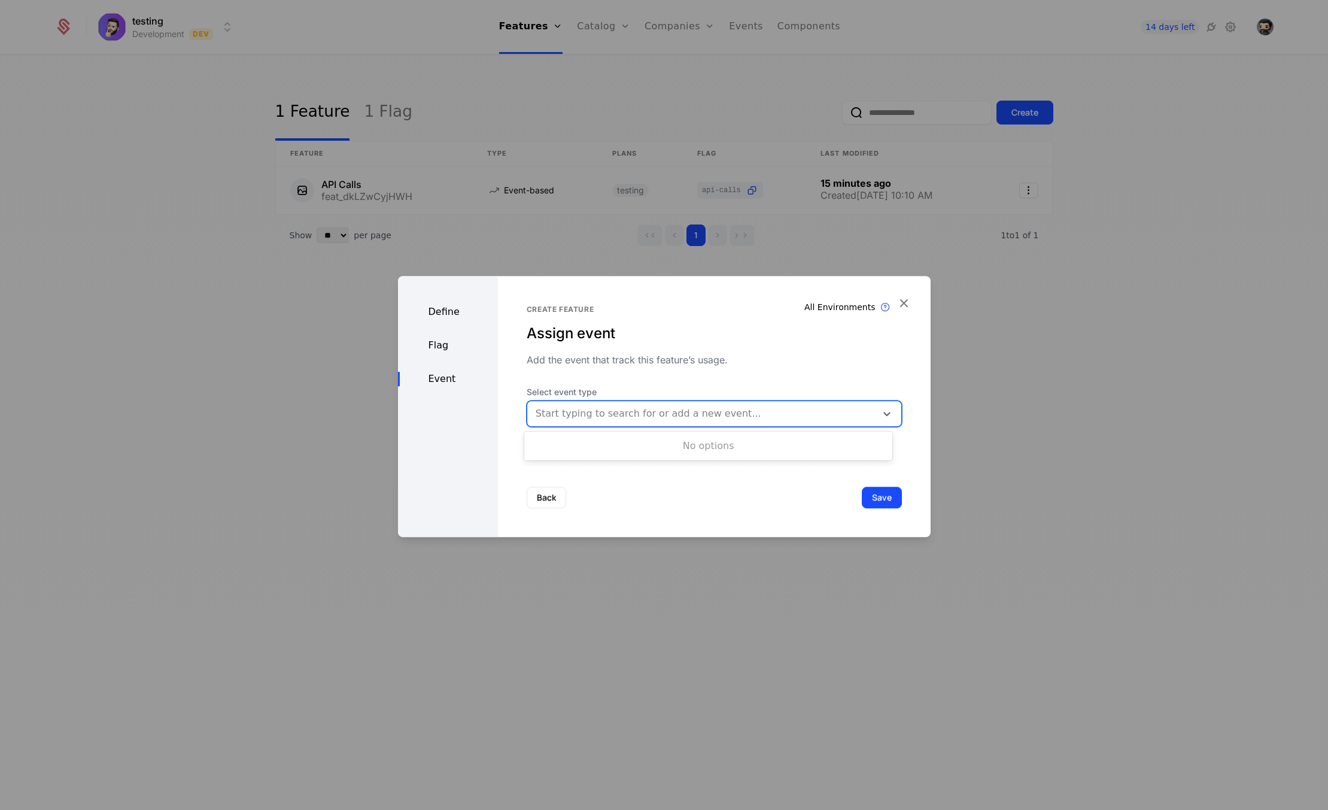
click at [710, 425] on div "Start typing to search for or add a new event..." at bounding box center [714, 413] width 375 height 26
type input "**********"
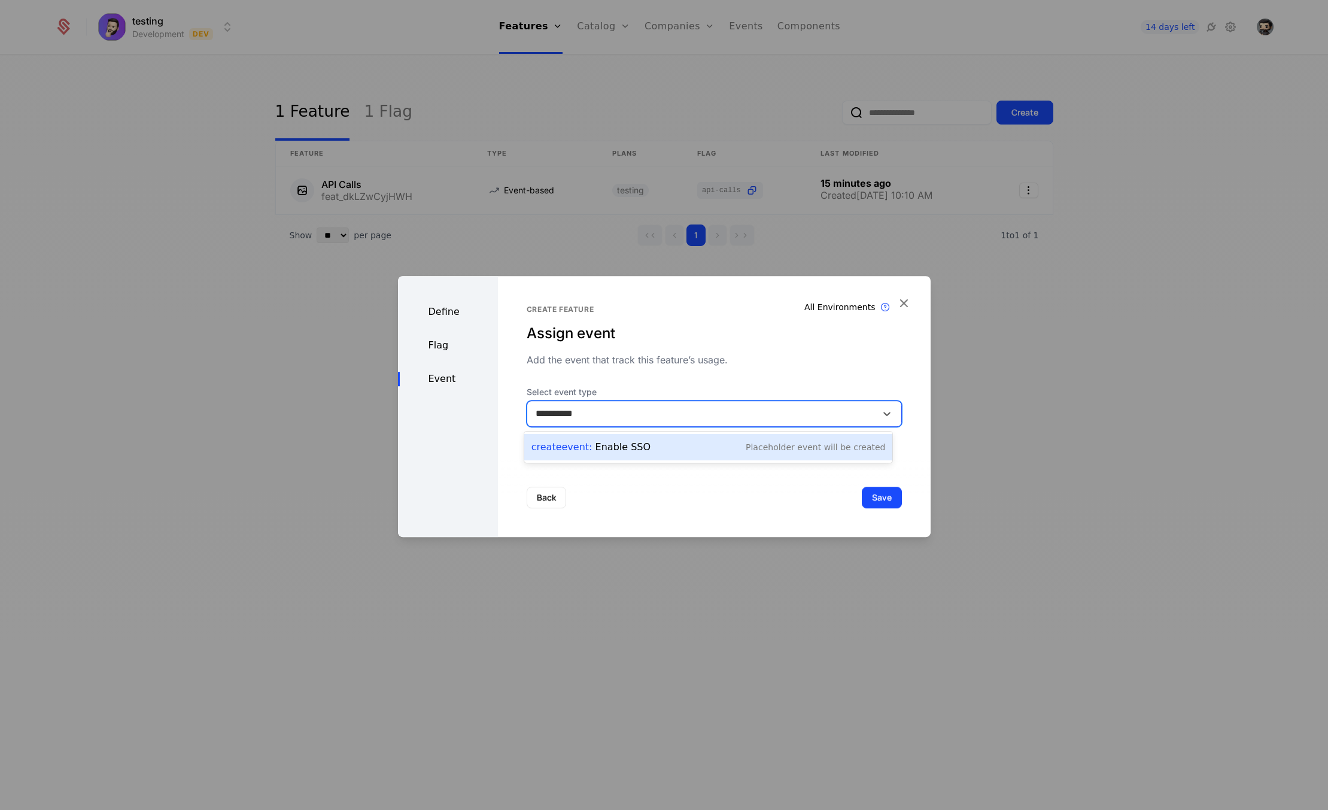
click at [701, 444] on div "Create Event : Enable SSO Placeholder Event will be created" at bounding box center [708, 447] width 354 height 17
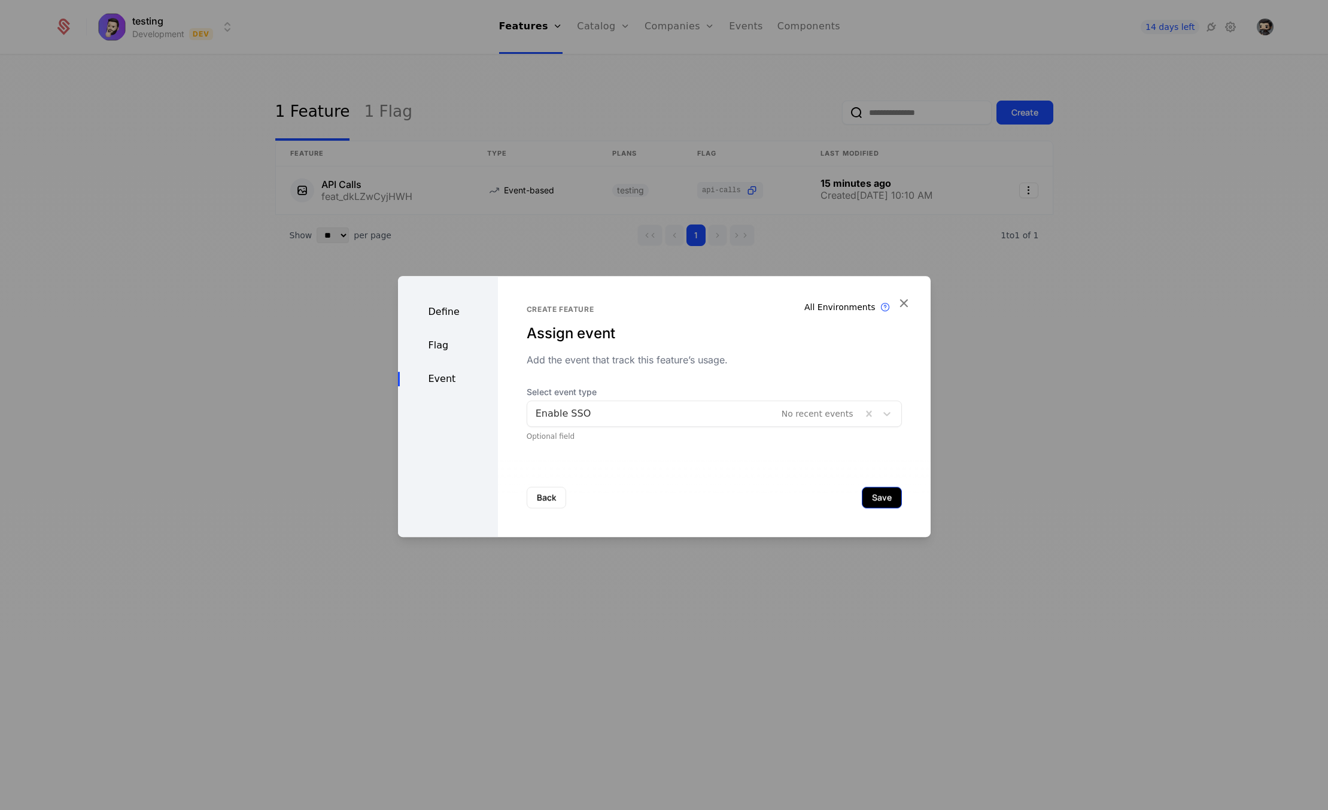
click at [882, 501] on button "Save" at bounding box center [882, 498] width 40 height 22
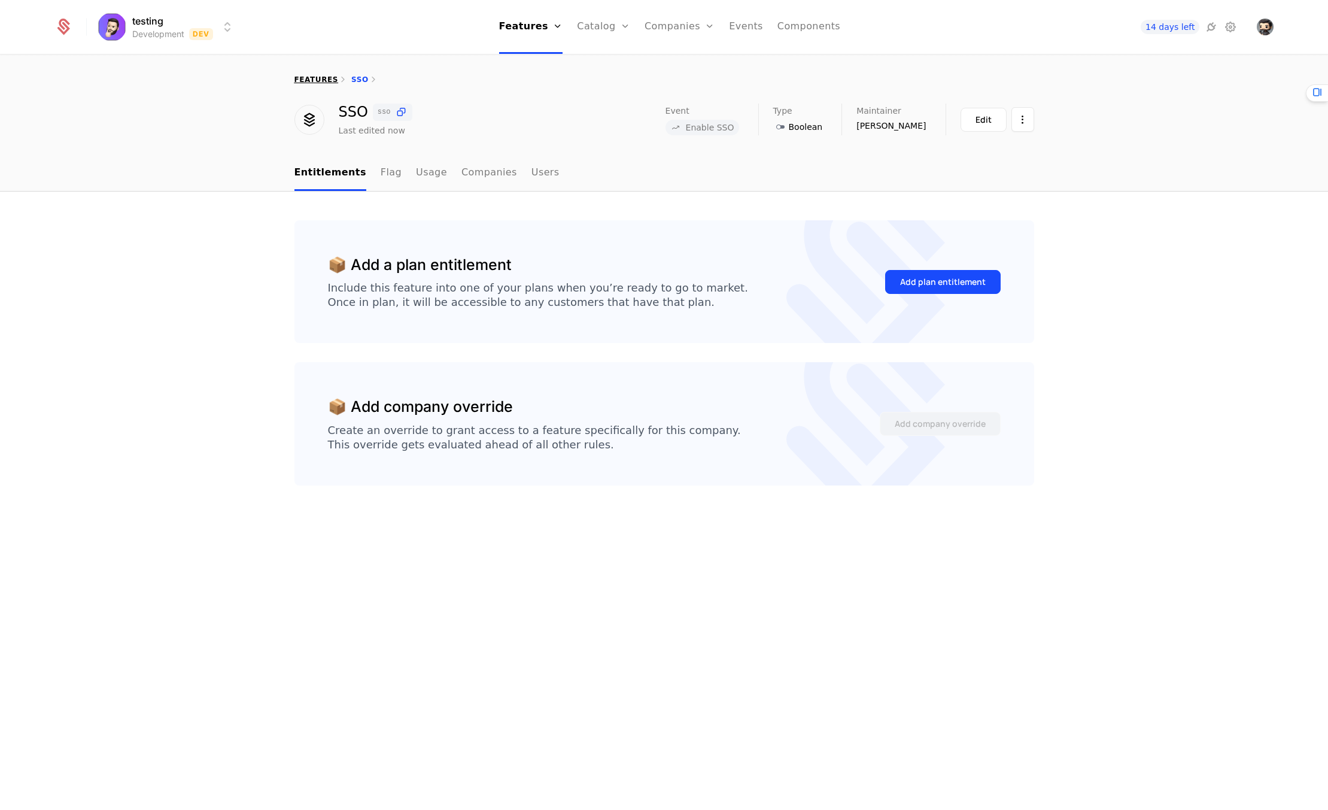
click at [316, 79] on link "features" at bounding box center [316, 79] width 44 height 8
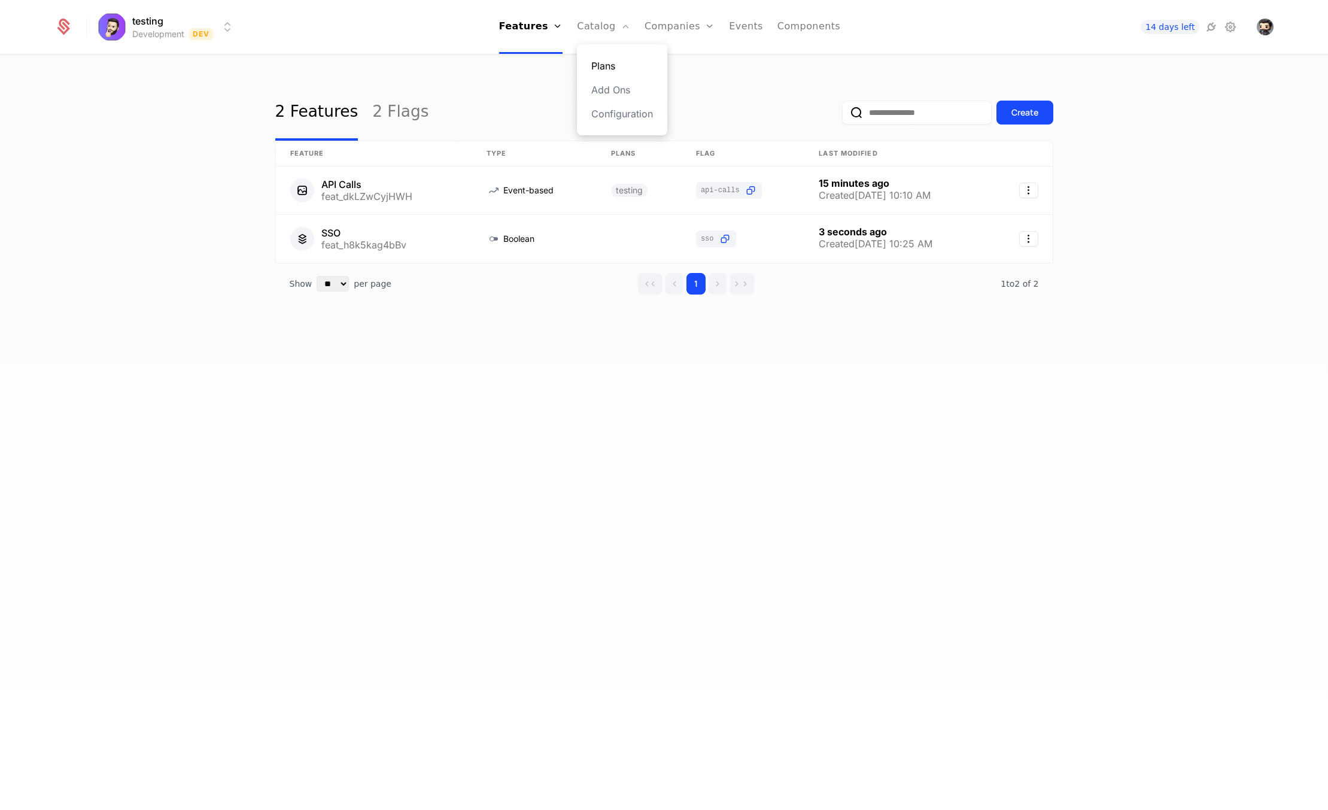
click at [613, 63] on link "Plans" at bounding box center [622, 66] width 62 height 14
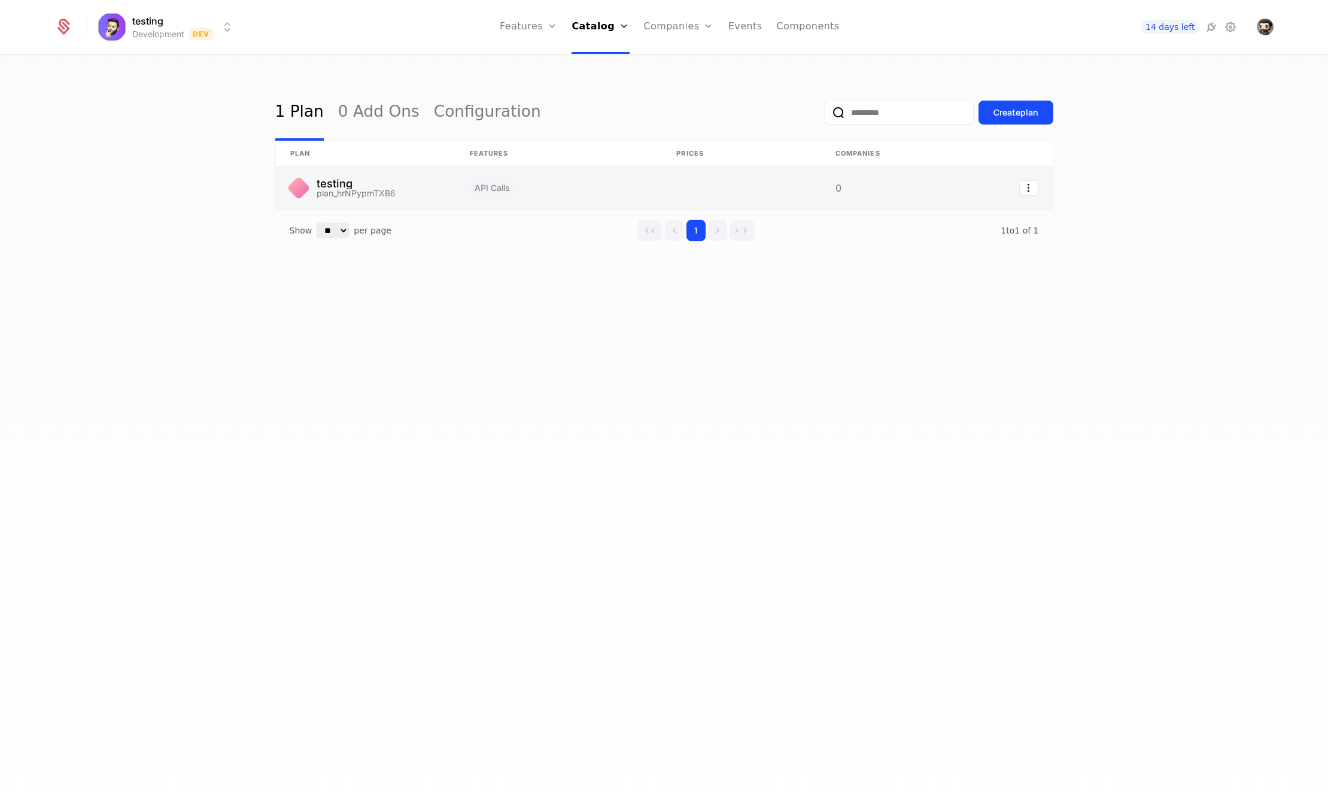
click at [378, 186] on link at bounding box center [366, 187] width 180 height 43
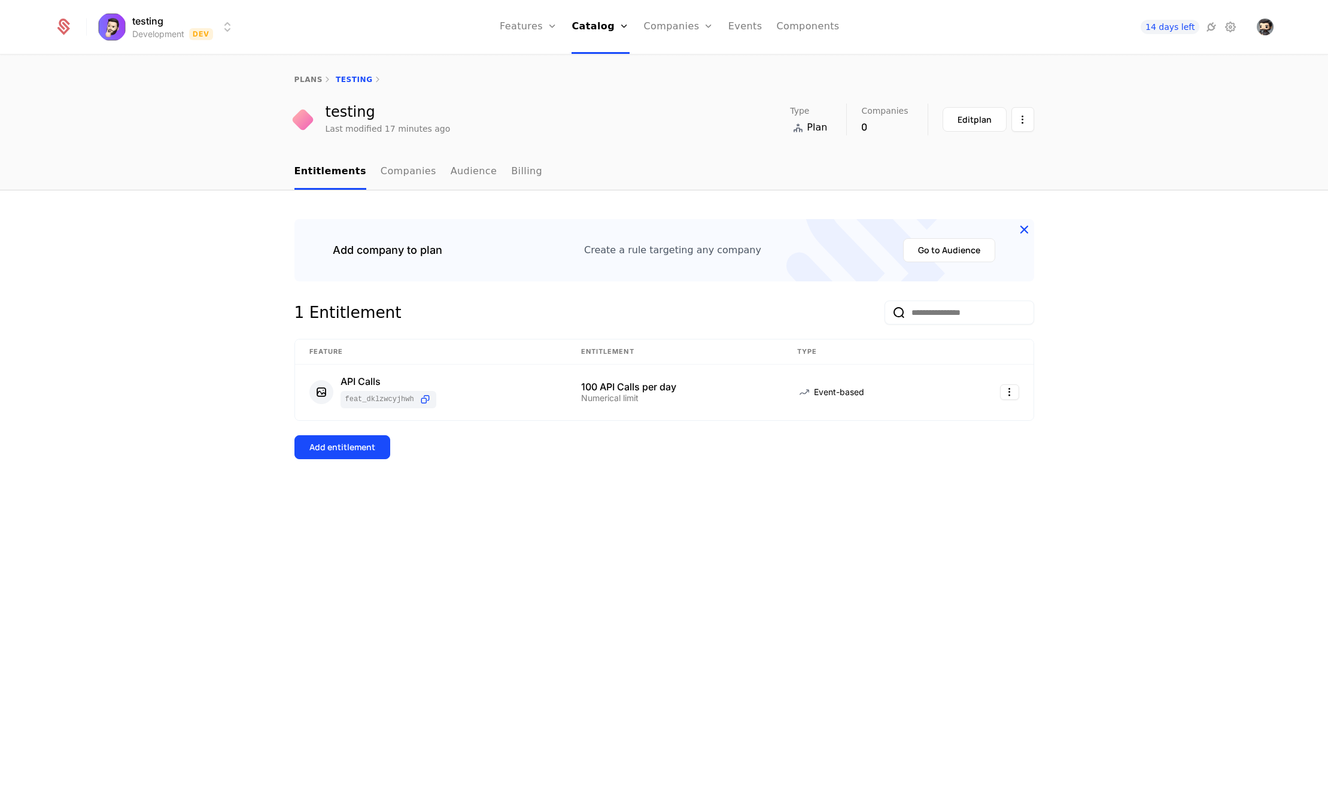
click at [1025, 231] on icon at bounding box center [1024, 229] width 16 height 16
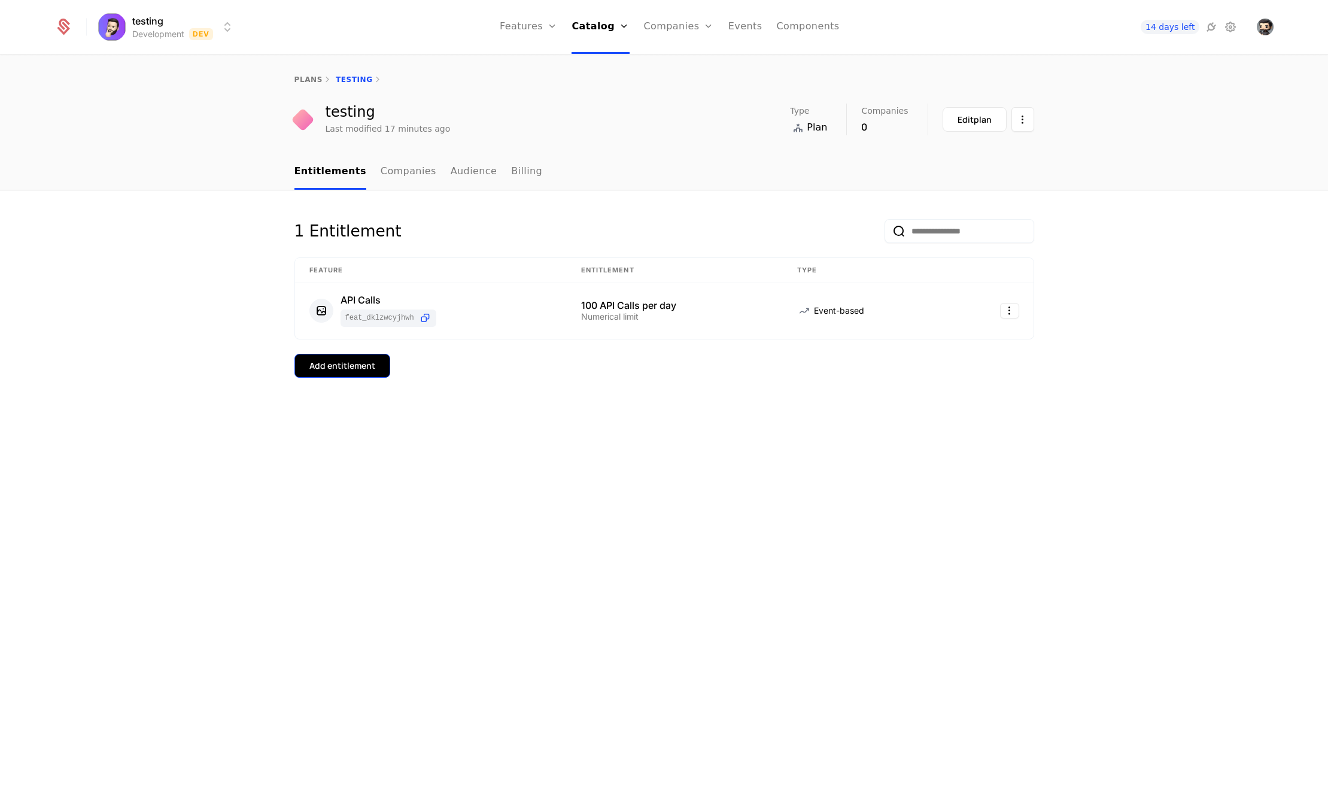
click at [341, 365] on div "Add entitlement" at bounding box center [342, 366] width 66 height 12
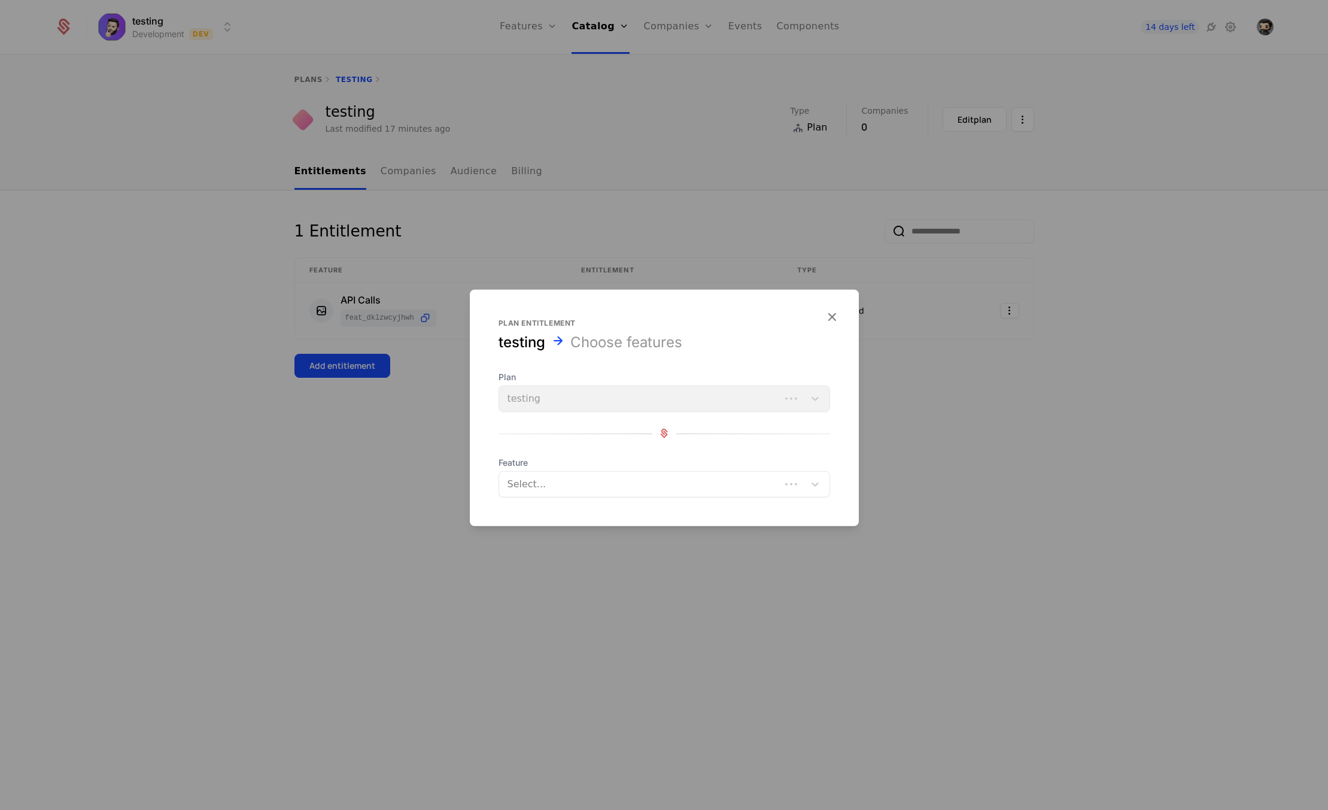
click at [572, 491] on div at bounding box center [641, 483] width 265 height 17
click at [561, 511] on div "SSO" at bounding box center [664, 514] width 317 height 11
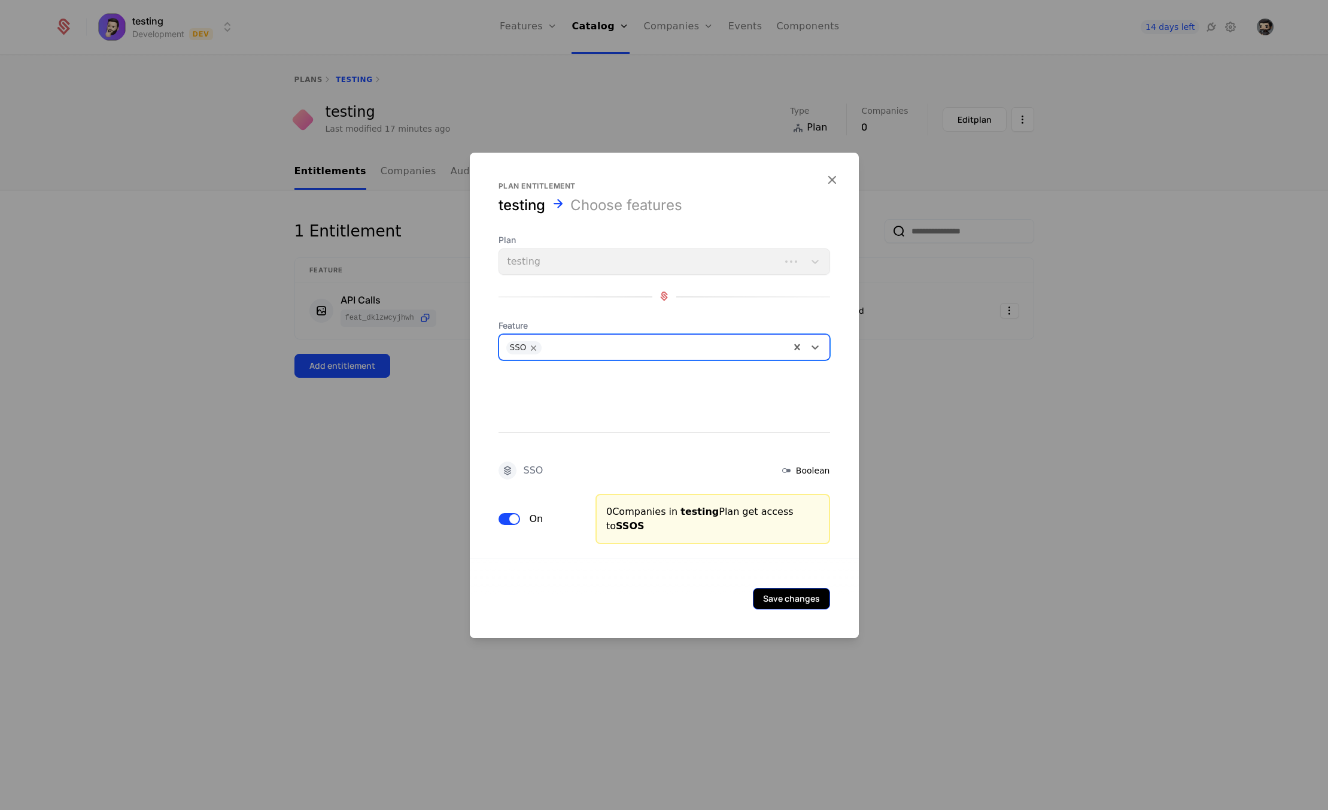
click at [807, 598] on button "Save changes" at bounding box center [791, 598] width 77 height 22
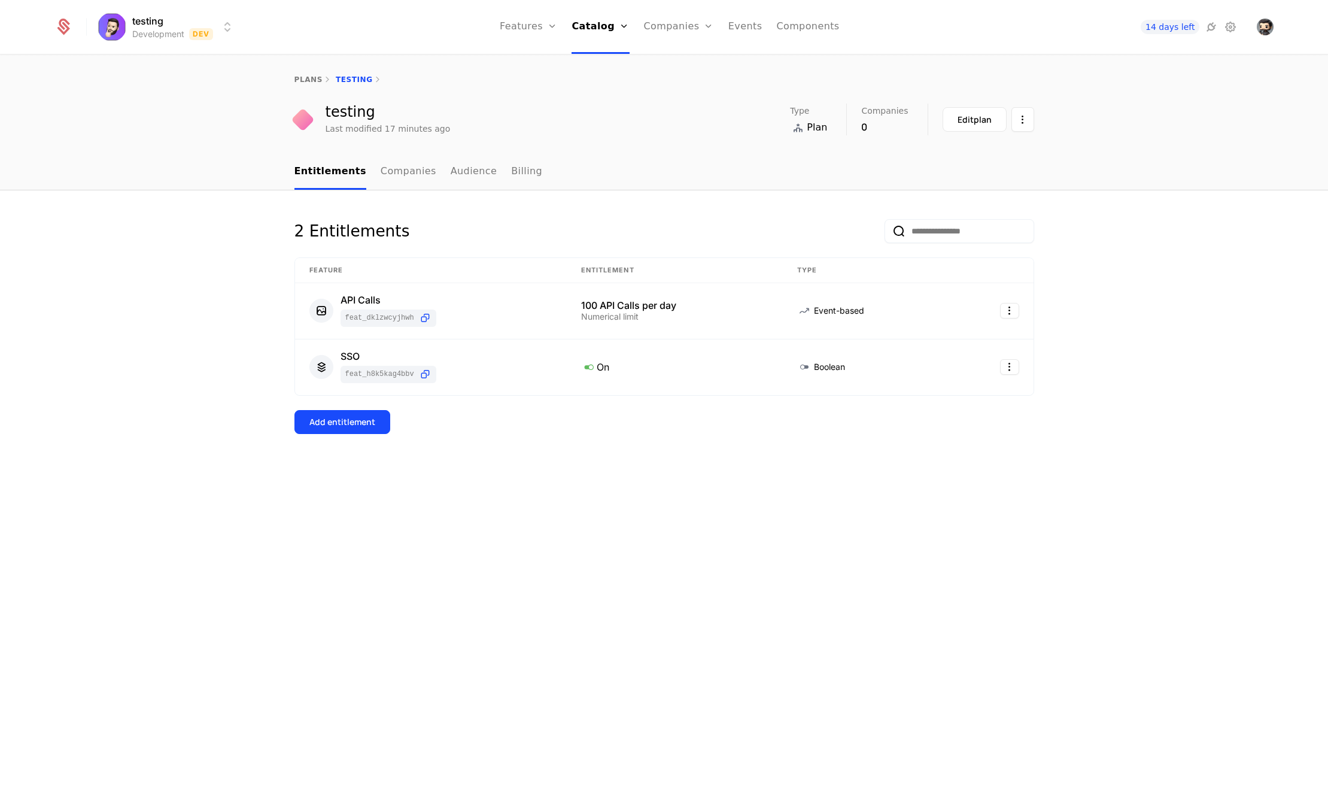
click at [773, 524] on div "2 Entitlements Feature Entitlement Type API Calls feat_dkLZwCyjHWH 100 API Call…" at bounding box center [664, 500] width 1328 height 620
click at [474, 174] on link "Audience" at bounding box center [474, 171] width 47 height 35
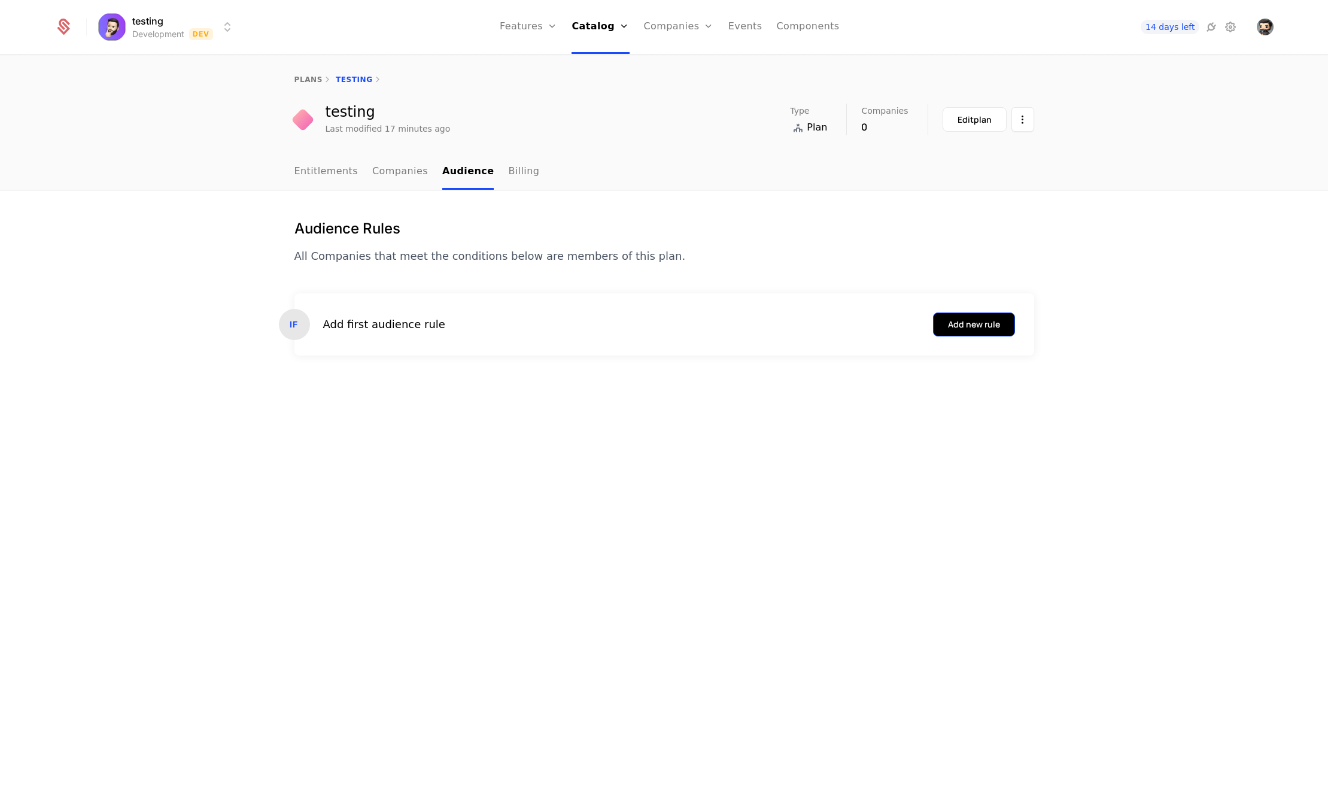
click at [971, 325] on div "Add new rule" at bounding box center [974, 324] width 52 height 12
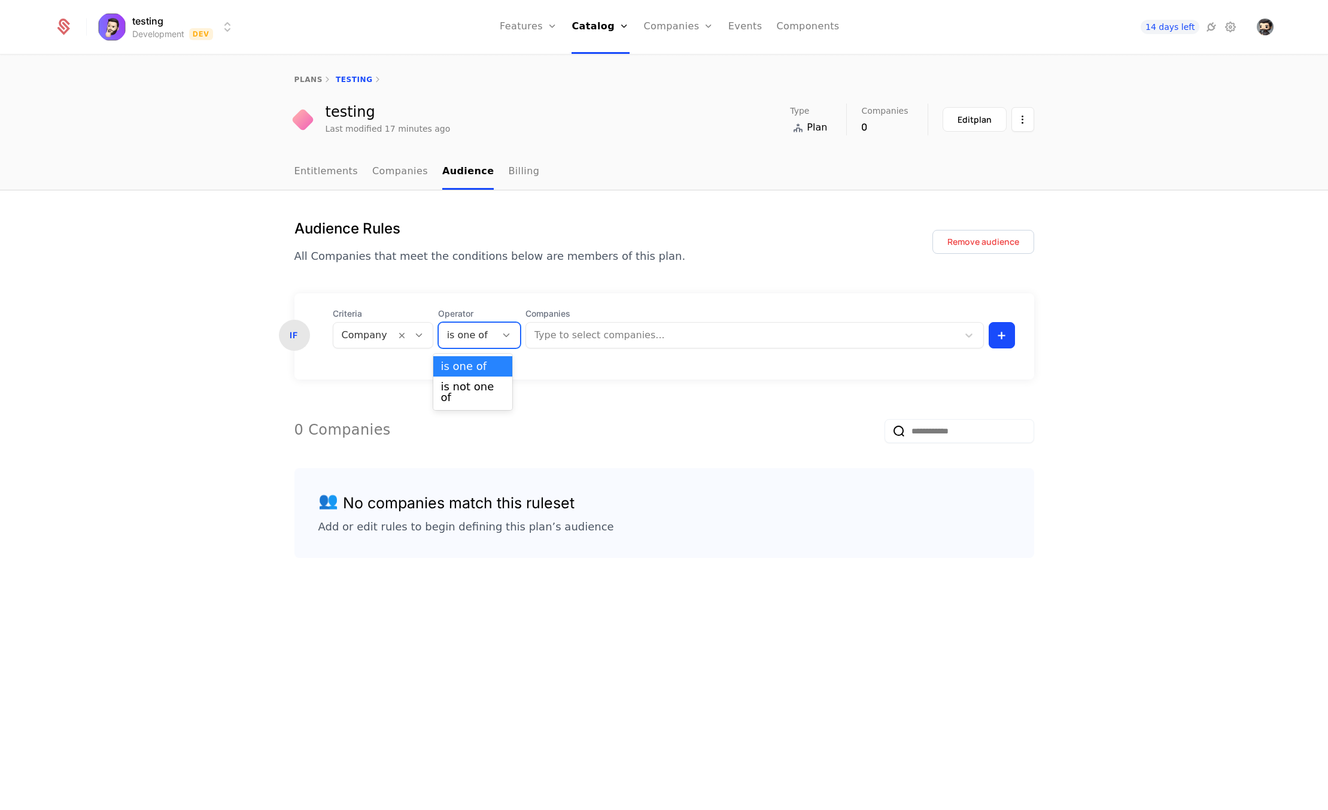
click at [478, 329] on div at bounding box center [467, 335] width 41 height 17
click at [579, 339] on div at bounding box center [743, 335] width 415 height 17
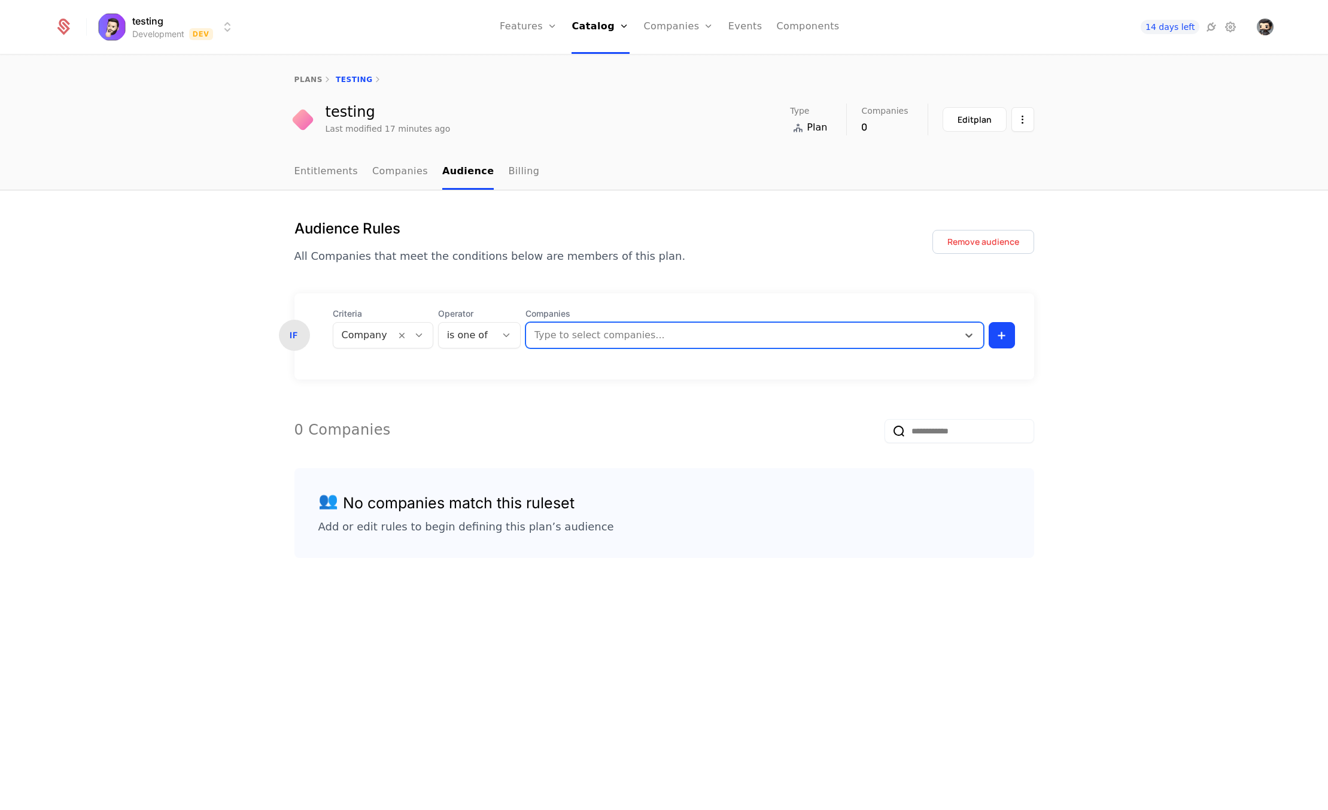
click at [591, 333] on div at bounding box center [743, 335] width 415 height 17
click at [591, 335] on div at bounding box center [743, 335] width 415 height 17
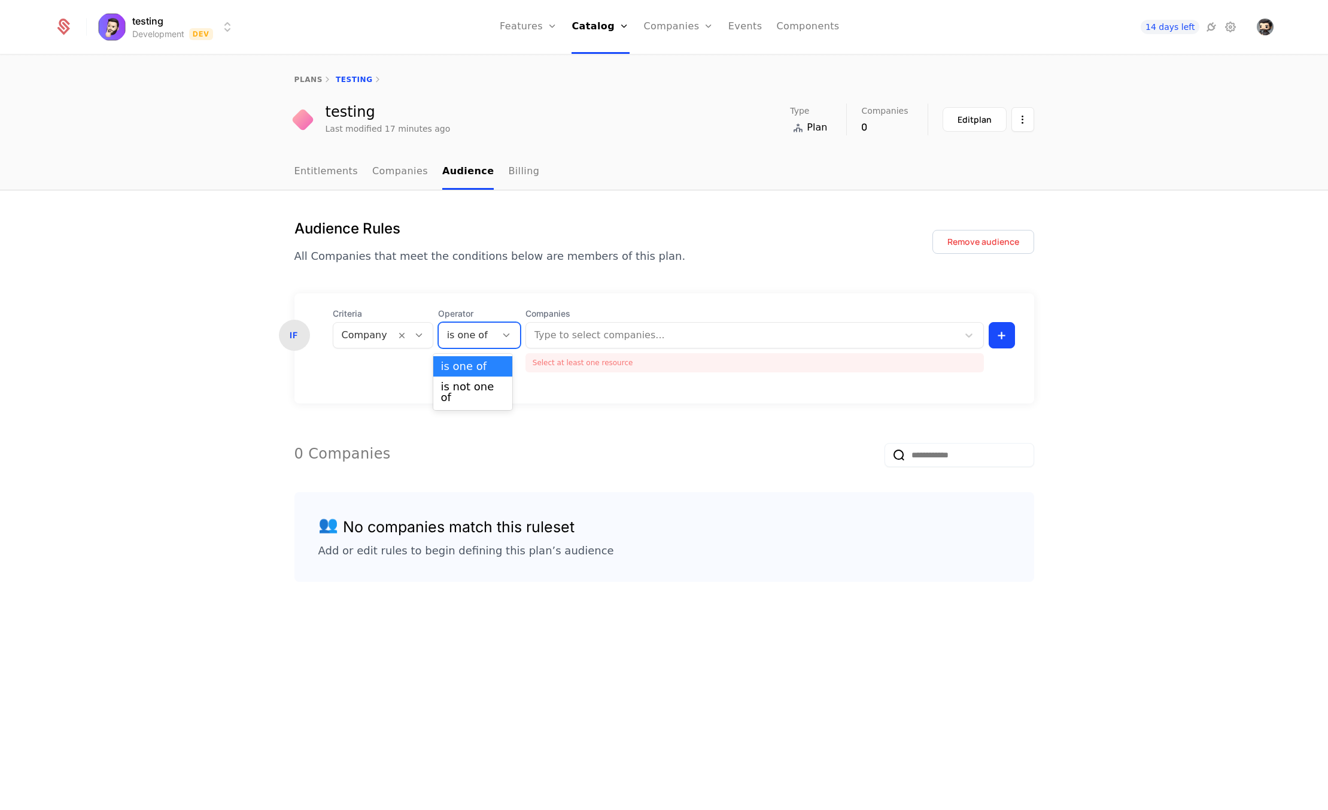
click at [458, 334] on div at bounding box center [467, 335] width 41 height 17
click at [472, 389] on div "is not one of" at bounding box center [472, 392] width 65 height 22
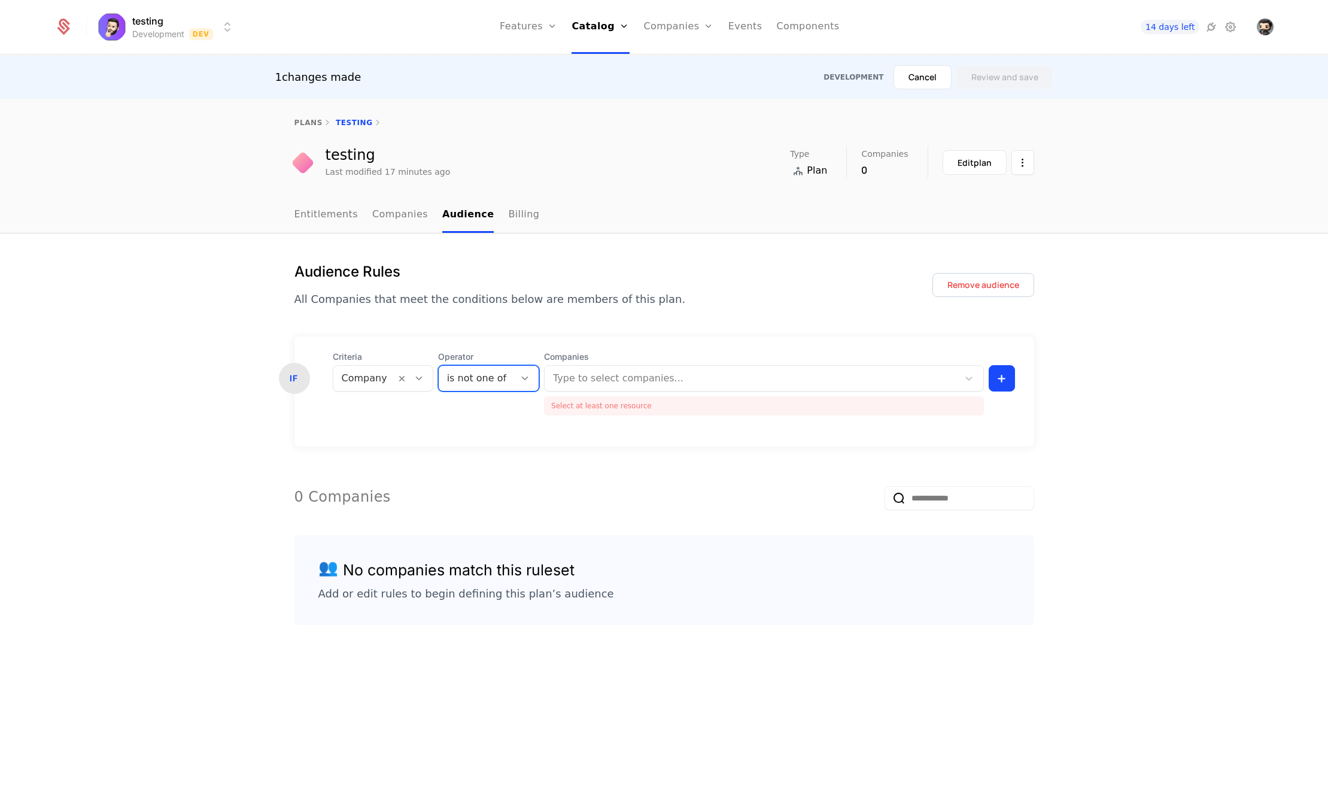
click at [589, 382] on div at bounding box center [752, 378] width 396 height 17
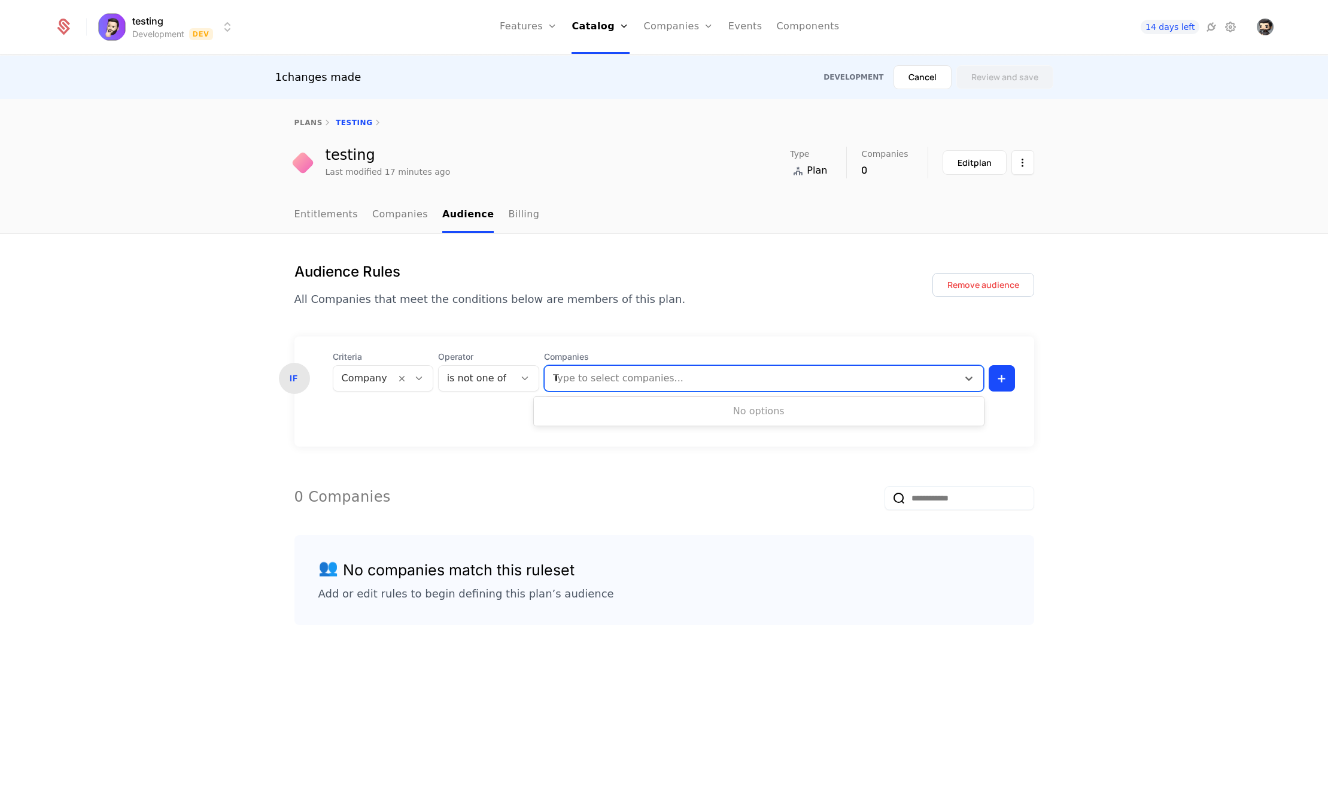
type input "***"
click at [636, 375] on div at bounding box center [752, 378] width 396 height 17
click at [1138, 386] on div "Audience Rules All Companies that meet the conditions below are members of this…" at bounding box center [664, 543] width 1328 height 620
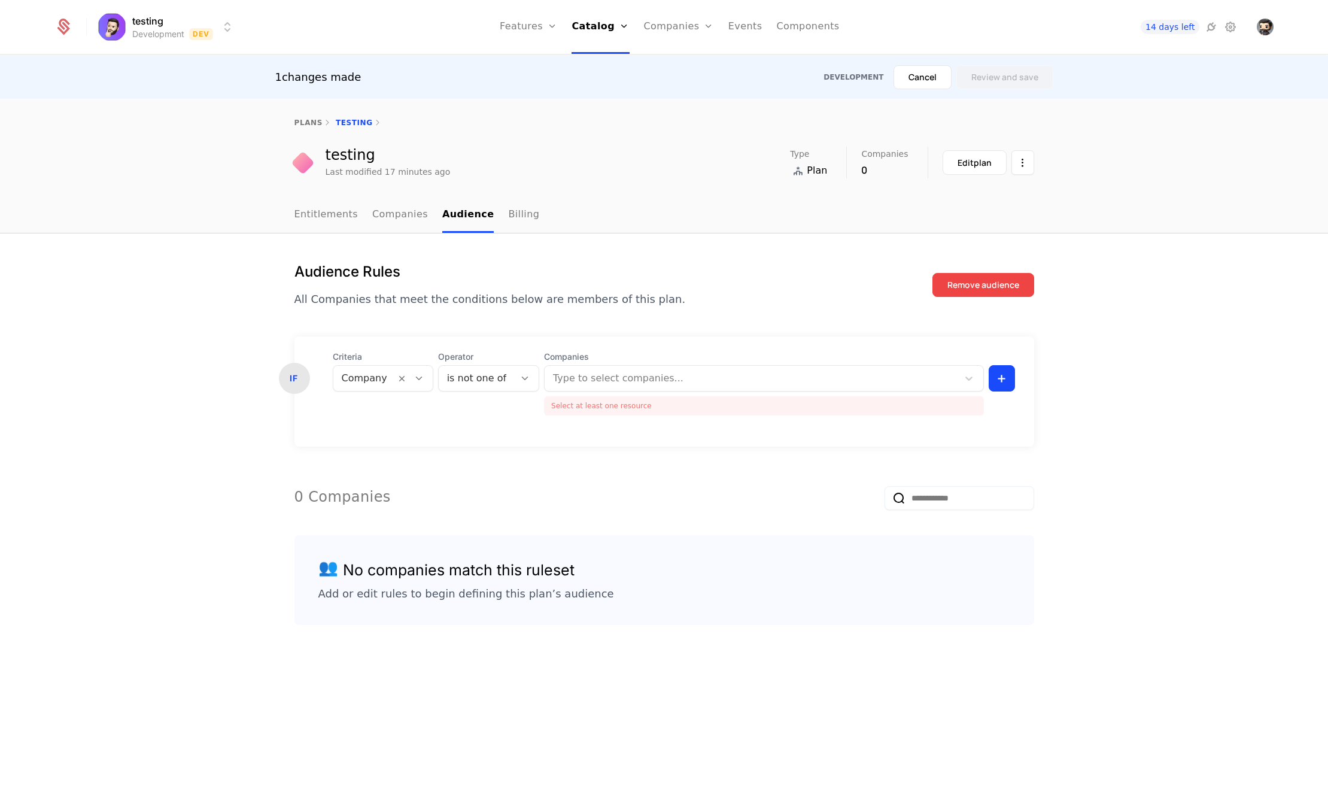
click at [1004, 291] on button "Remove audience" at bounding box center [983, 285] width 102 height 24
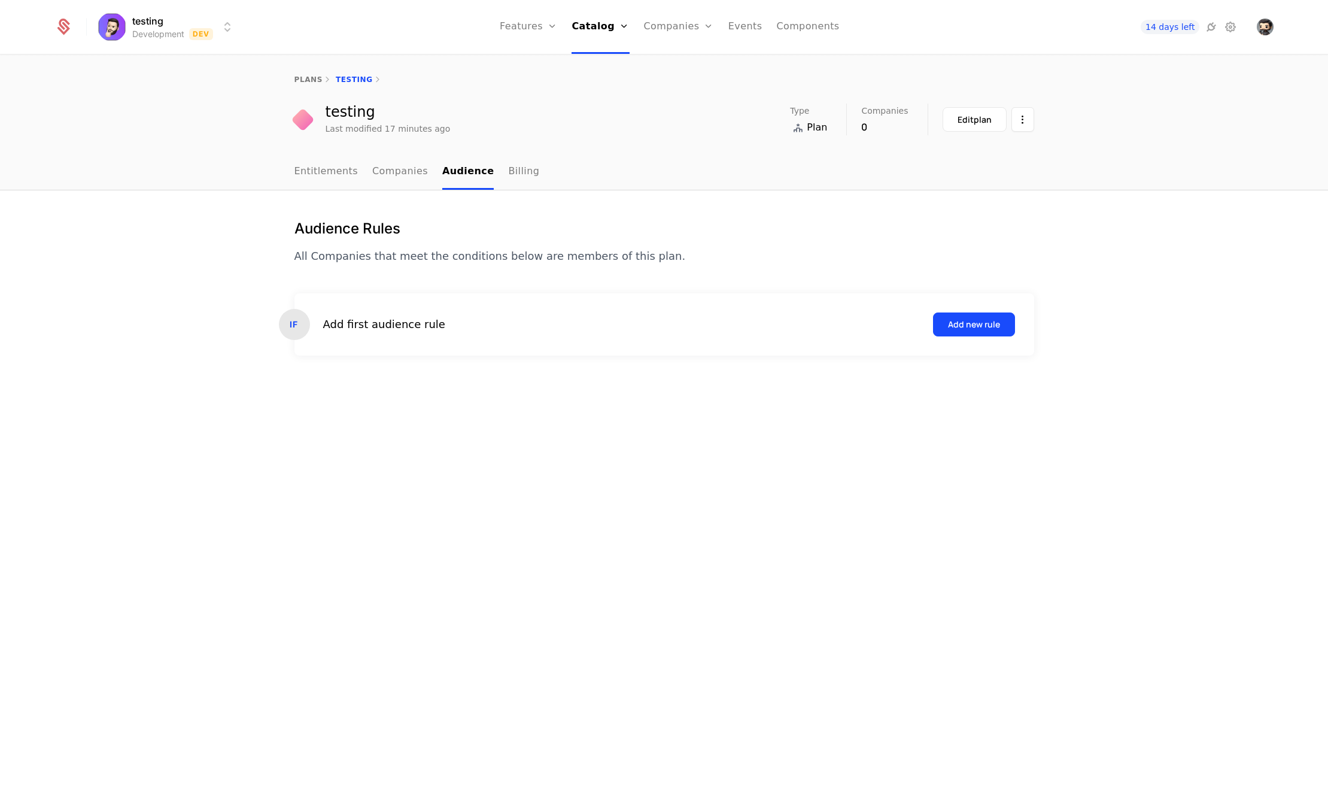
click at [419, 171] on ul "Entitlements Companies Audience Billing" at bounding box center [416, 171] width 245 height 35
click at [309, 171] on link "Entitlements" at bounding box center [326, 171] width 64 height 35
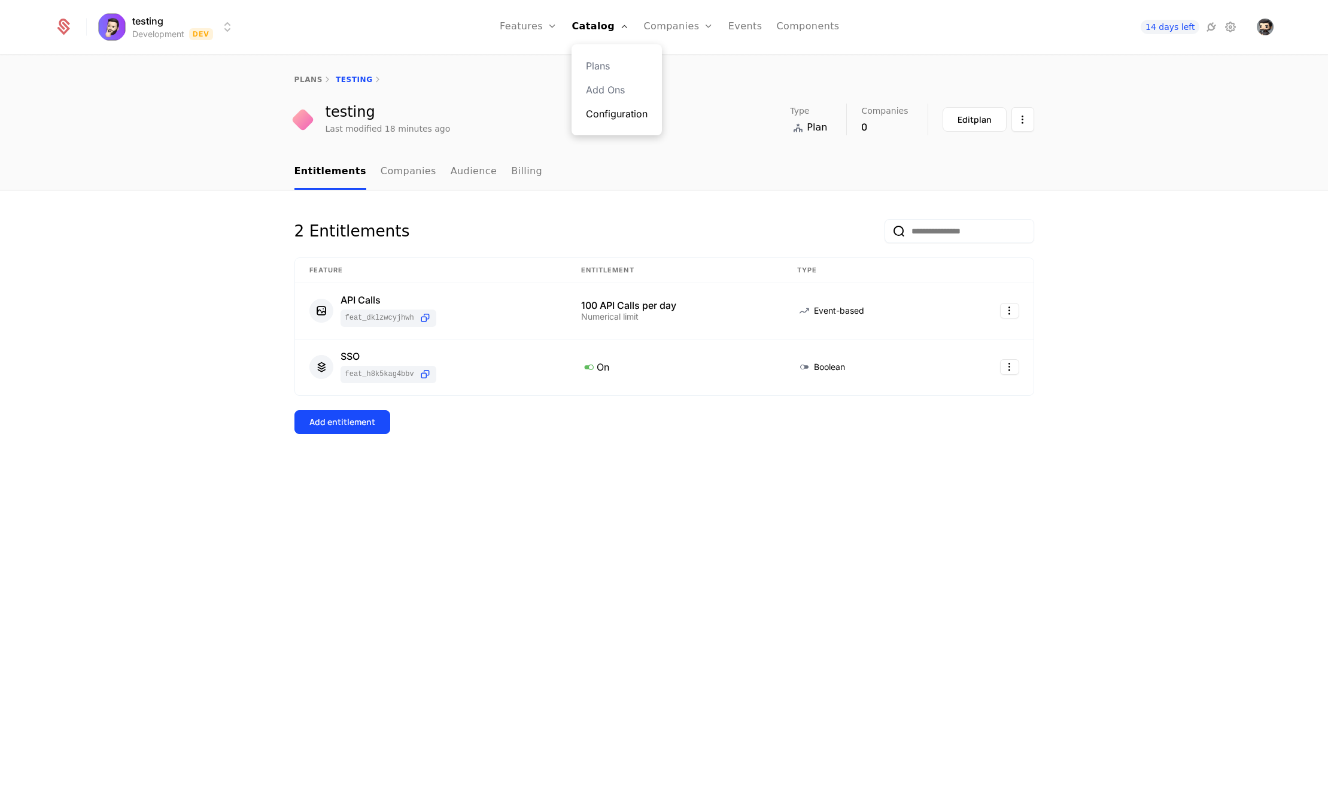
click at [619, 108] on link "Configuration" at bounding box center [617, 114] width 62 height 14
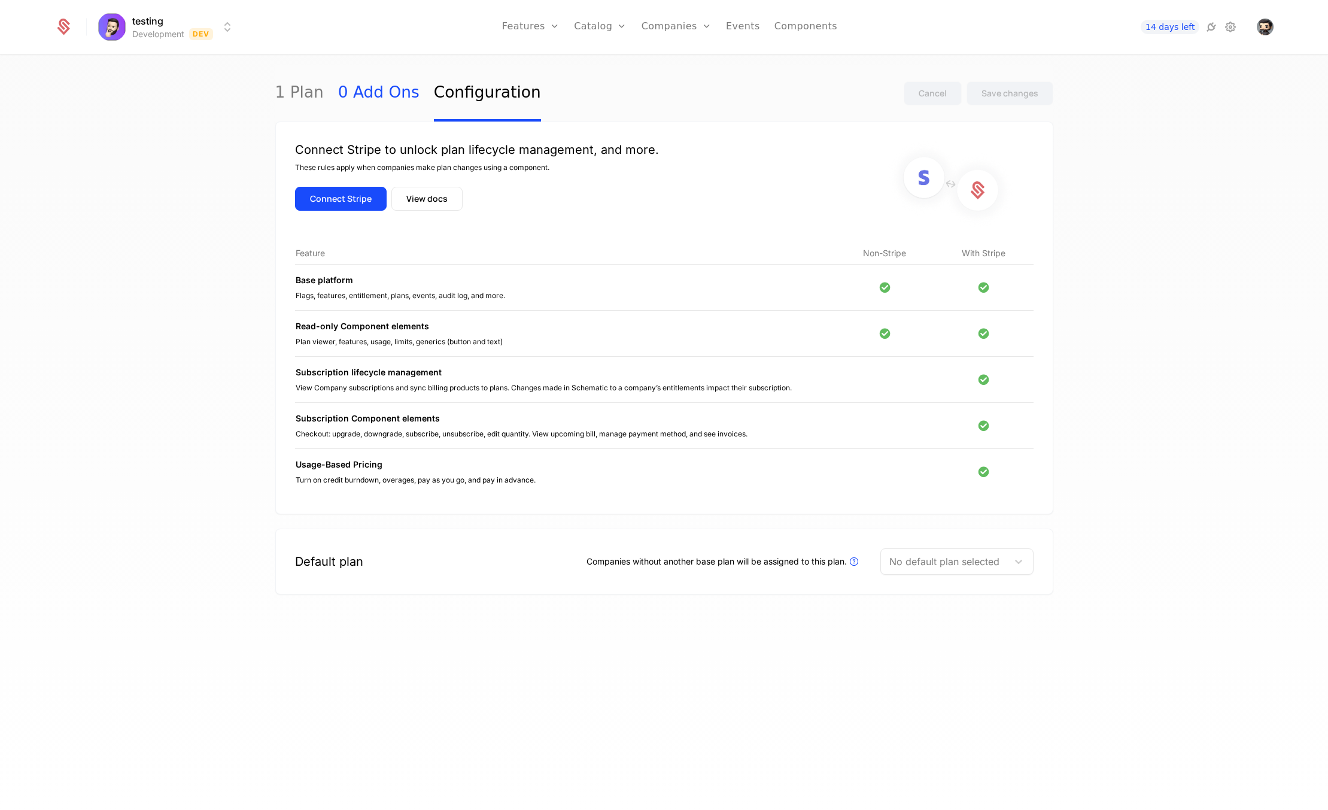
click at [375, 105] on link "0 Add Ons" at bounding box center [378, 93] width 81 height 56
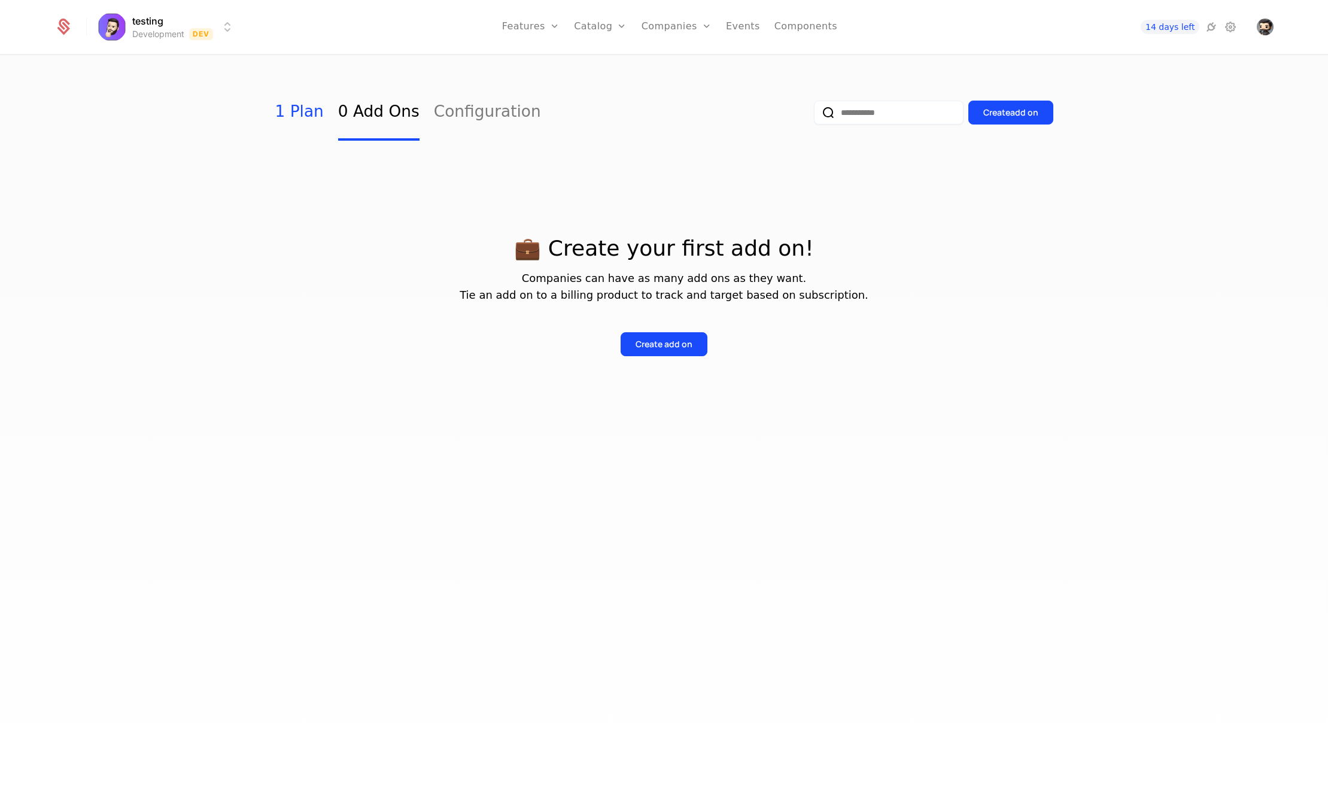
click at [311, 112] on link "1 Plan" at bounding box center [299, 112] width 48 height 56
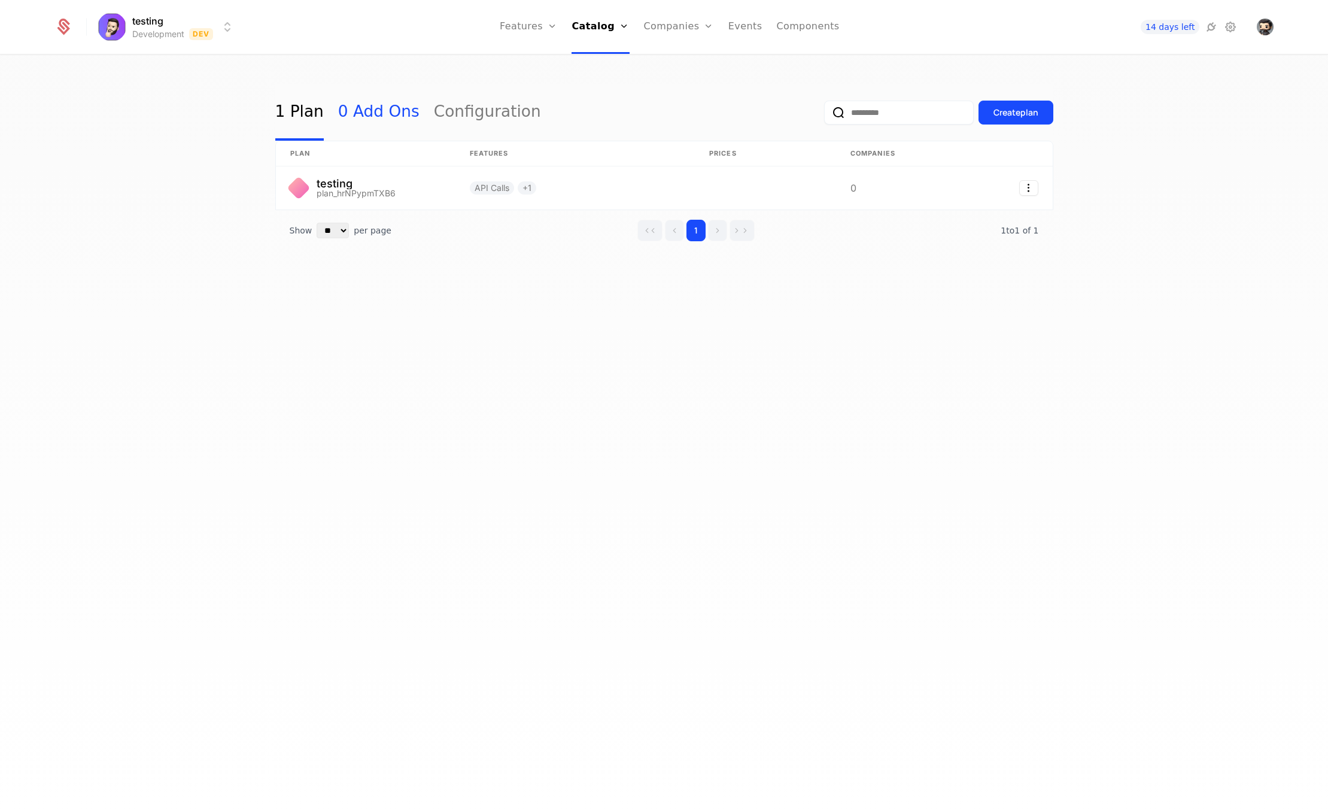
click at [351, 118] on link "0 Add Ons" at bounding box center [378, 112] width 81 height 56
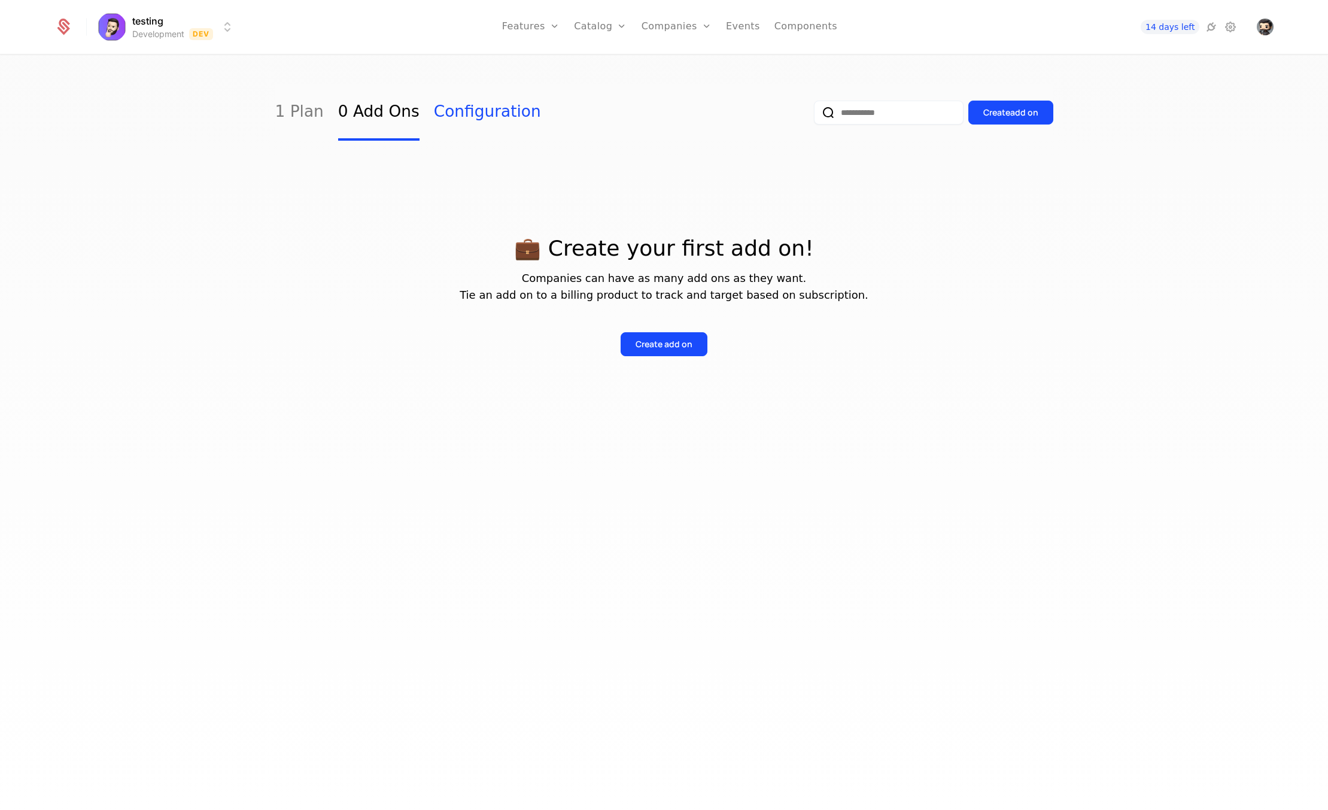
click at [448, 112] on link "Configuration" at bounding box center [487, 112] width 107 height 56
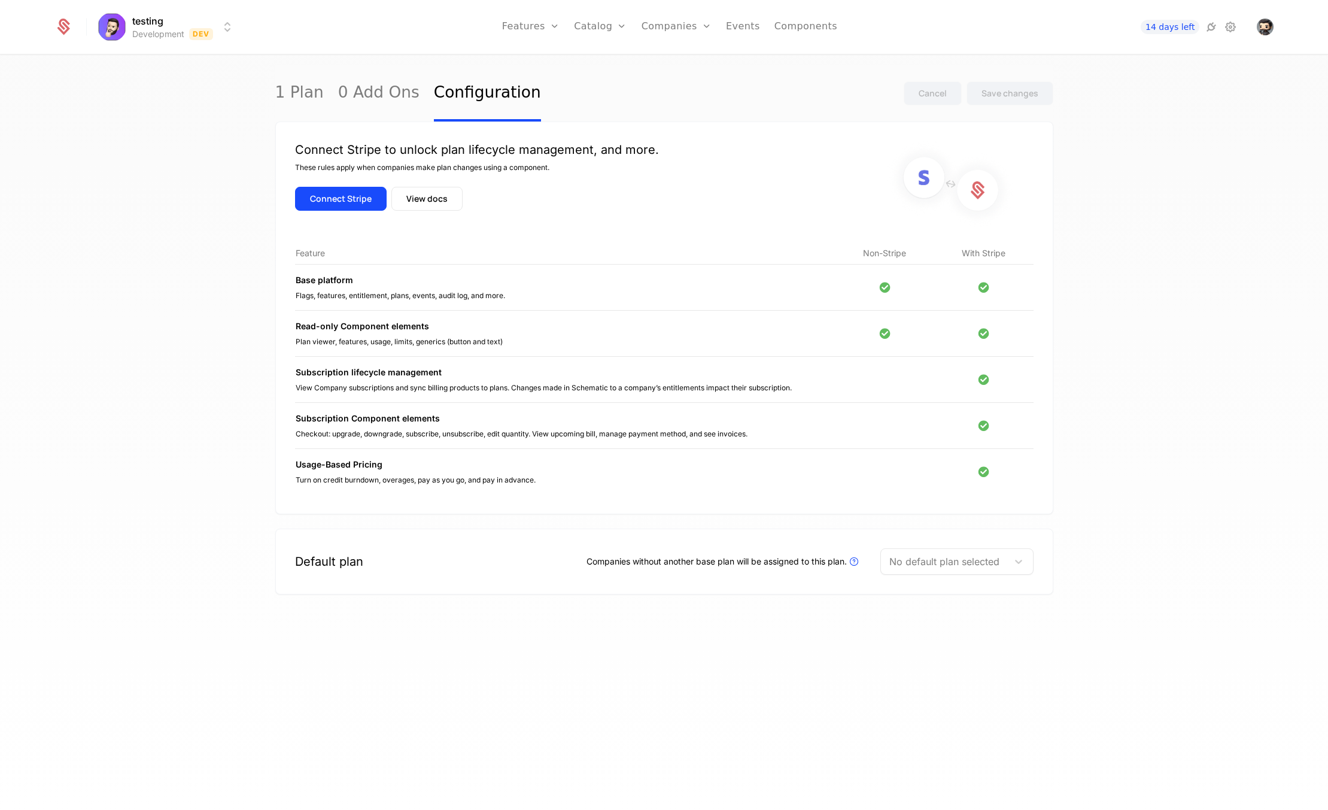
click at [326, 100] on div "1 Plan 0 Add Ons Configuration" at bounding box center [408, 93] width 266 height 56
click at [291, 98] on link "1 Plan" at bounding box center [299, 93] width 48 height 56
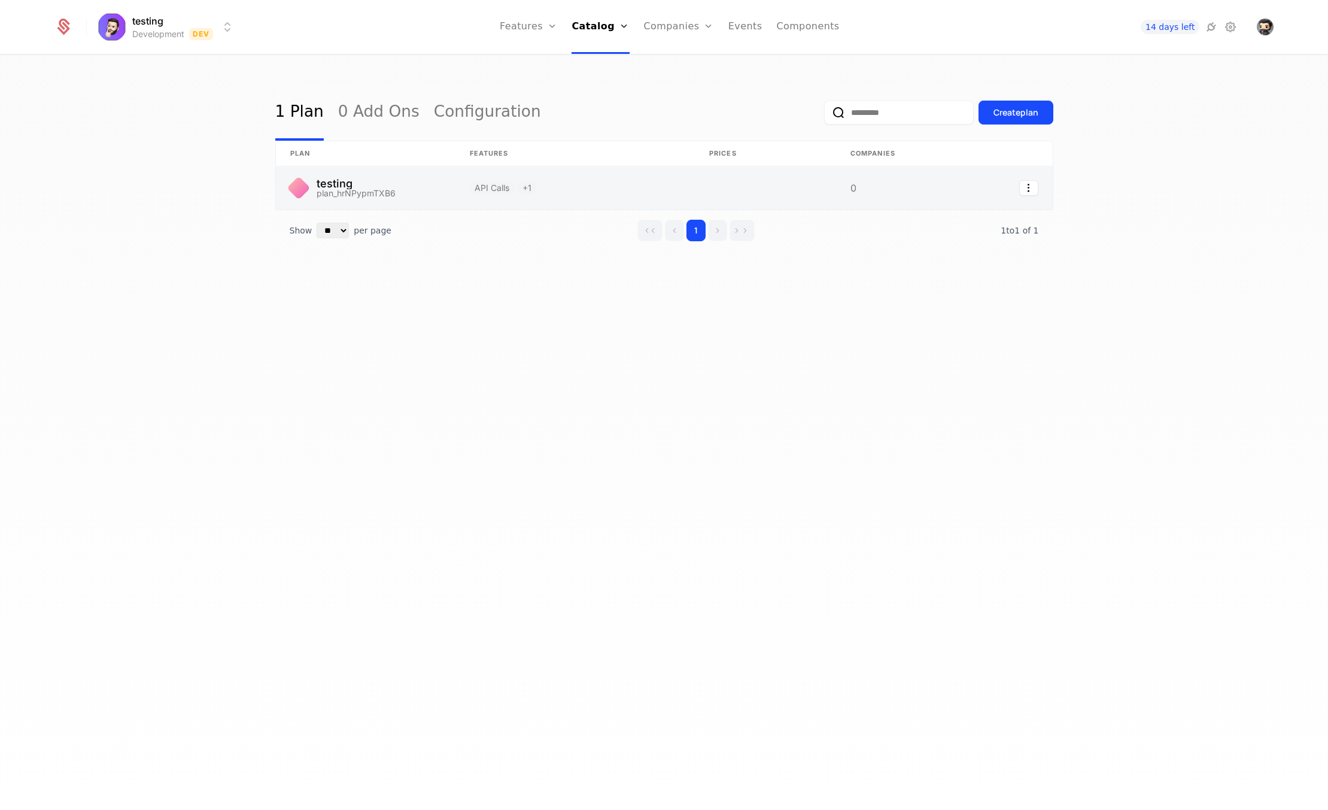
click at [429, 187] on link at bounding box center [366, 187] width 180 height 43
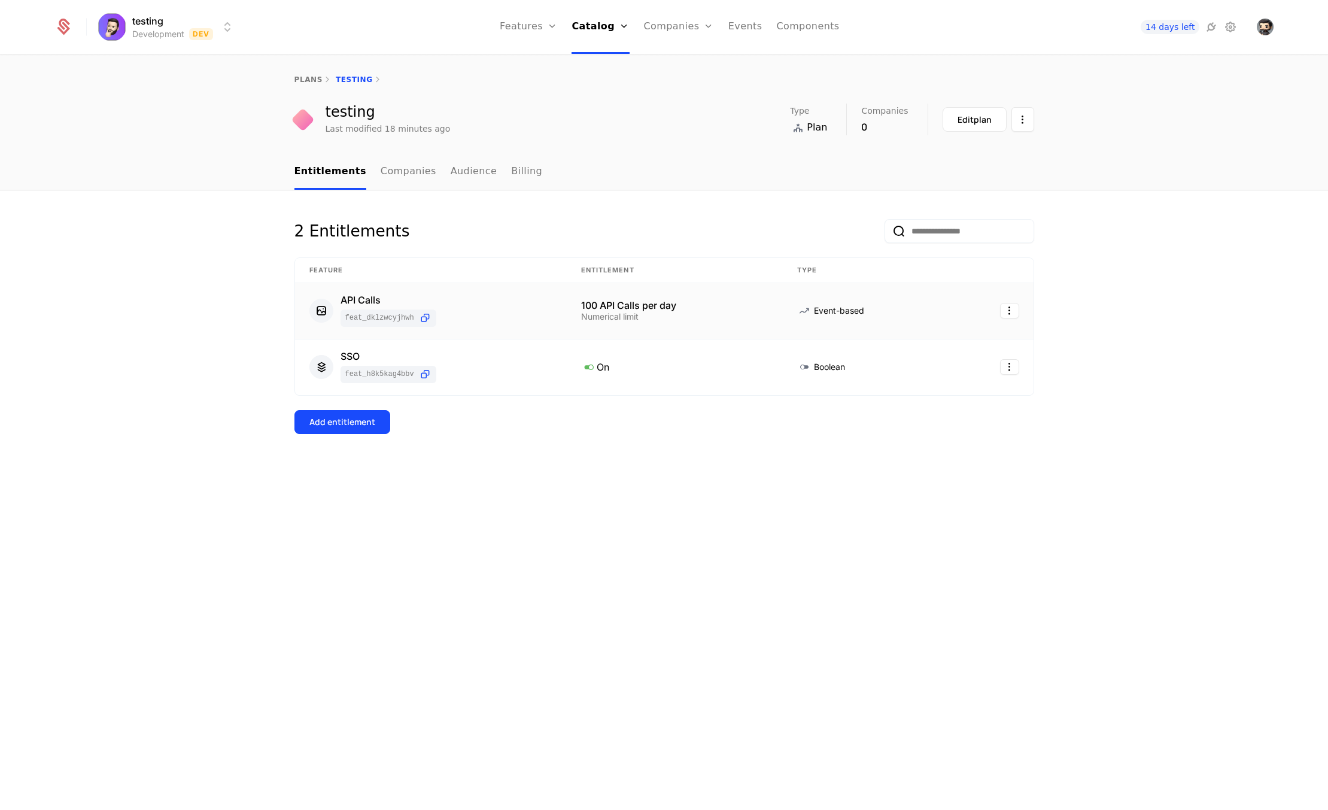
click at [500, 309] on div "API Calls feat_dkLZwCyjHWH" at bounding box center [430, 311] width 243 height 32
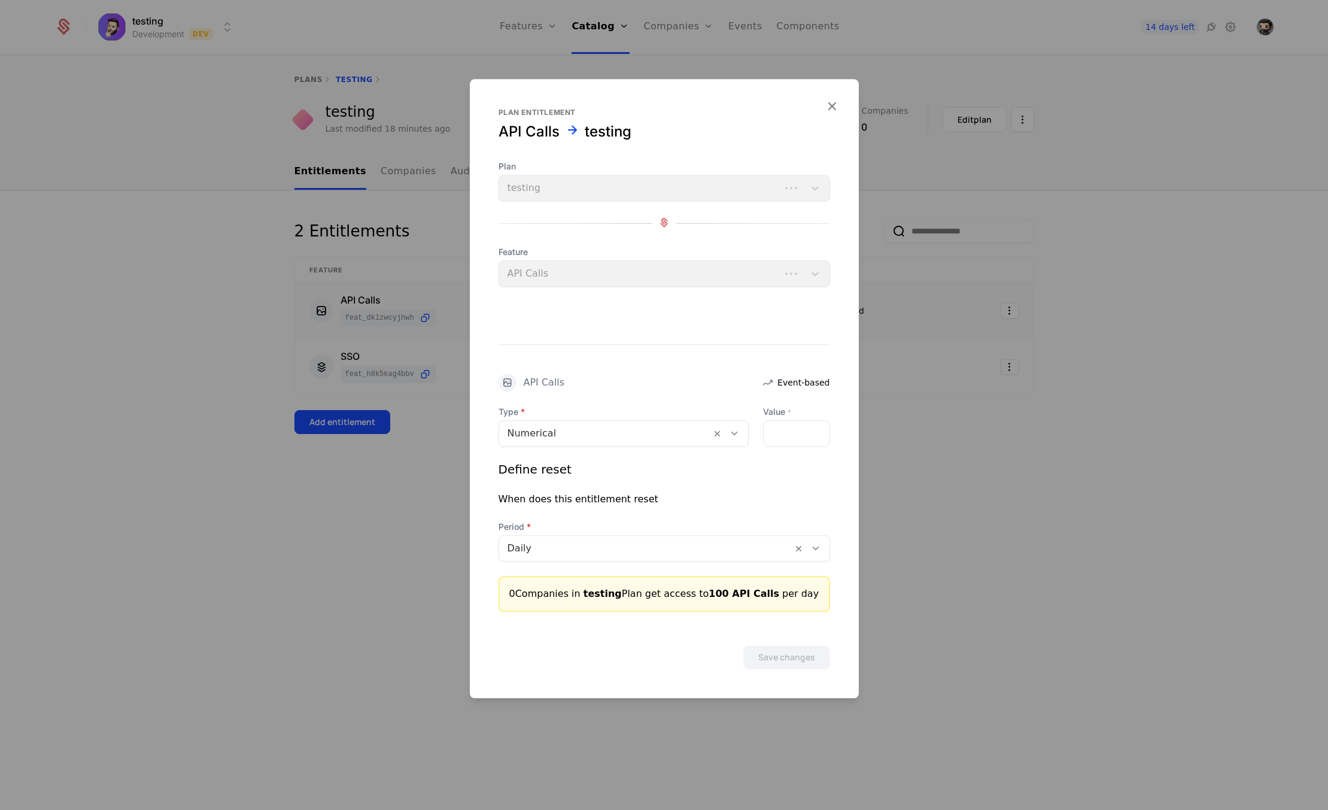
click at [361, 609] on div at bounding box center [664, 405] width 1328 height 810
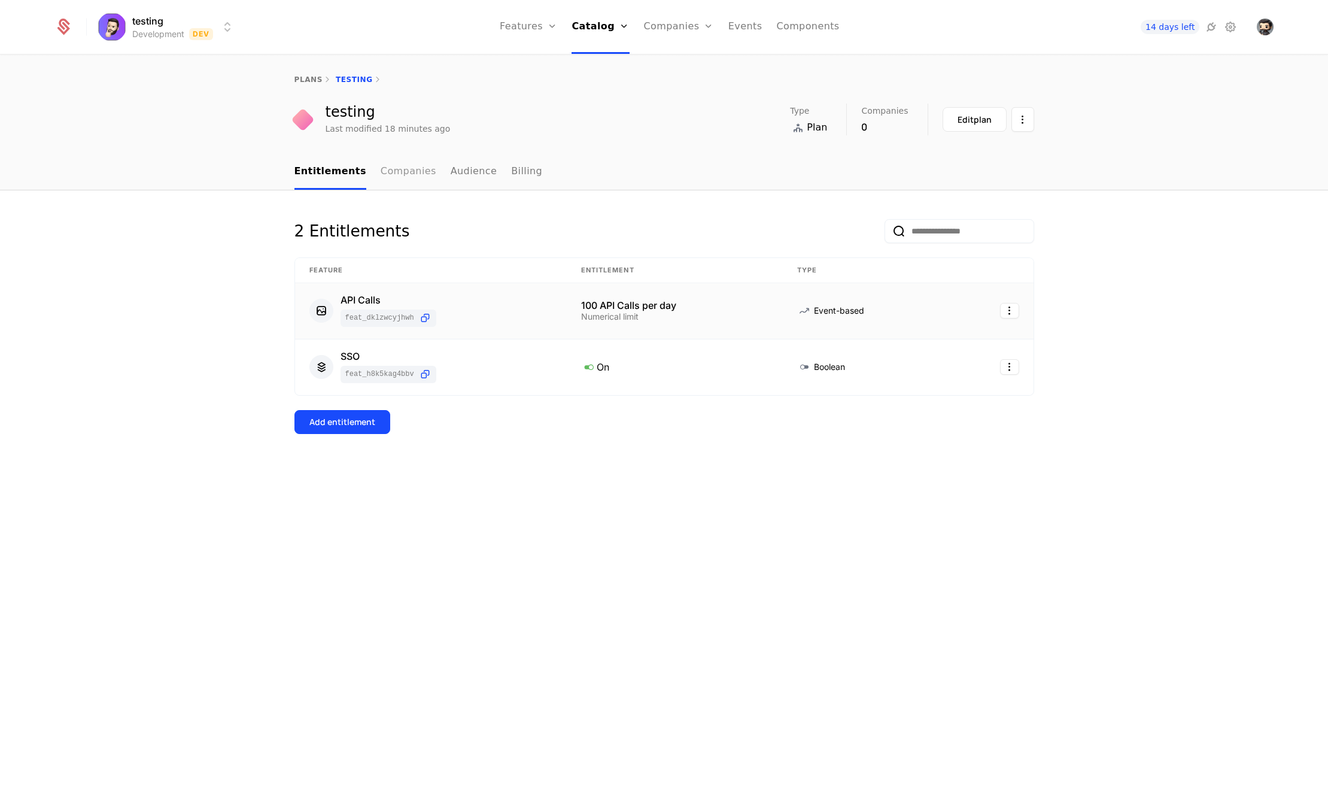
click at [400, 169] on link "Companies" at bounding box center [409, 171] width 56 height 35
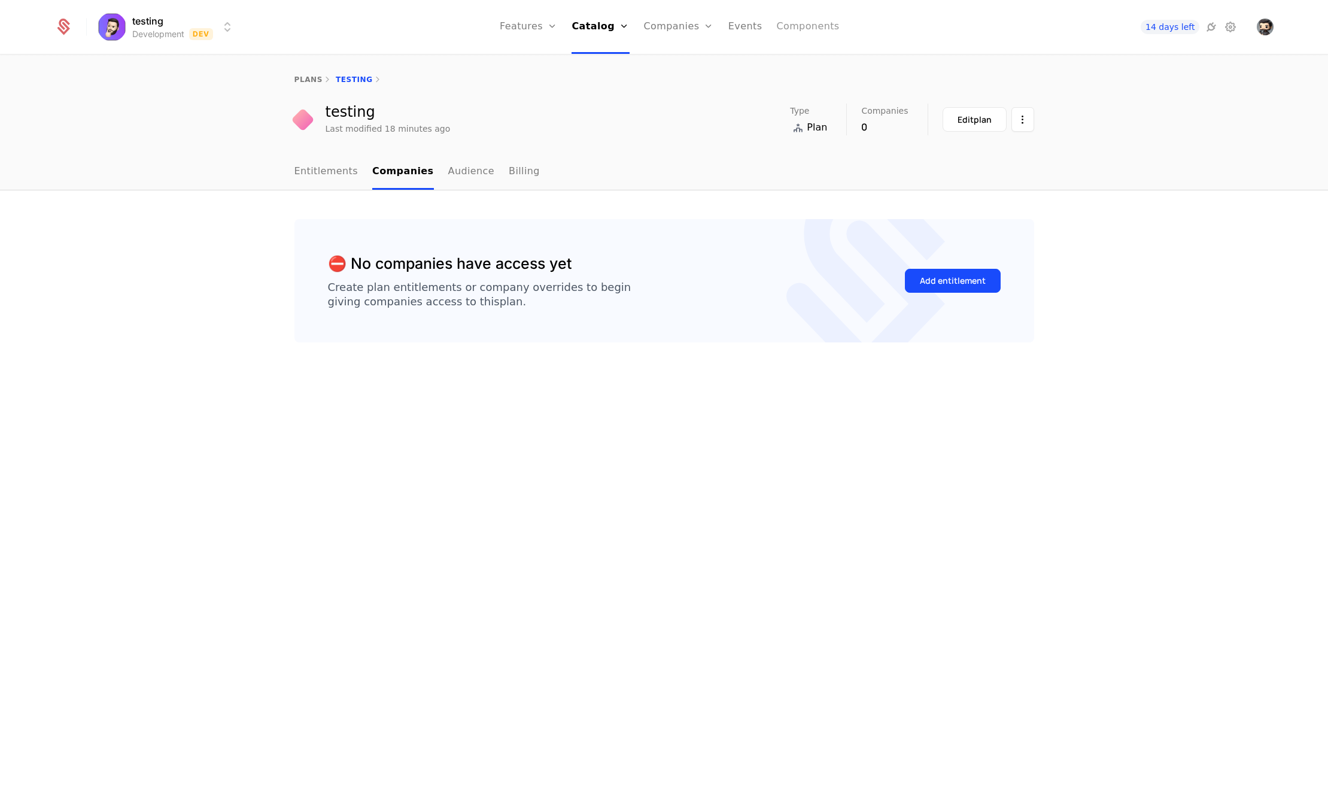
click at [795, 26] on link "Components" at bounding box center [807, 27] width 63 height 54
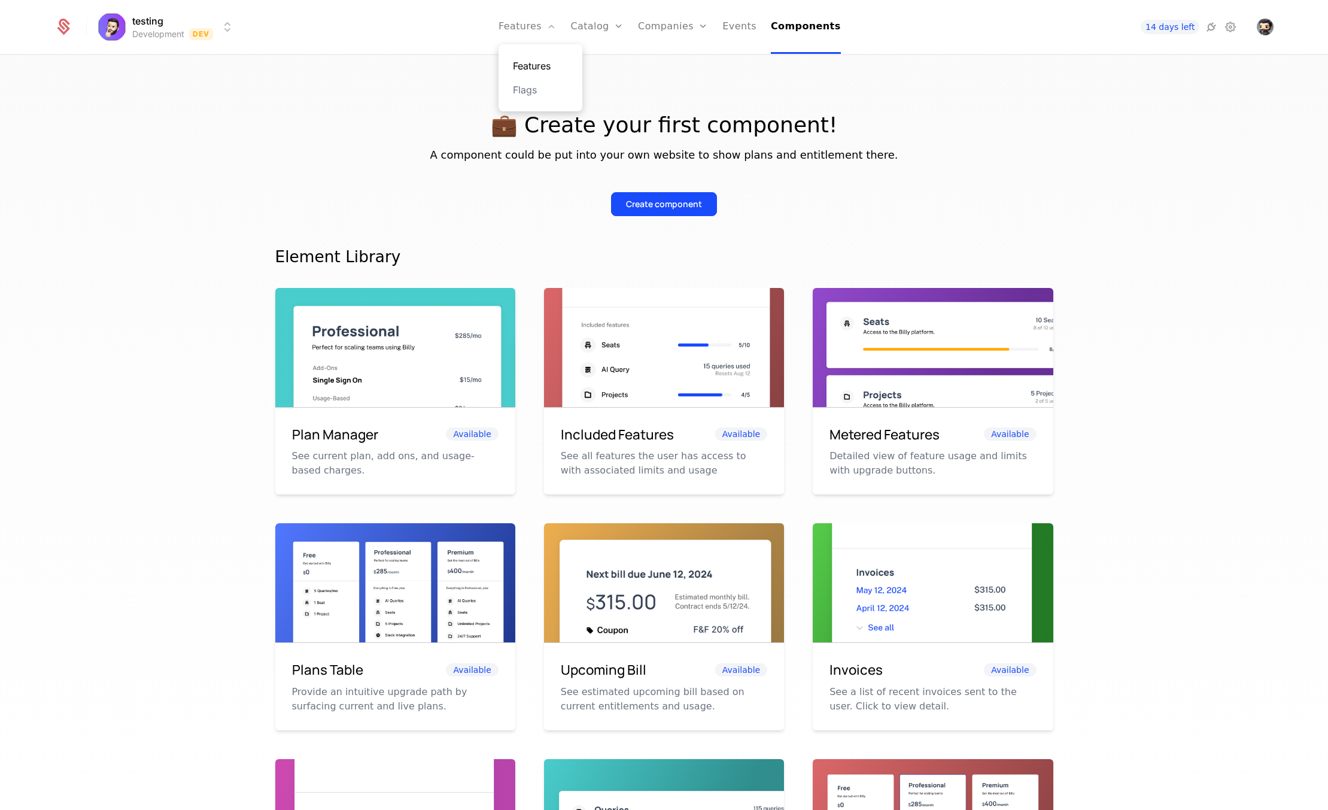
click at [539, 70] on link "Features" at bounding box center [540, 66] width 55 height 14
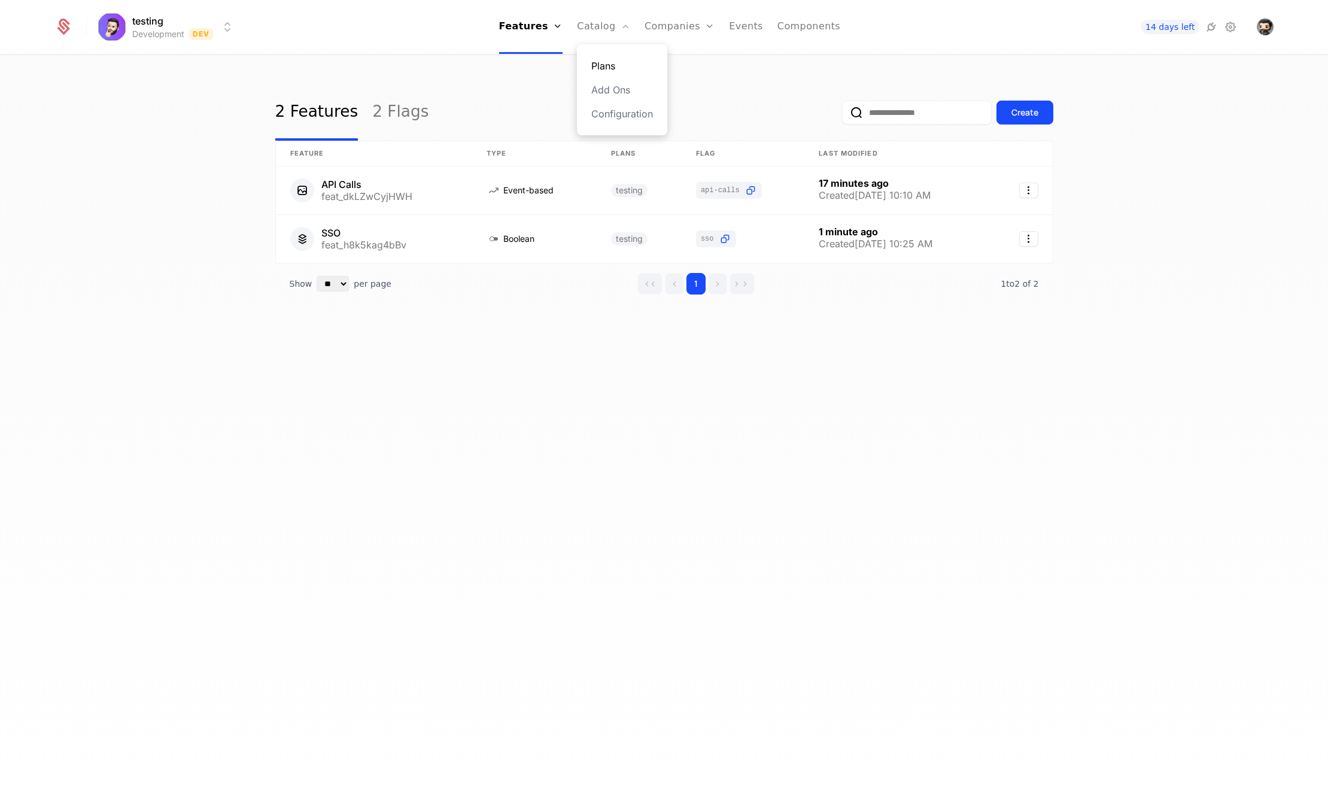
click at [609, 61] on link "Plans" at bounding box center [622, 66] width 62 height 14
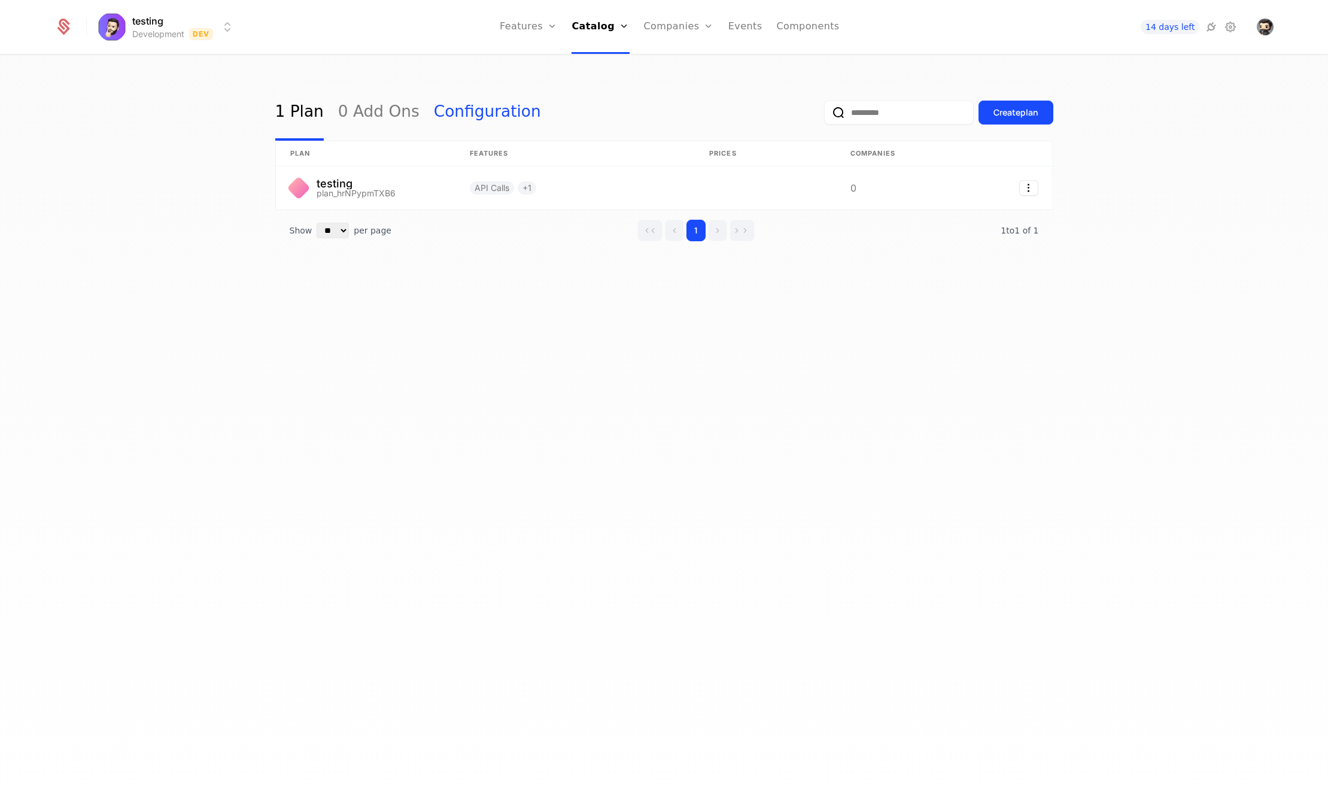
click at [438, 120] on link "Configuration" at bounding box center [487, 112] width 107 height 56
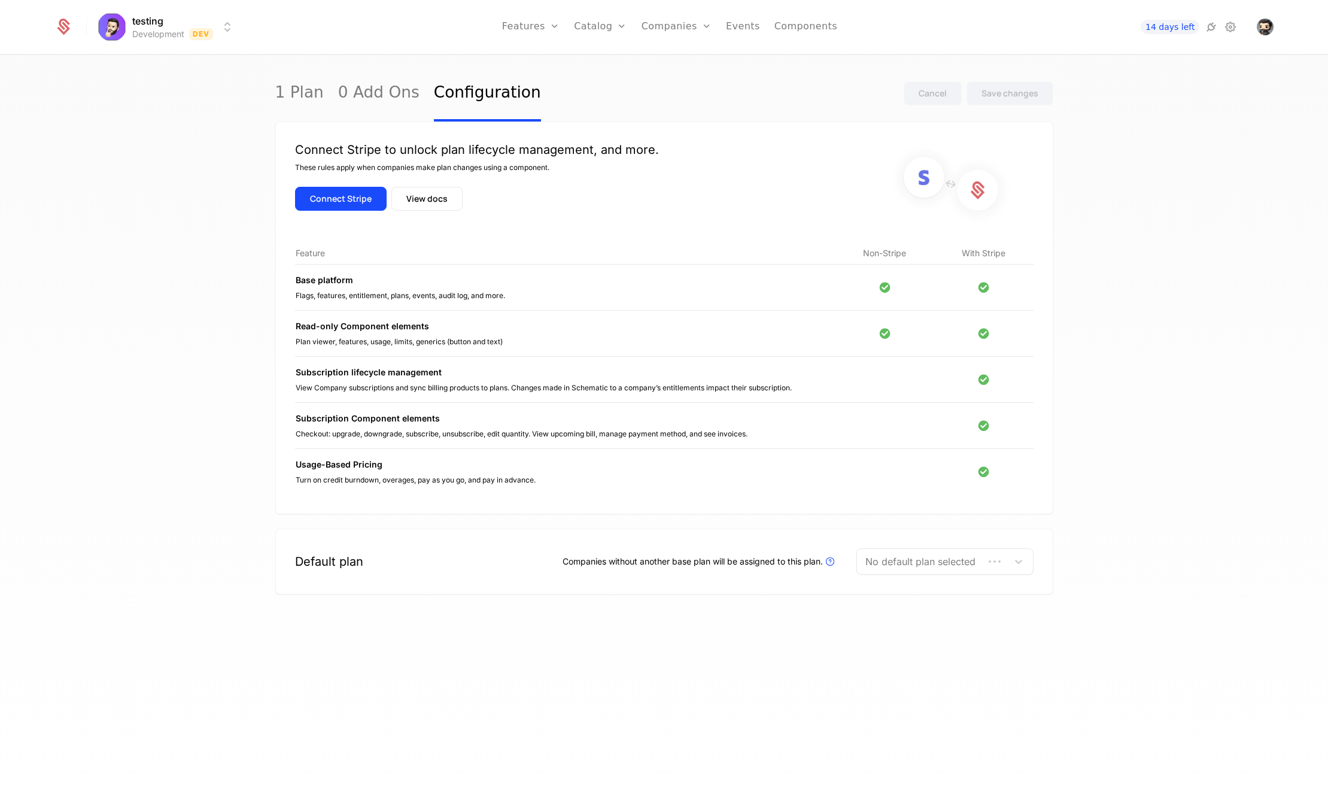
click at [321, 106] on div "1 Plan 0 Add Ons Configuration" at bounding box center [408, 93] width 266 height 56
click at [306, 102] on link "1 Plan" at bounding box center [299, 93] width 48 height 56
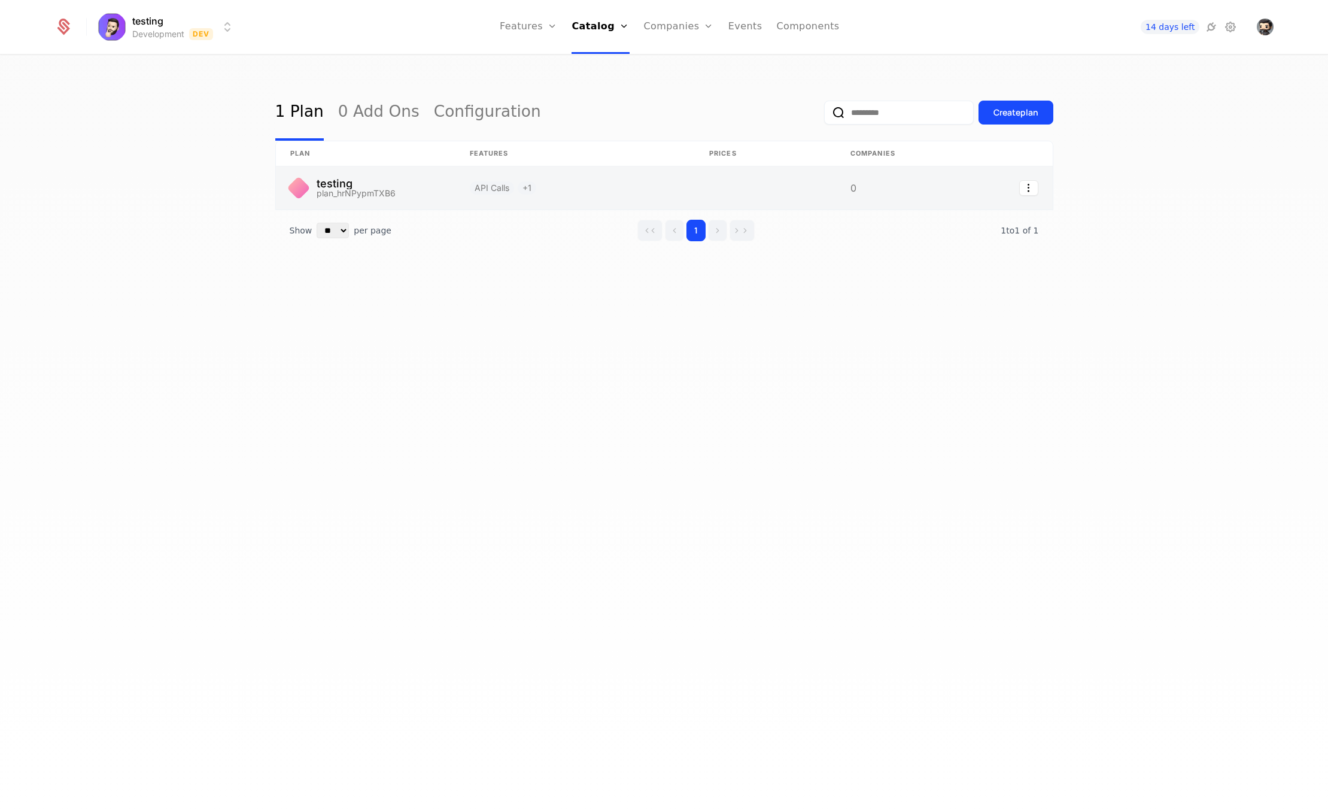
click at [581, 199] on link at bounding box center [575, 187] width 240 height 43
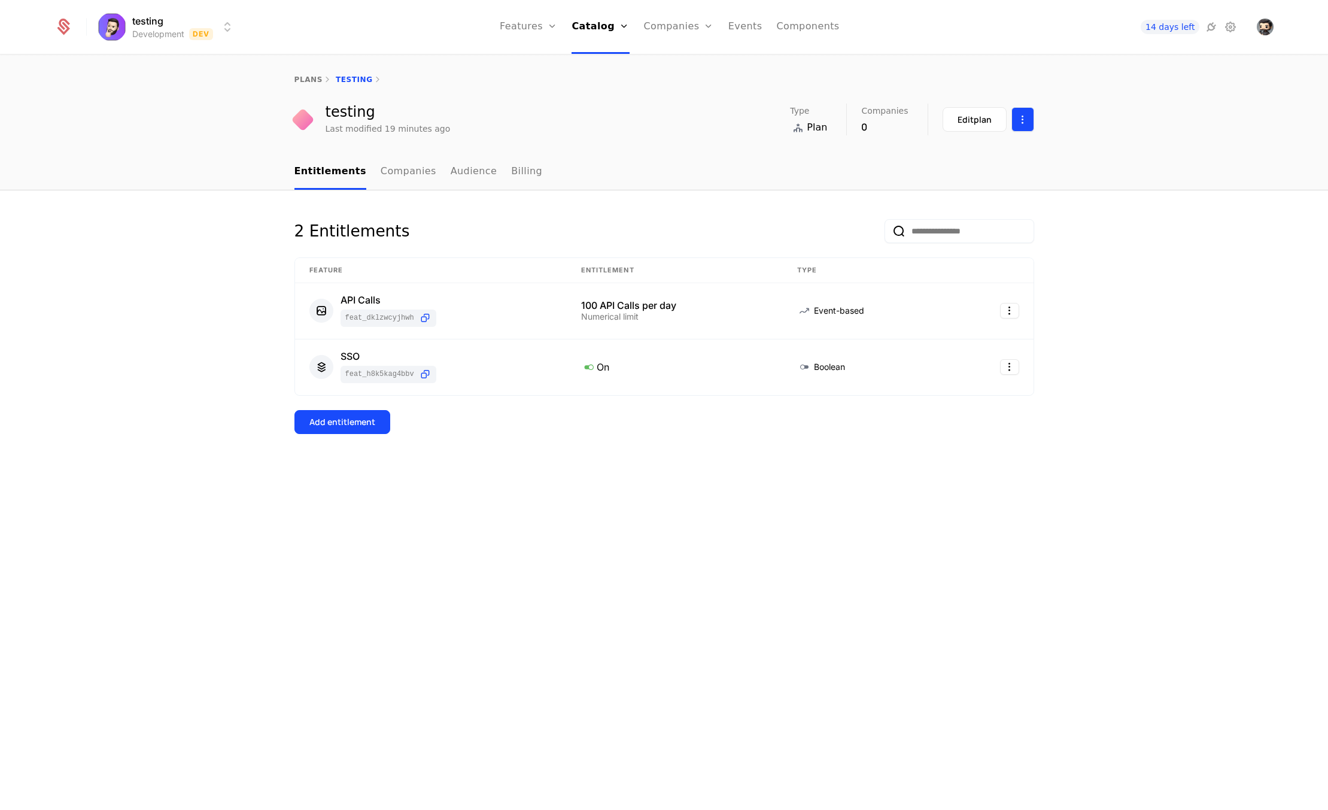
click at [1013, 119] on html "testing Development Dev Features Features Flags Catalog Plans Add Ons Configura…" at bounding box center [664, 405] width 1328 height 810
click at [1014, 120] on html "testing Development Dev Features Features Flags Catalog Plans Add Ons Configura…" at bounding box center [664, 405] width 1328 height 810
click at [680, 33] on link "Companies" at bounding box center [679, 27] width 70 height 54
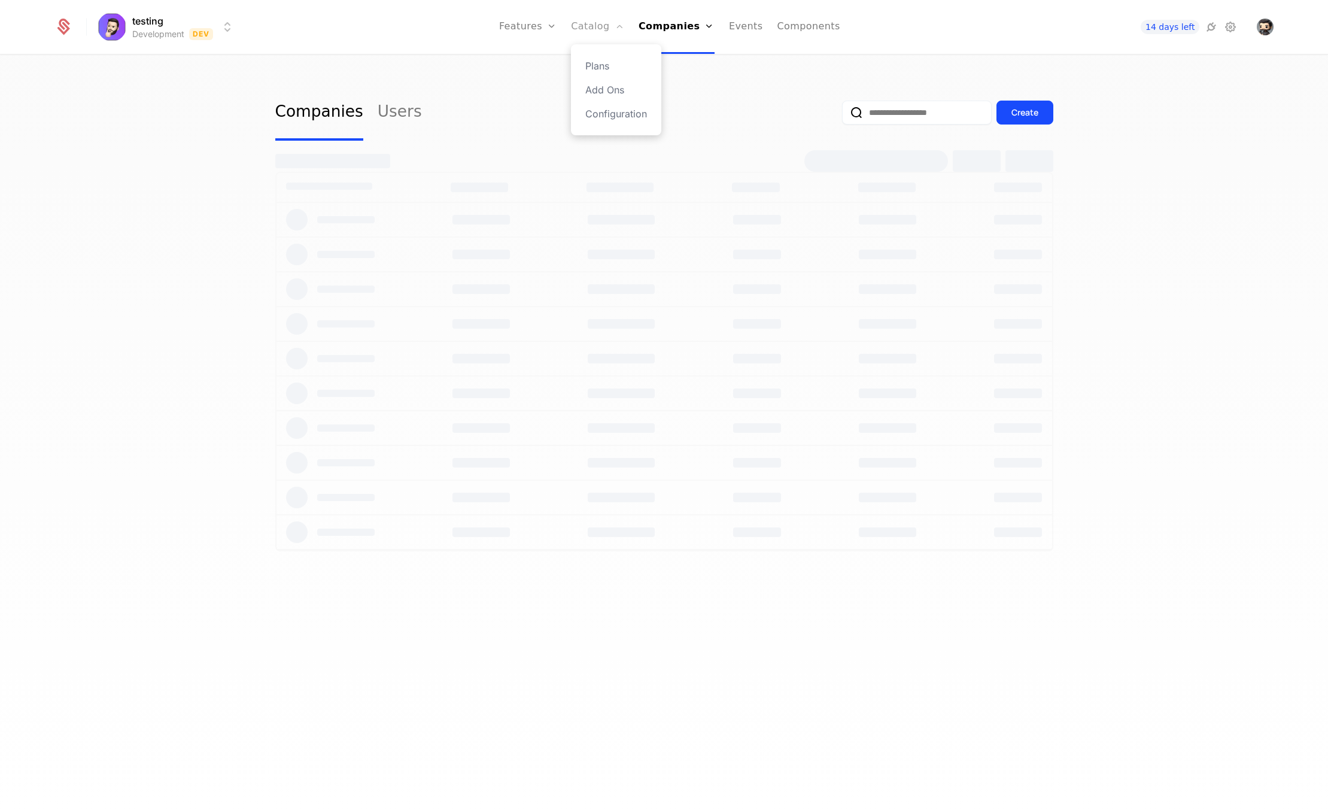
click at [616, 25] on link "Catalog" at bounding box center [597, 27] width 53 height 54
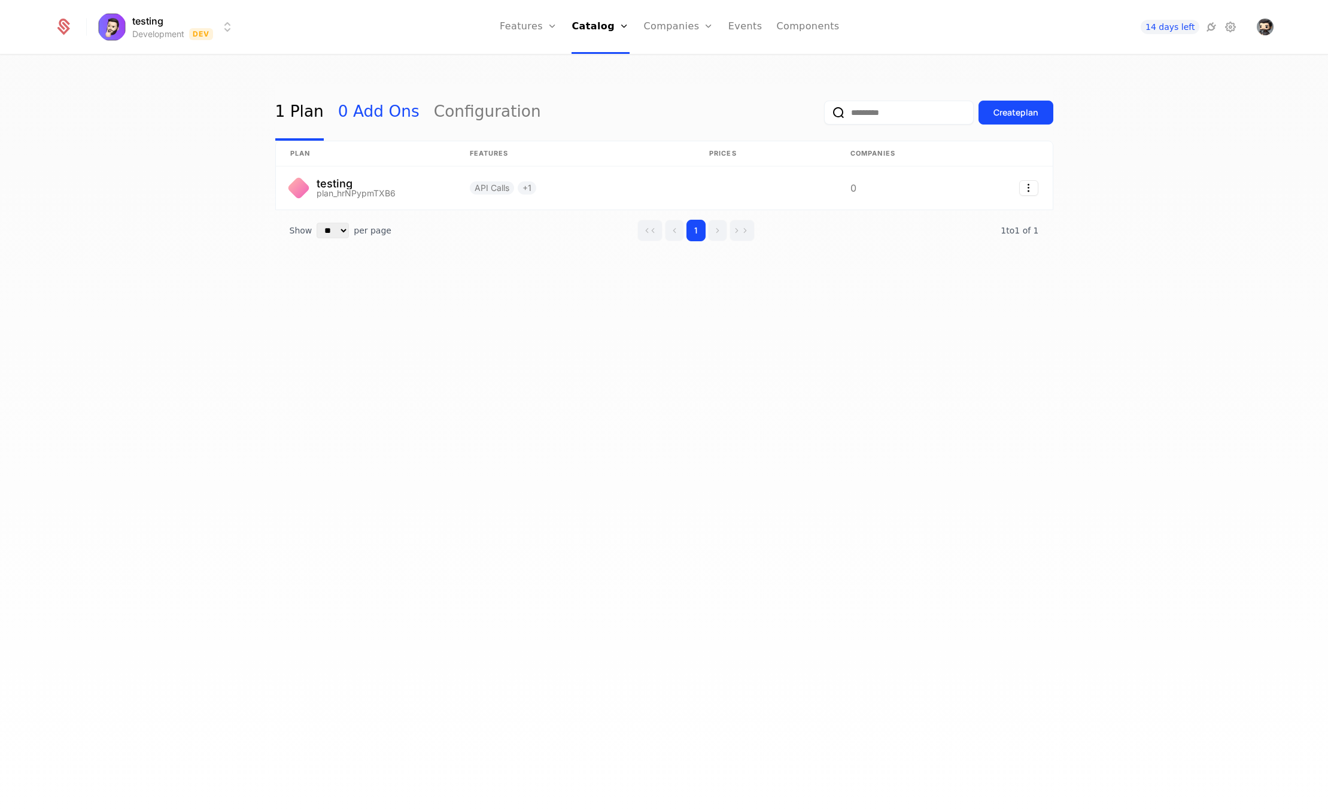
click at [388, 117] on link "0 Add Ons" at bounding box center [378, 112] width 81 height 56
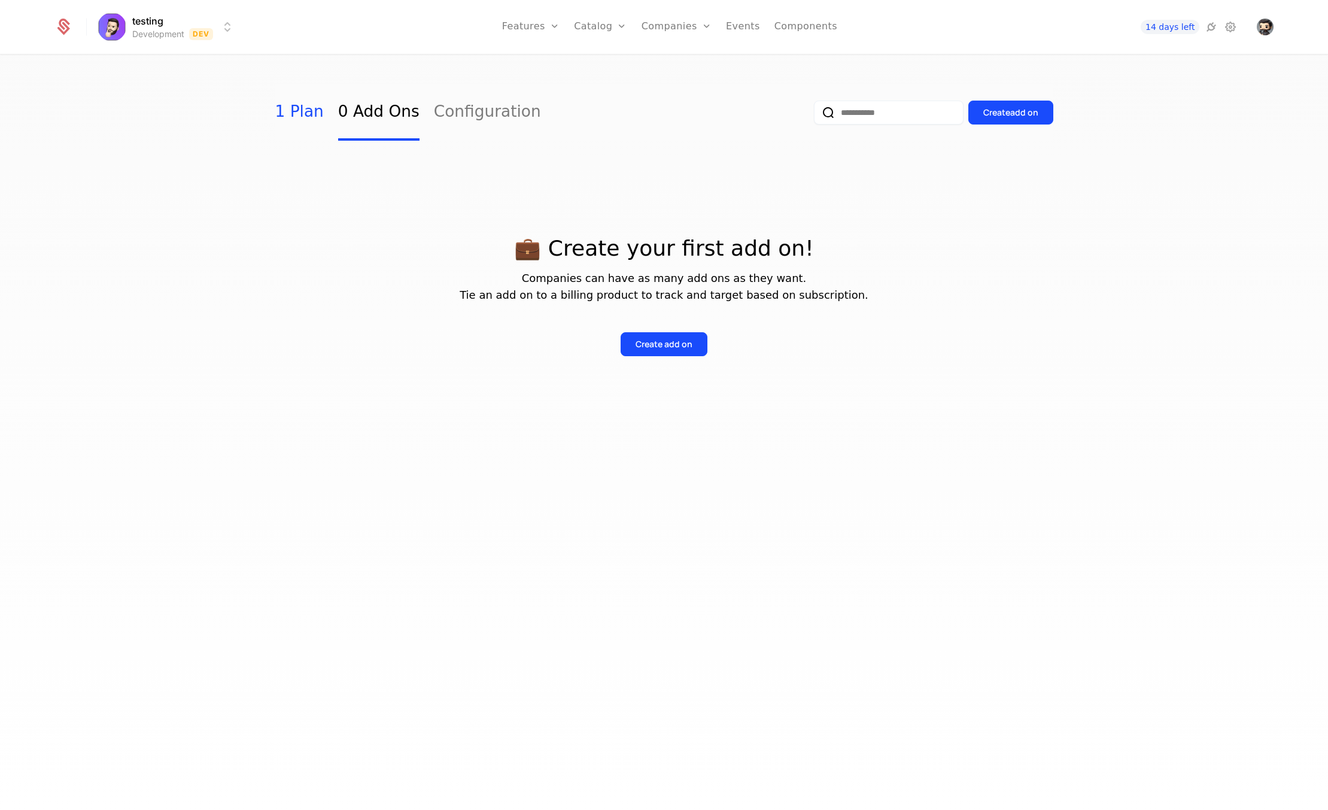
click at [310, 113] on link "1 Plan" at bounding box center [299, 112] width 48 height 56
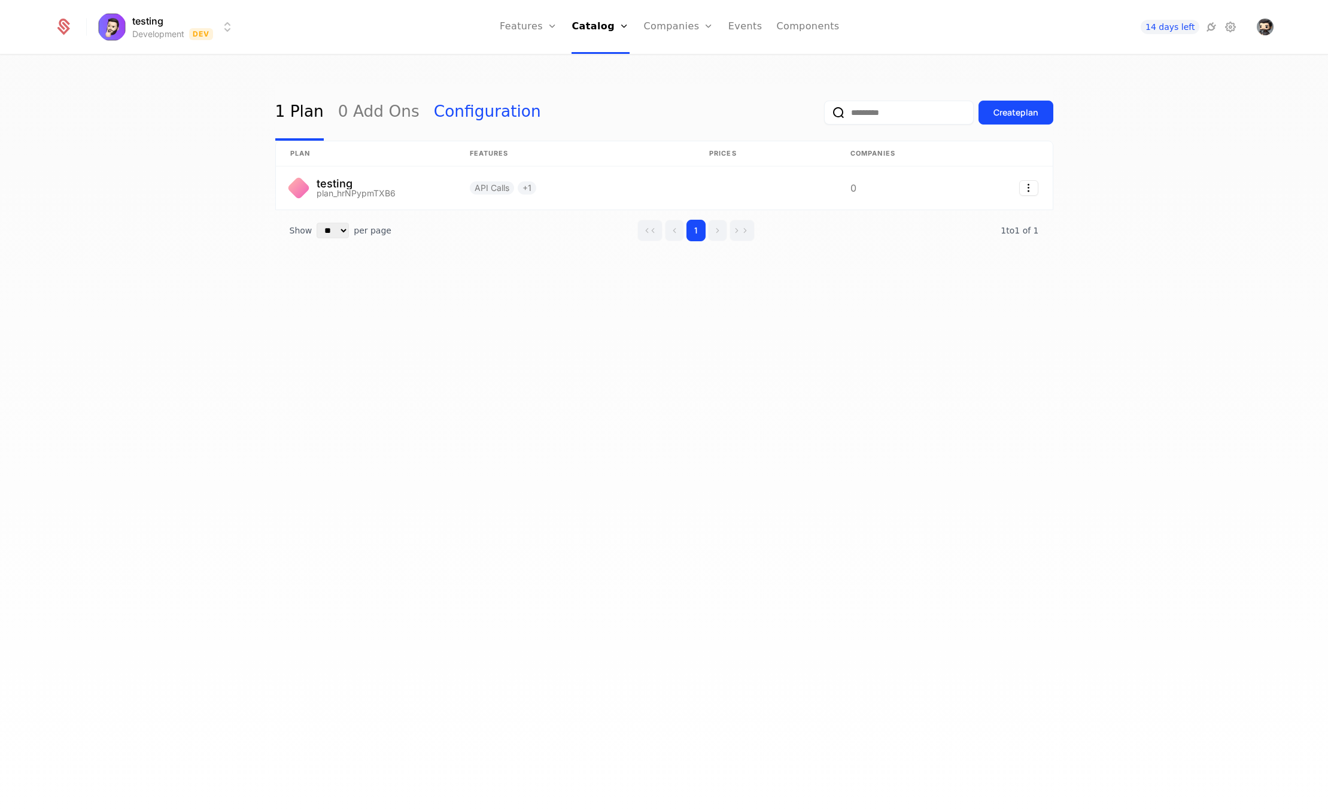
click at [455, 119] on link "Configuration" at bounding box center [487, 112] width 107 height 56
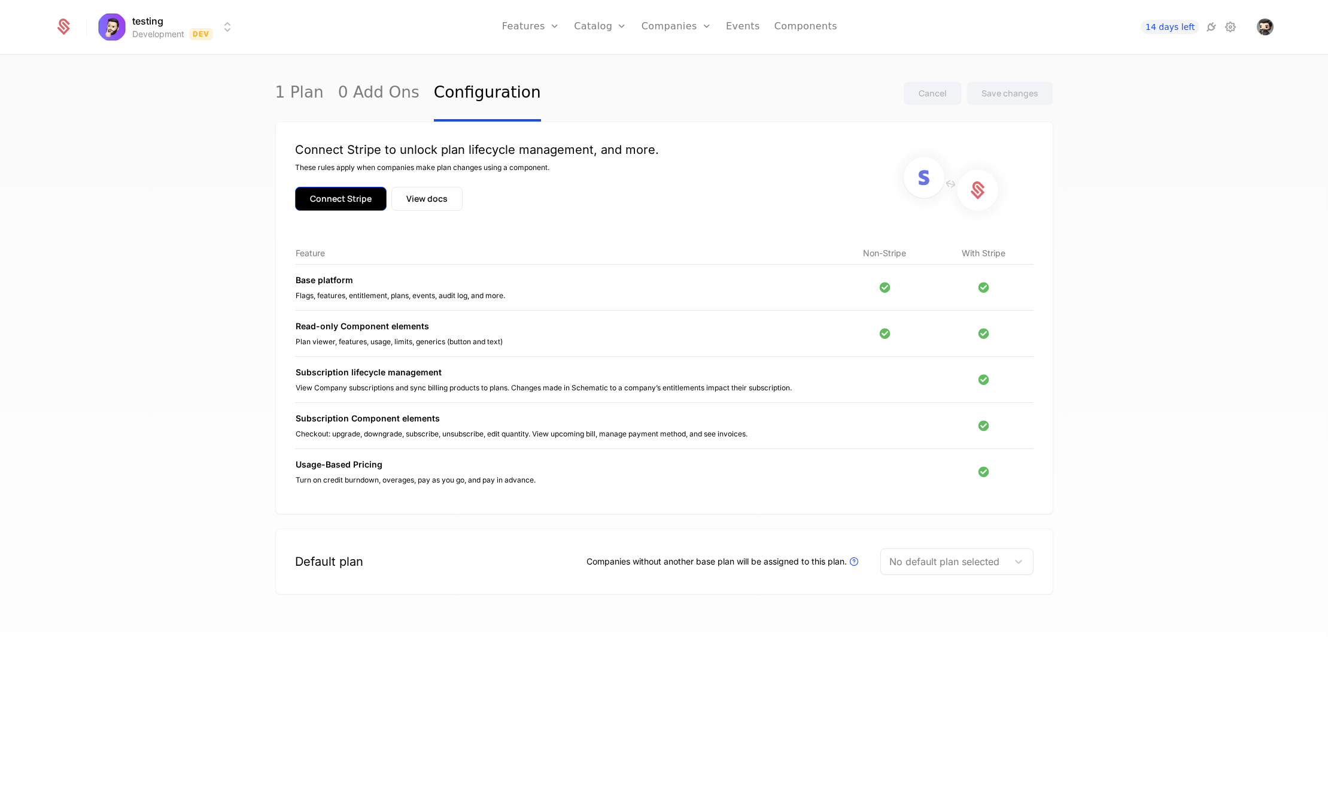
click at [345, 195] on button "Connect Stripe" at bounding box center [341, 199] width 92 height 24
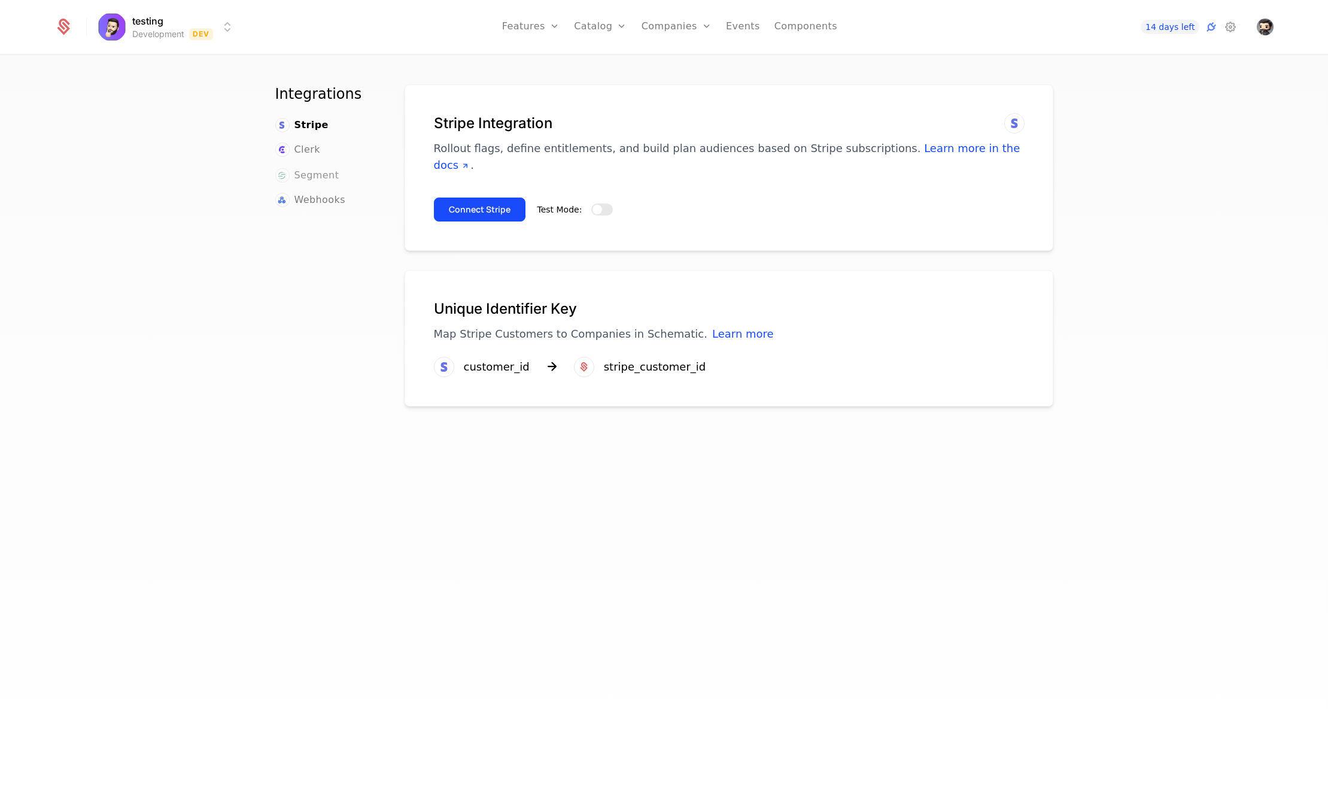
click at [313, 178] on span "Segment" at bounding box center [316, 175] width 45 height 14
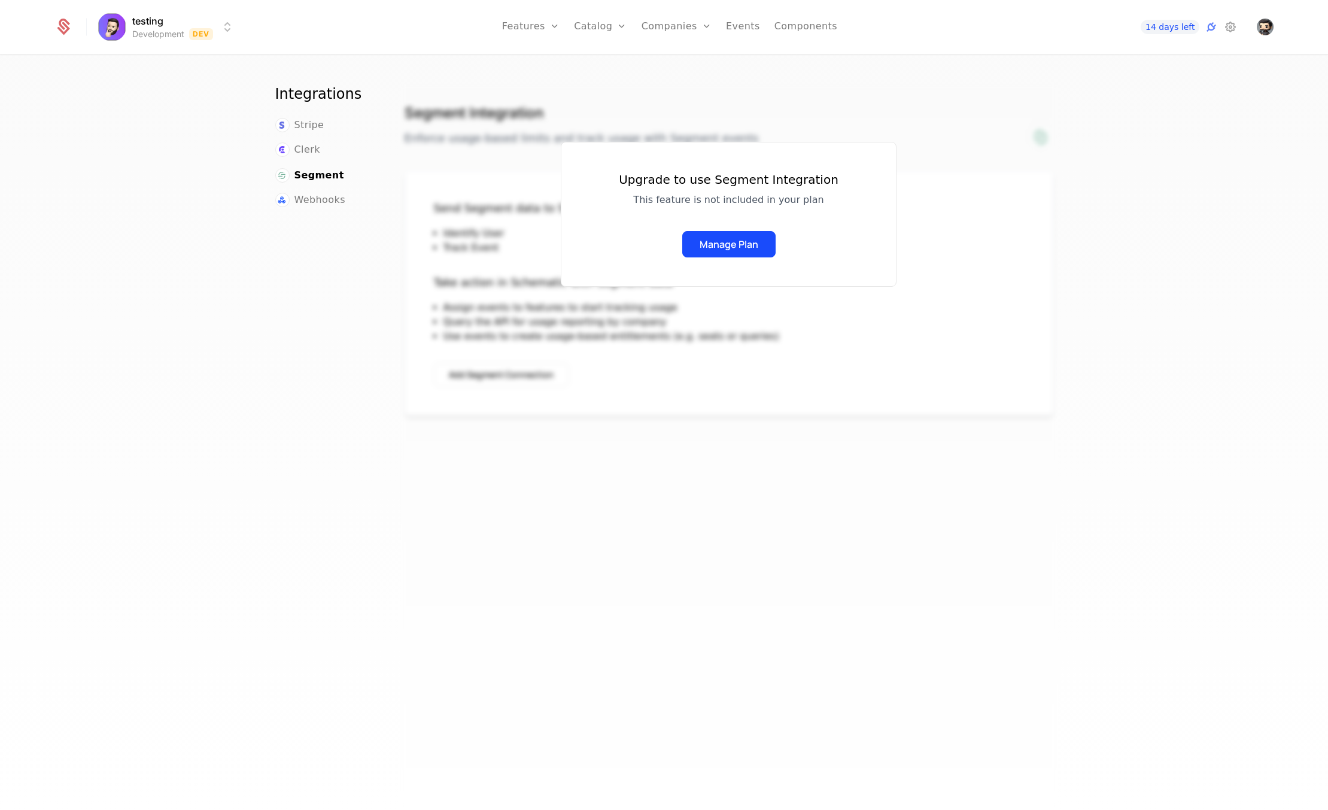
click at [487, 112] on div "Upgrade to use Segment Integration This feature is not included in your plan Ma…" at bounding box center [729, 450] width 658 height 732
click at [534, 59] on link "Features" at bounding box center [544, 66] width 55 height 14
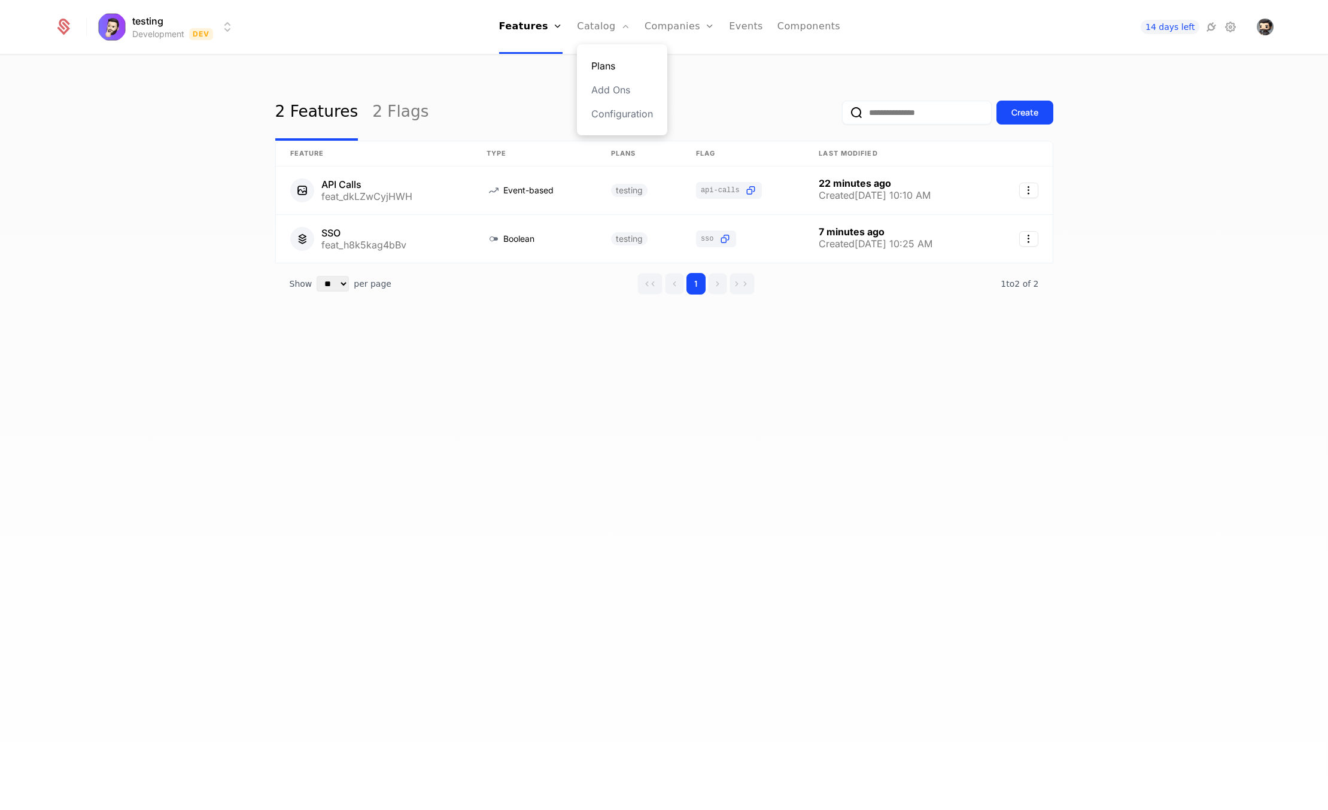
click at [604, 65] on link "Plans" at bounding box center [622, 66] width 62 height 14
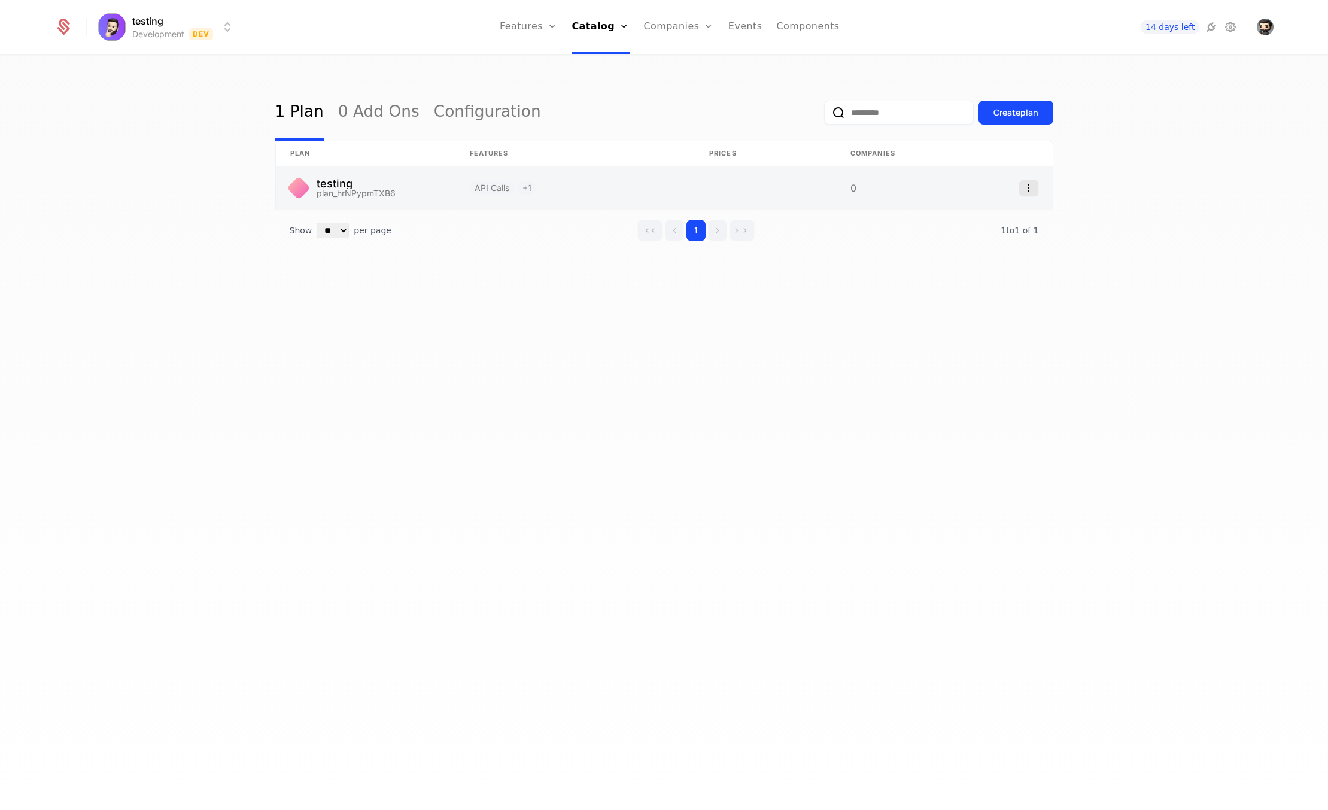
click at [1023, 187] on icon "Select action" at bounding box center [1028, 188] width 19 height 16
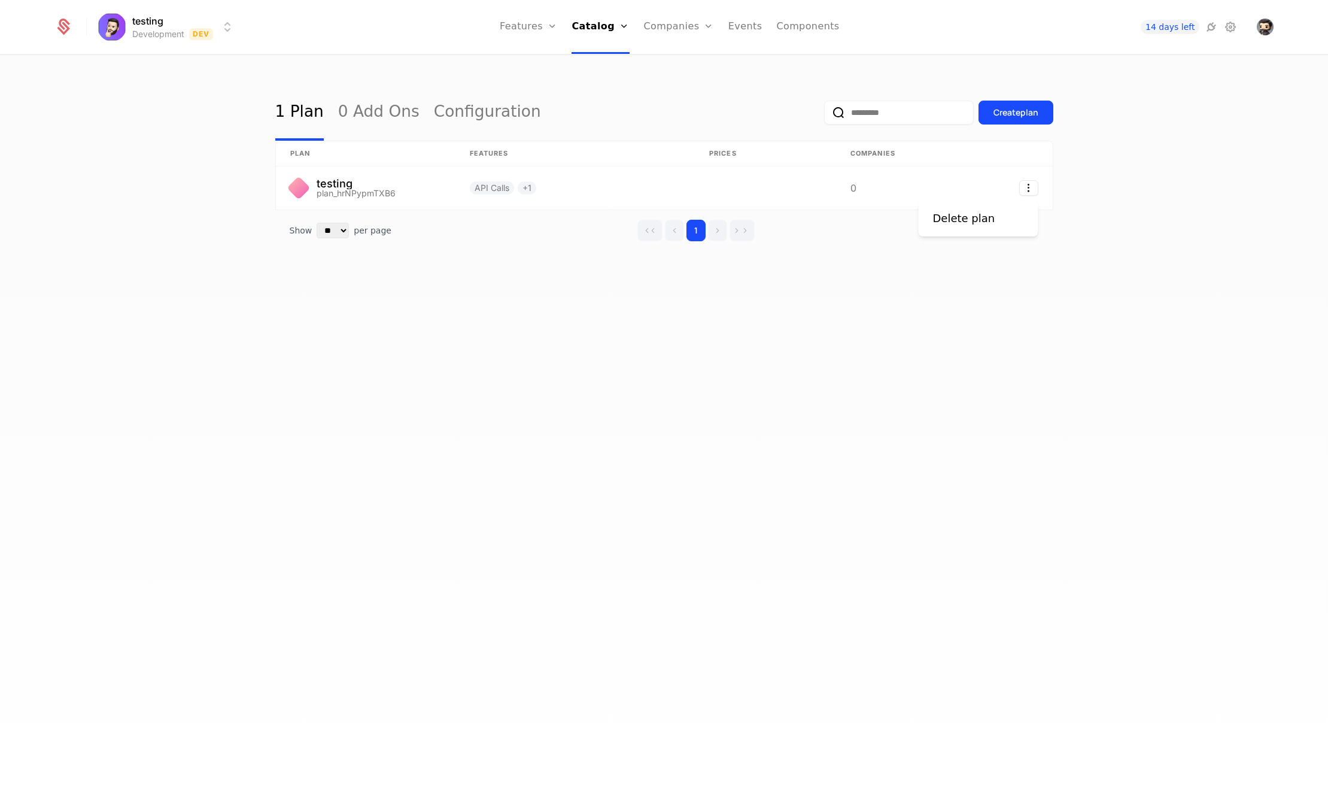
click at [886, 193] on html "testing Development Dev Features Features Flags Catalog Plans Add Ons Configura…" at bounding box center [664, 405] width 1328 height 810
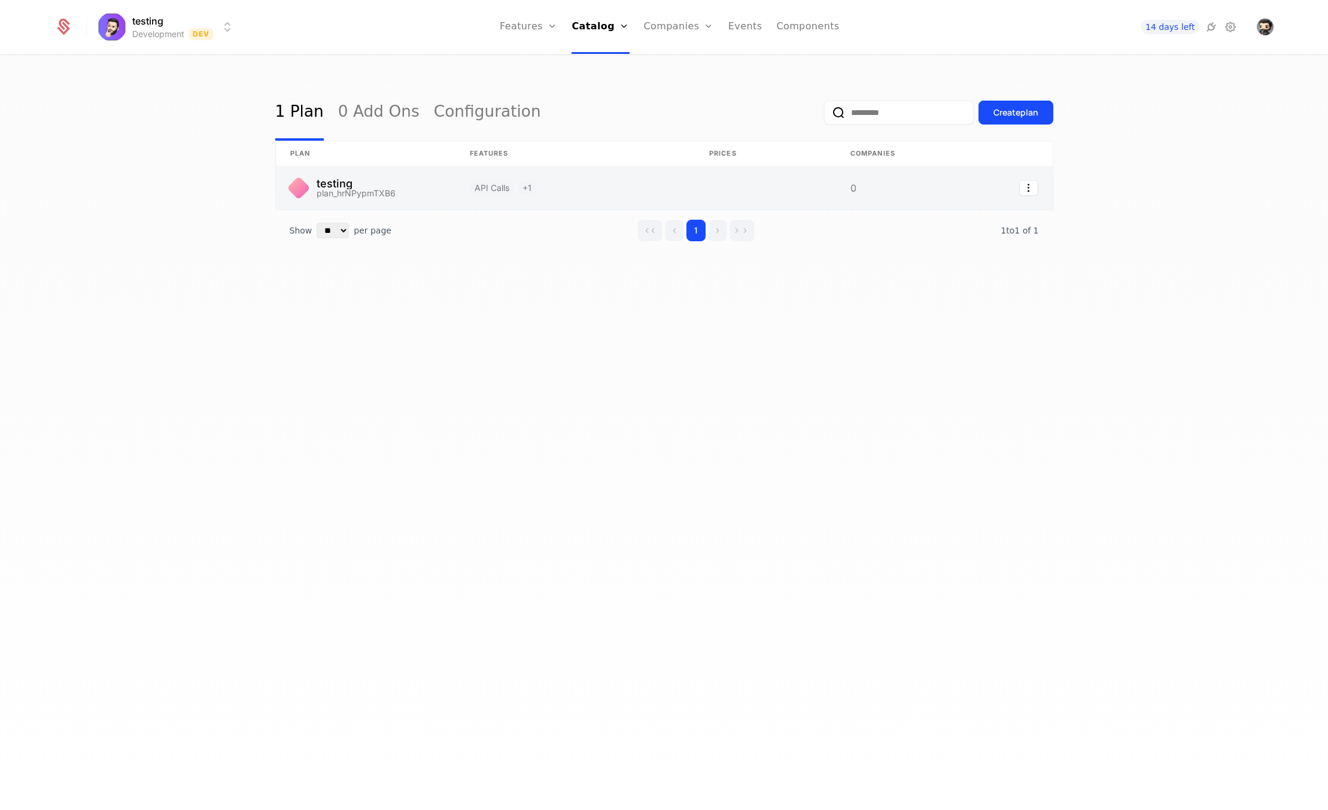
click at [780, 189] on link at bounding box center [765, 187] width 141 height 43
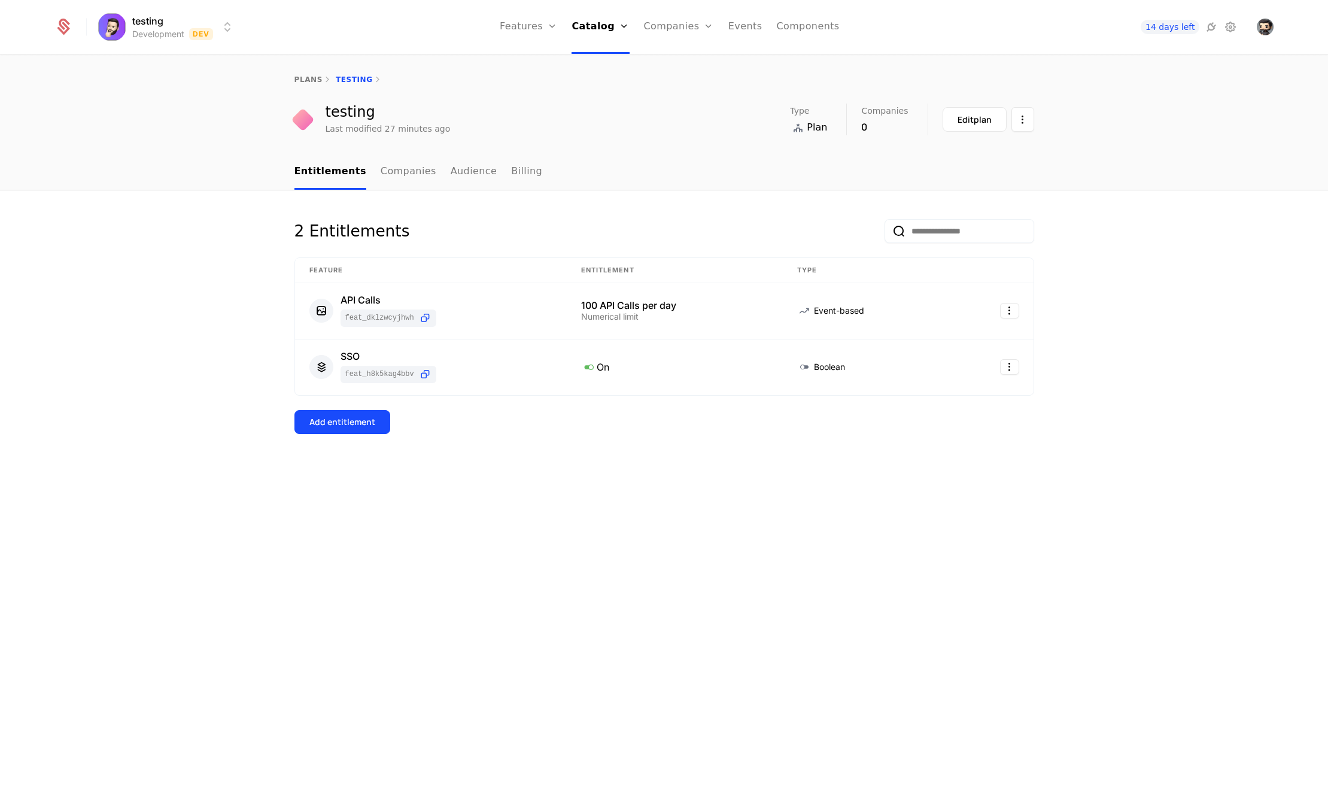
click at [147, 186] on div "Entitlements Companies Audience Billing" at bounding box center [664, 172] width 1328 height 36
drag, startPoint x: 515, startPoint y: 500, endPoint x: 533, endPoint y: 479, distance: 27.6
click at [515, 500] on div "2 Entitlements Feature Entitlement Type API Calls feat_dkLZwCyjHWH 100 API Call…" at bounding box center [664, 500] width 1328 height 620
